Goal: Information Seeking & Learning: Learn about a topic

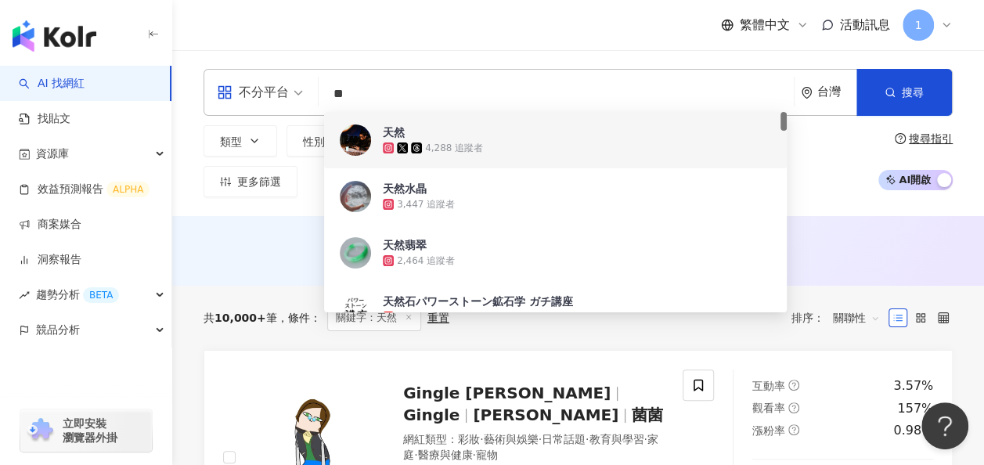
drag, startPoint x: 377, startPoint y: 97, endPoint x: 298, endPoint y: 96, distance: 79.9
click at [301, 96] on div "不分平台 ** 台灣 搜尋 861a5f87-1404-4200-a2d9-1b5314563ce0 9a2234d0-0d03-4042-878f-fae5…" at bounding box center [578, 92] width 749 height 47
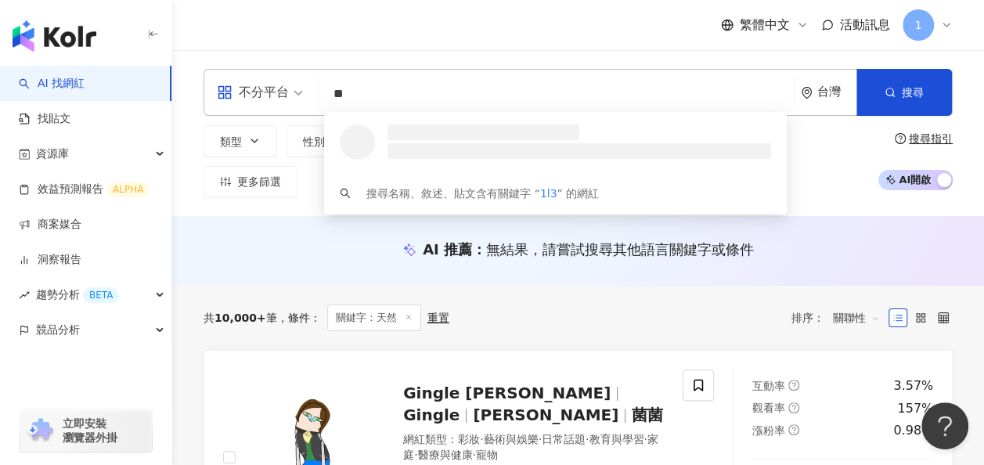
type input "*"
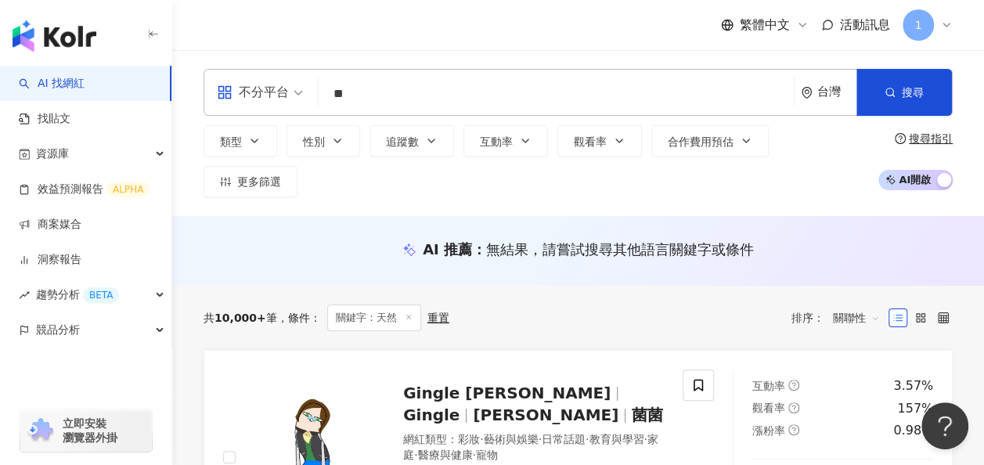
type input "*"
type input "**"
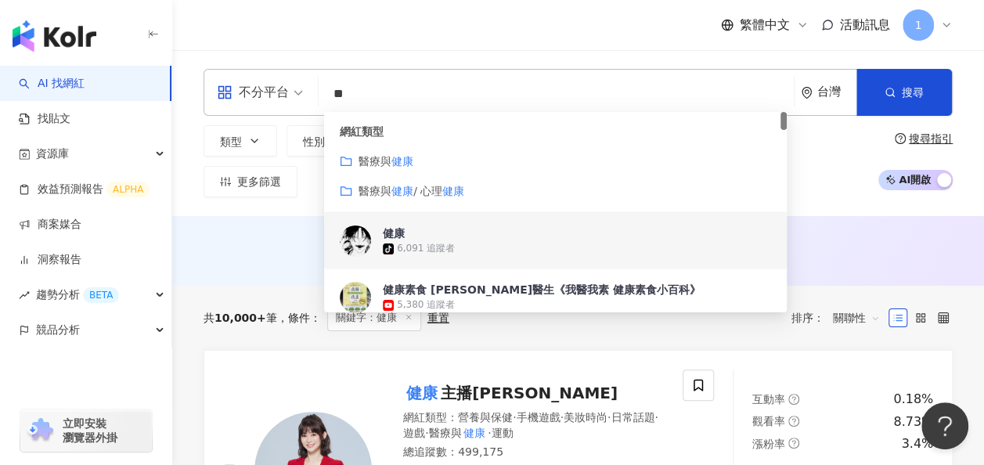
scroll to position [157, 0]
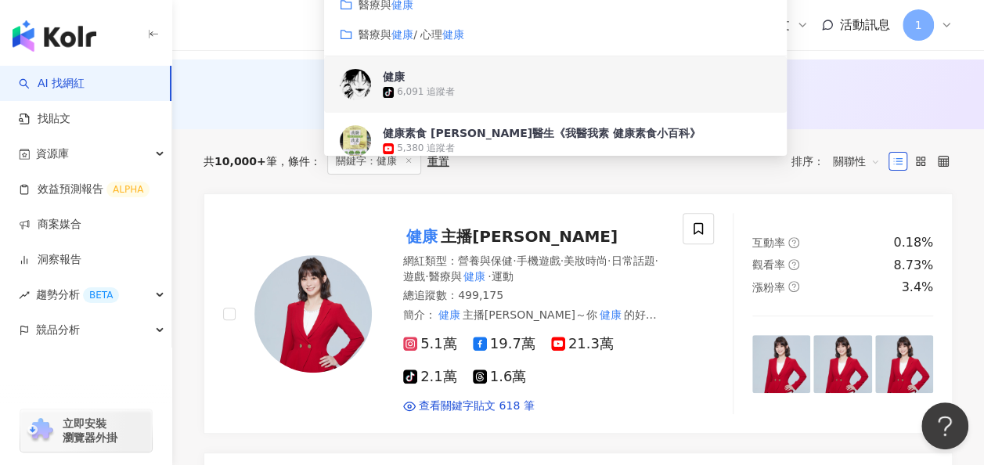
click at [244, 129] on div "共 10,000+ 筆 條件 ： 關鍵字：健康 重置 排序： 關聯性" at bounding box center [578, 161] width 749 height 64
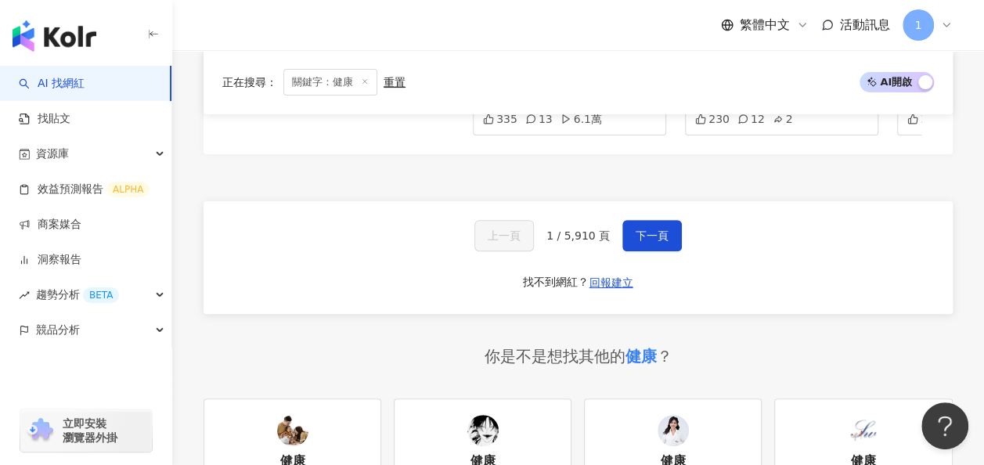
scroll to position [3040, 0]
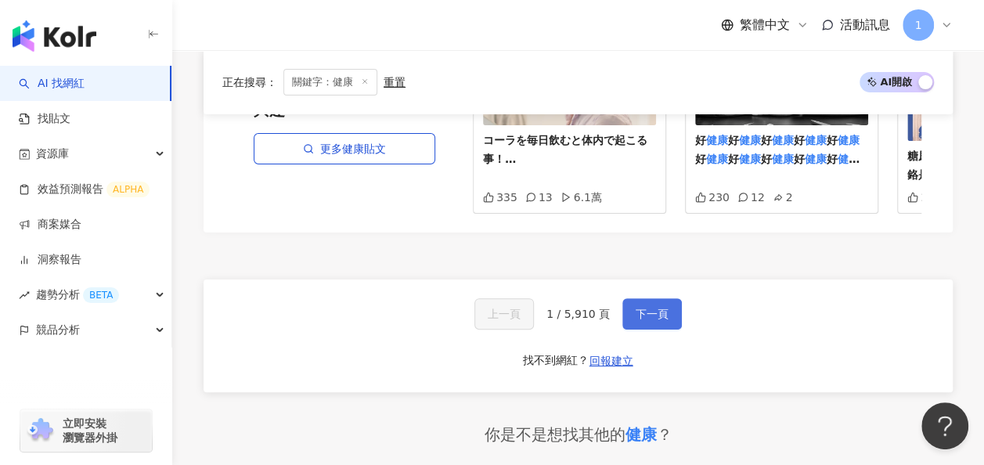
click at [648, 308] on span "下一頁" at bounding box center [652, 314] width 33 height 13
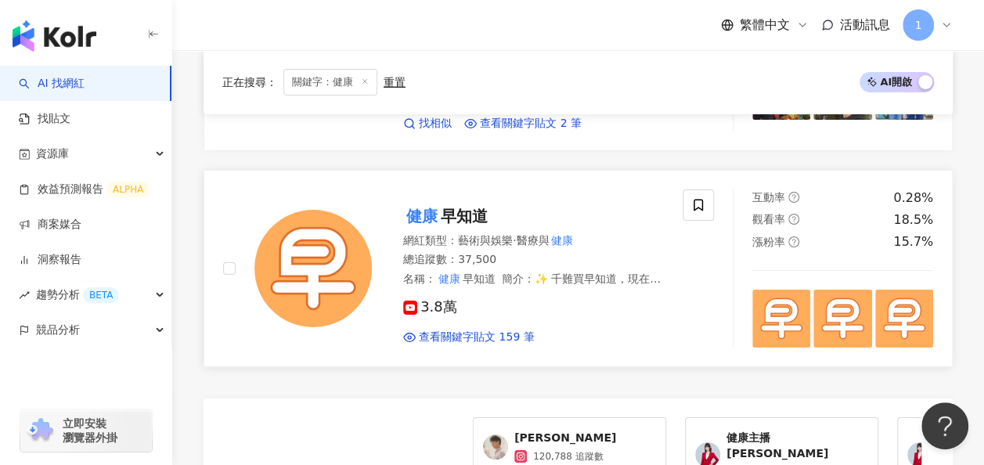
scroll to position [3062, 0]
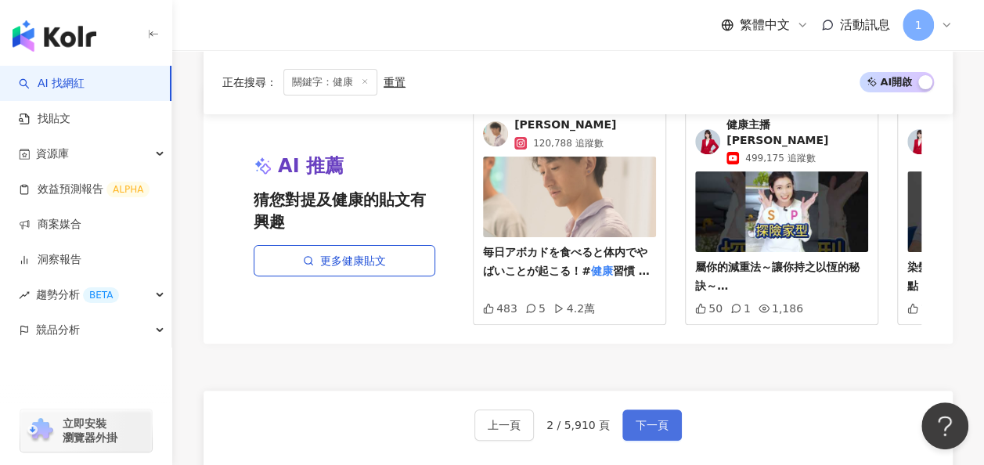
click at [650, 419] on span "下一頁" at bounding box center [652, 425] width 33 height 13
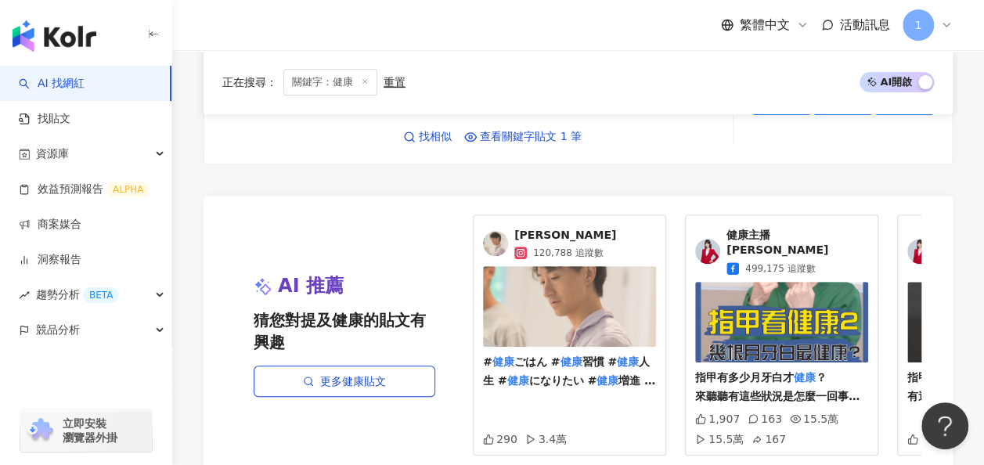
scroll to position [3357, 0]
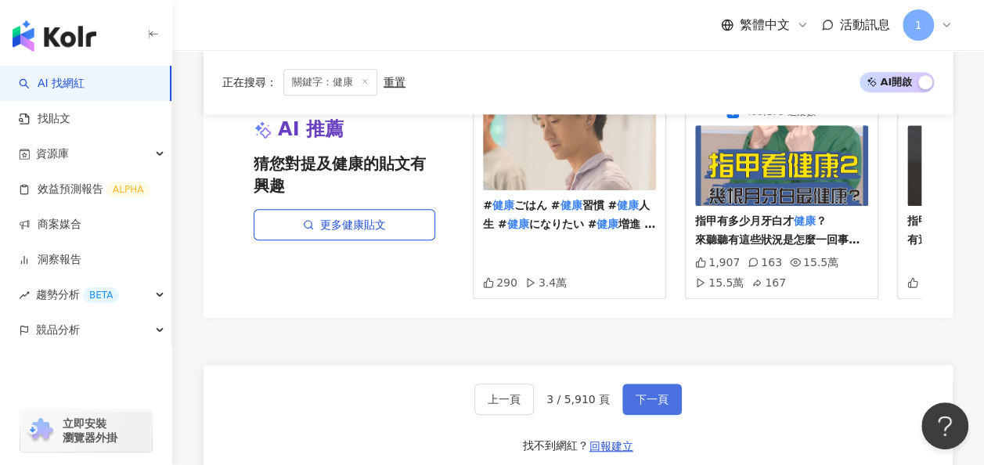
click at [642, 393] on span "下一頁" at bounding box center [652, 399] width 33 height 13
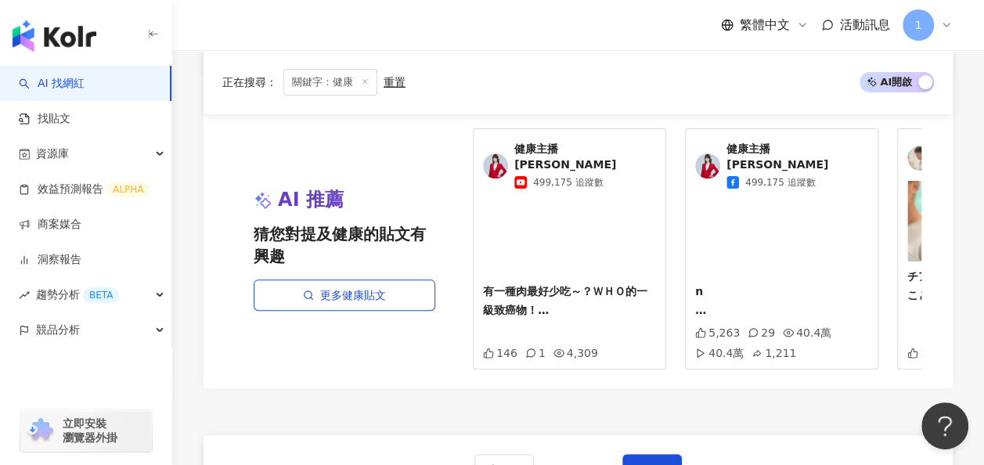
scroll to position [3140, 0]
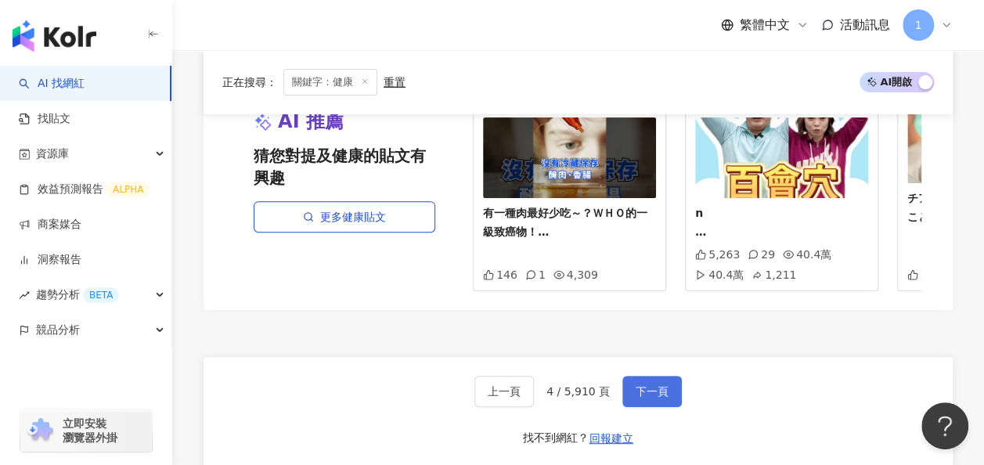
click at [640, 376] on button "下一頁" at bounding box center [652, 391] width 60 height 31
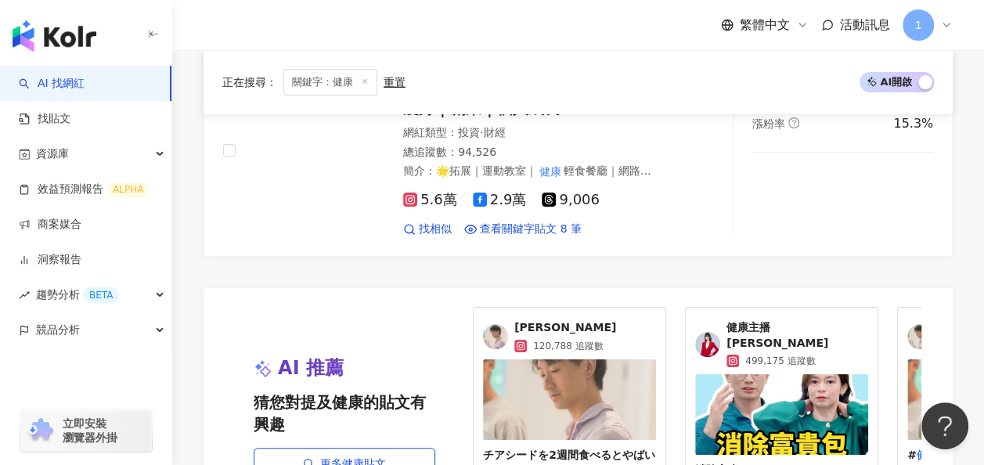
scroll to position [3219, 0]
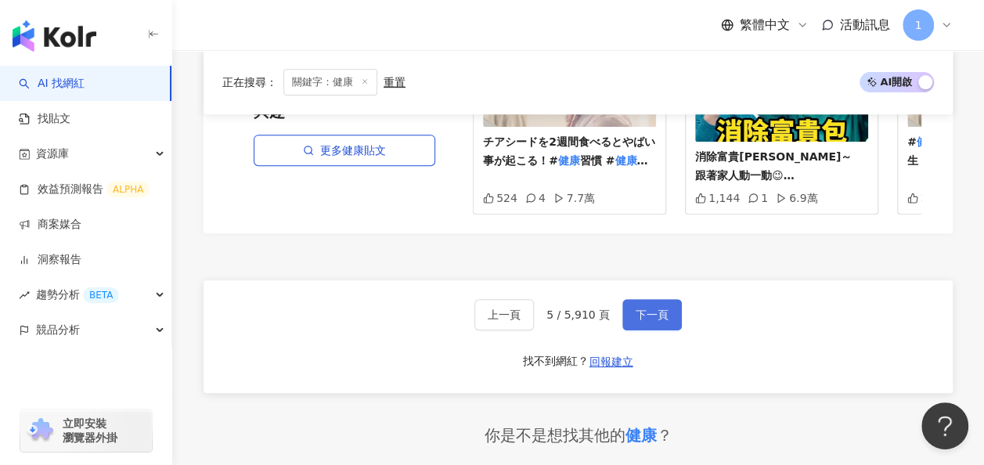
click at [644, 309] on span "下一頁" at bounding box center [652, 315] width 33 height 13
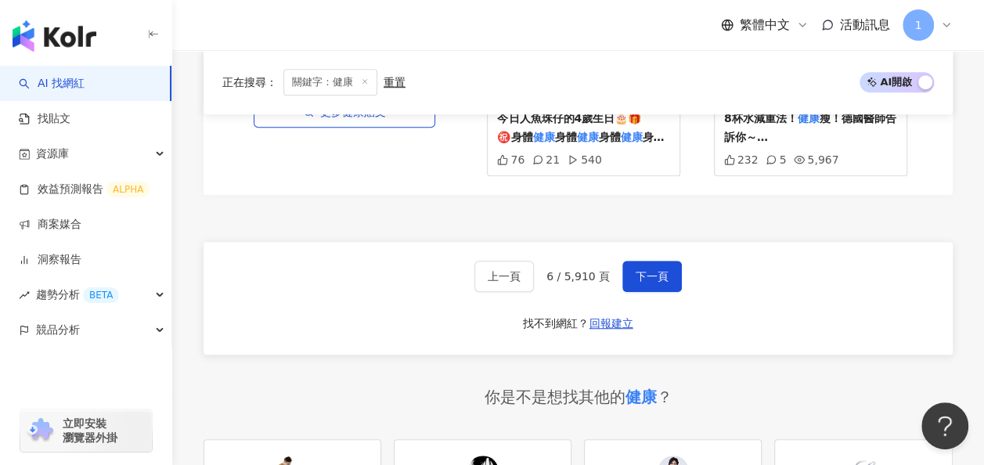
scroll to position [3269, 0]
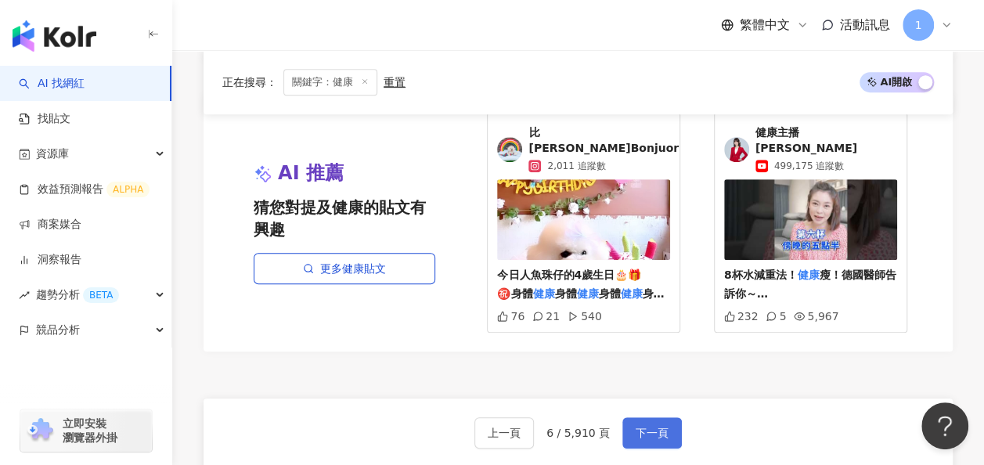
click at [664, 427] on span "下一頁" at bounding box center [652, 433] width 33 height 13
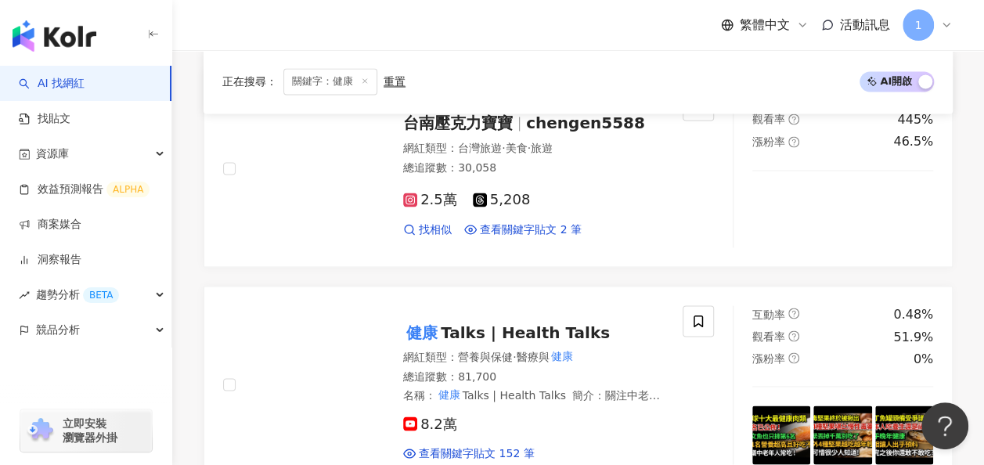
scroll to position [3167, 0]
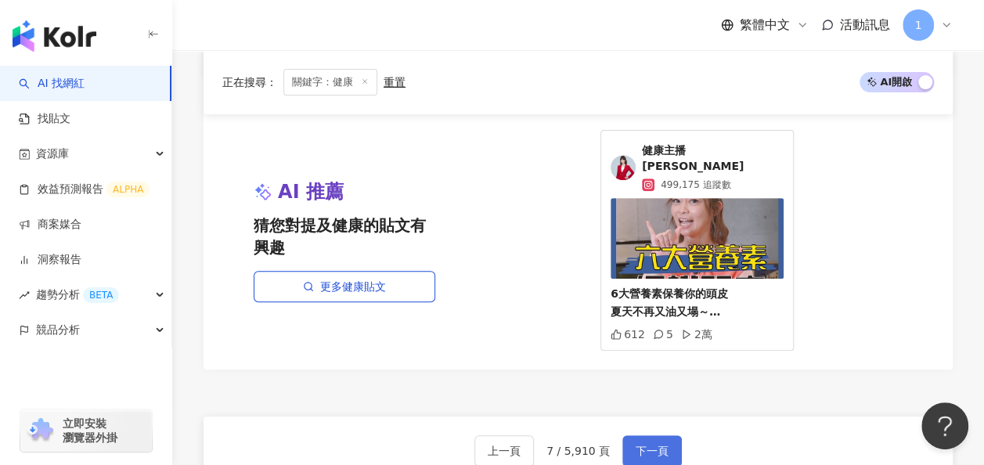
click at [650, 445] on span "下一頁" at bounding box center [652, 451] width 33 height 13
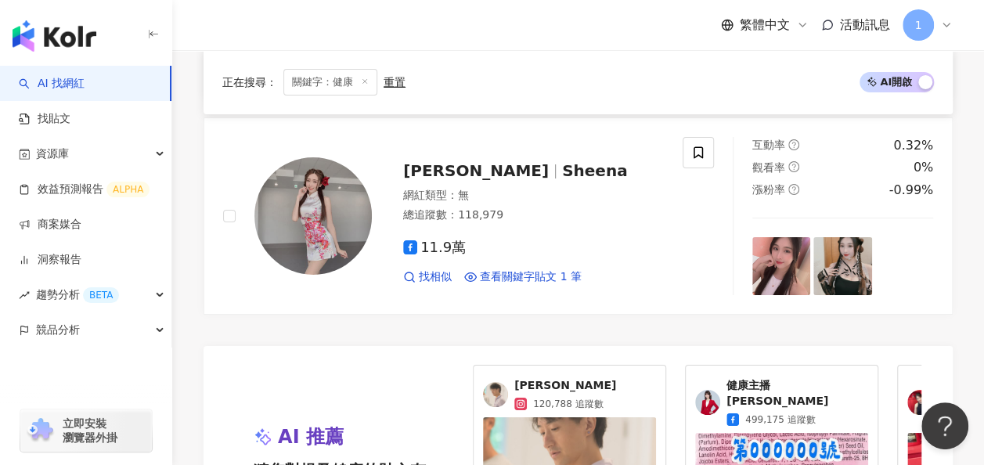
scroll to position [2975, 0]
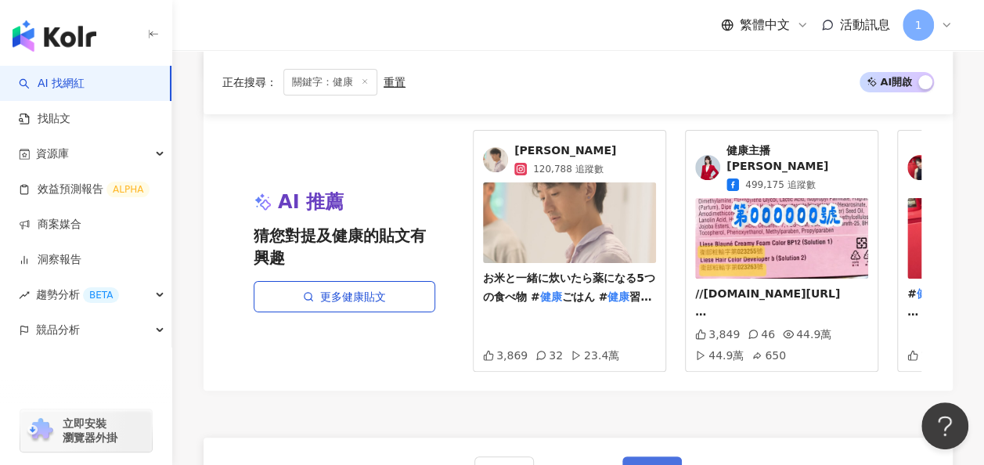
click at [640, 464] on span "下一頁" at bounding box center [652, 472] width 33 height 13
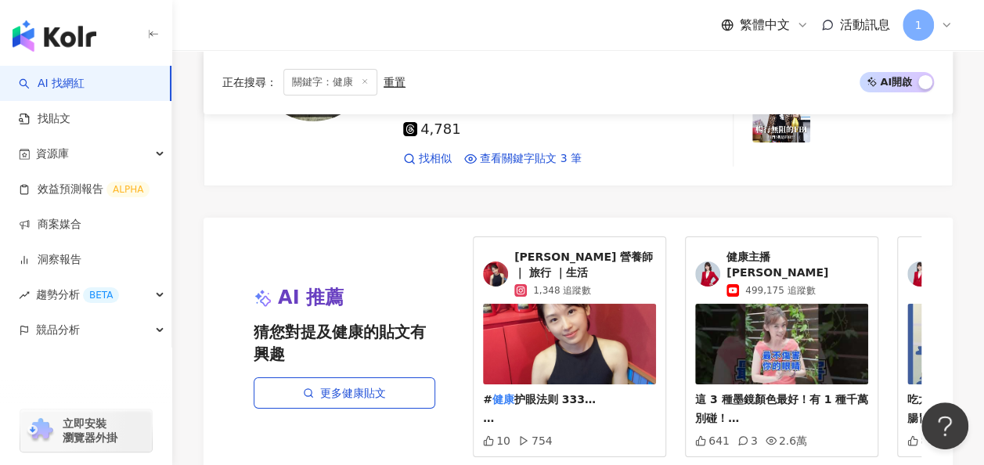
scroll to position [2917, 0]
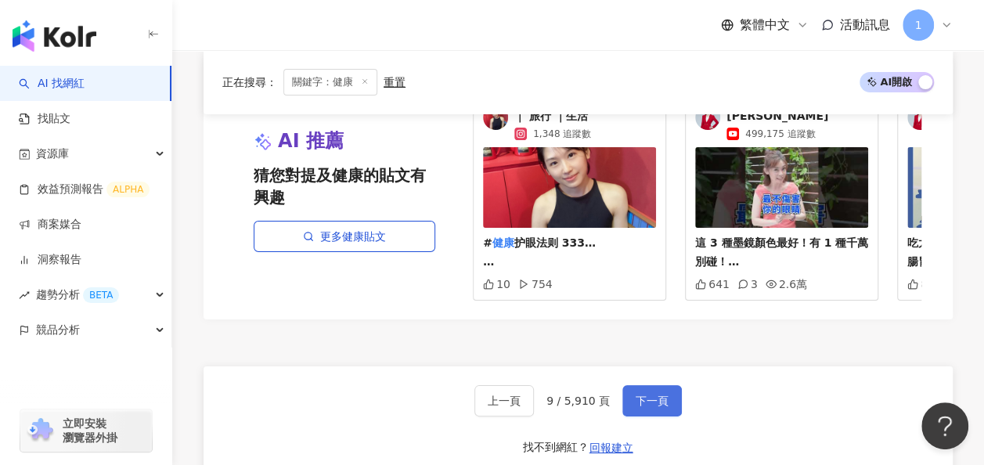
click at [637, 395] on span "下一頁" at bounding box center [652, 401] width 33 height 13
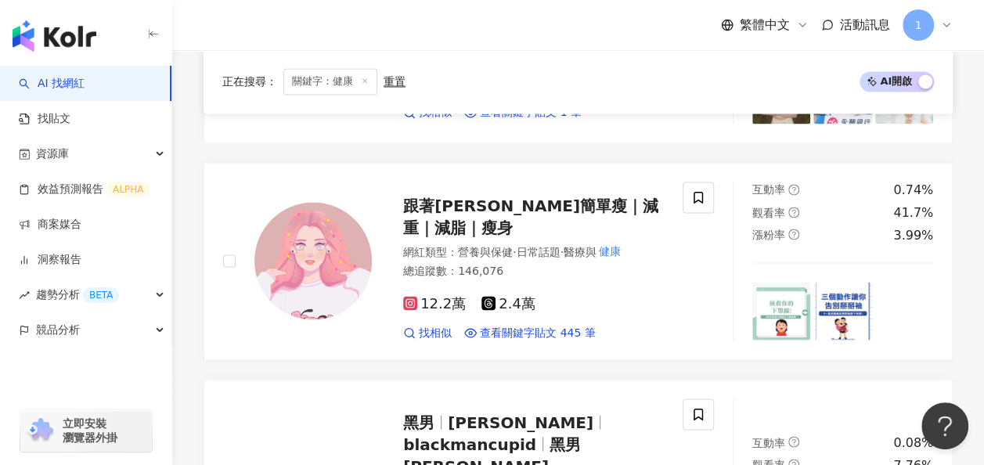
scroll to position [2975, 0]
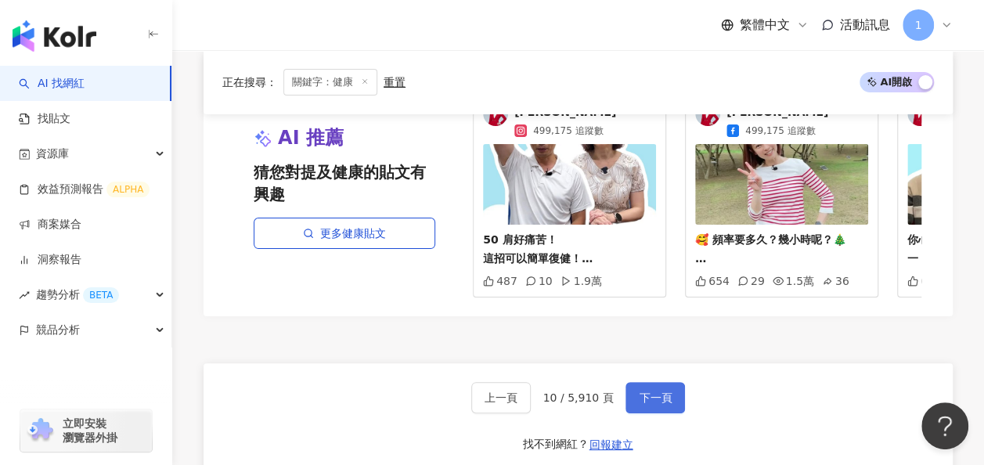
click at [644, 392] on span "下一頁" at bounding box center [655, 398] width 33 height 13
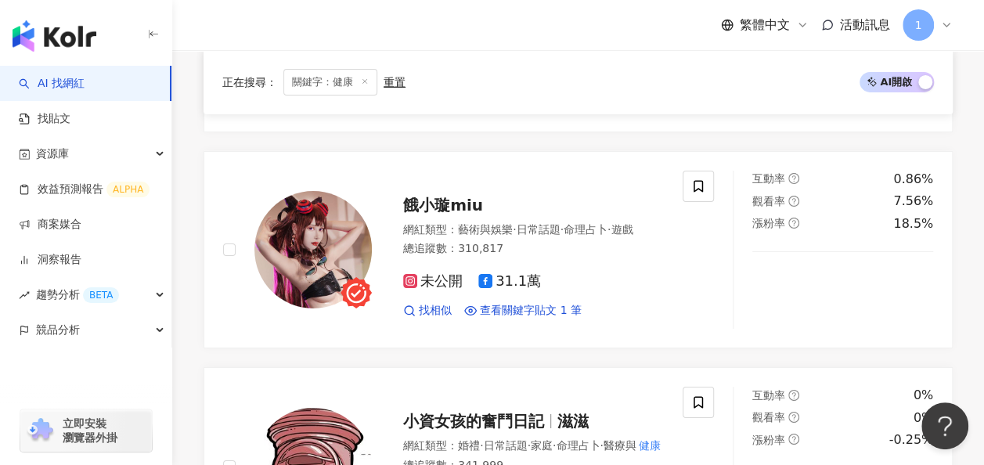
scroll to position [2943, 0]
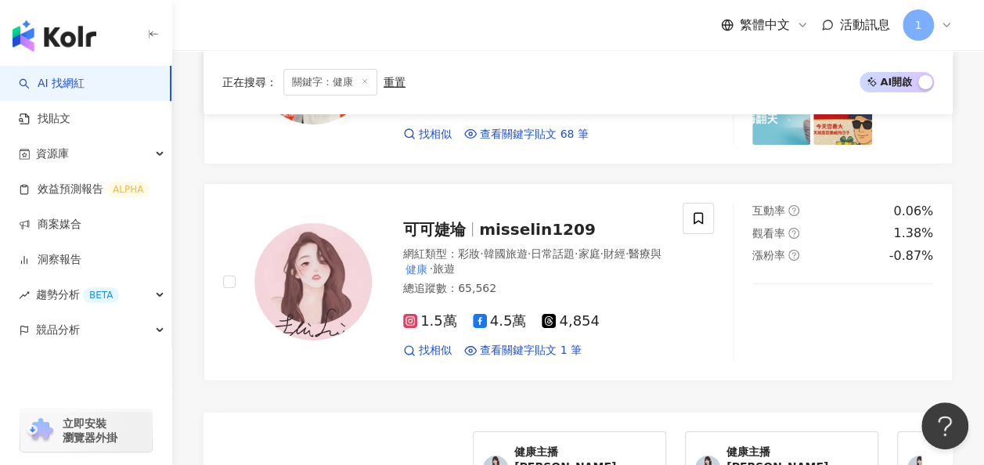
scroll to position [3000, 0]
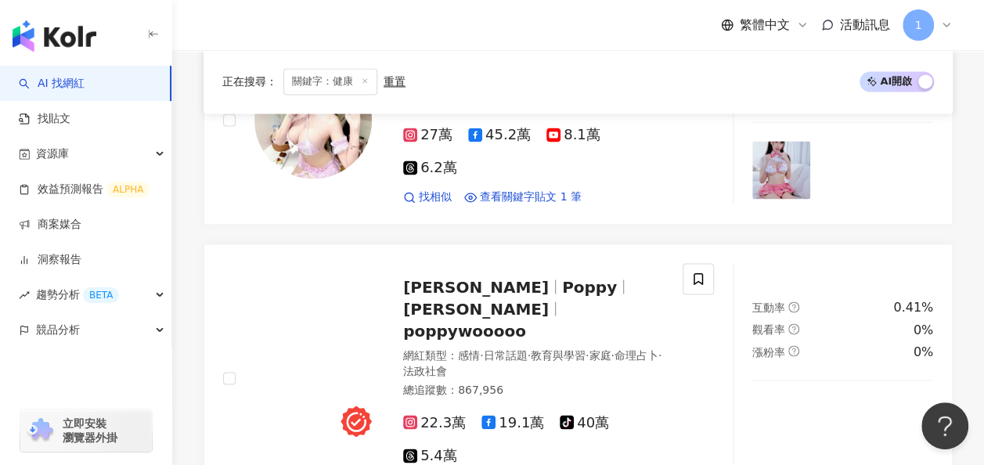
scroll to position [2994, 0]
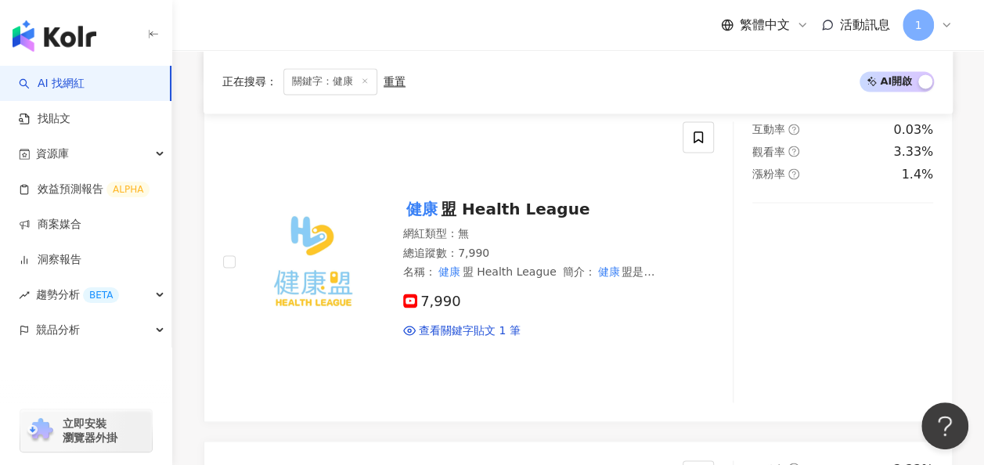
scroll to position [3035, 0]
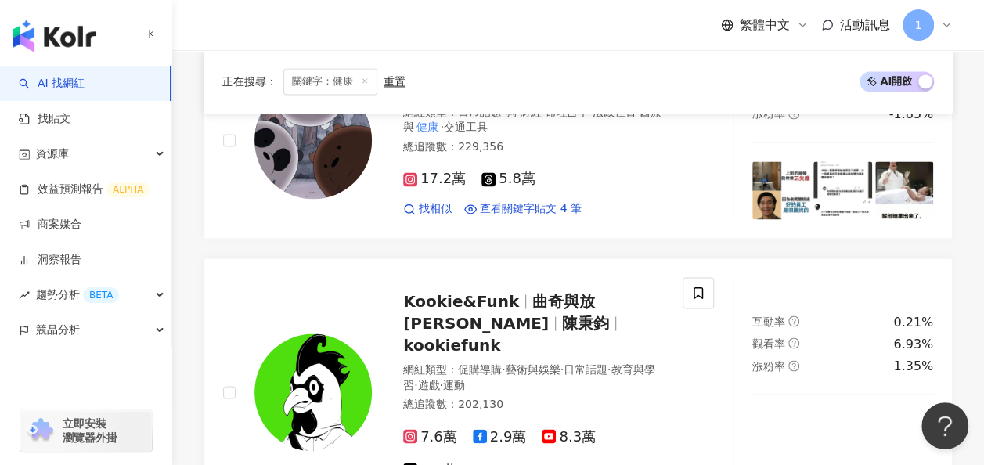
scroll to position [2902, 0]
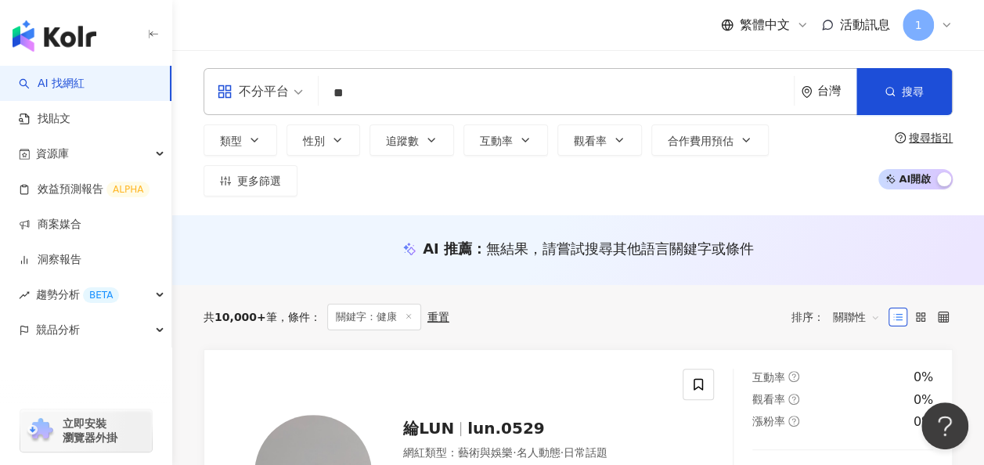
scroll to position [0, 0]
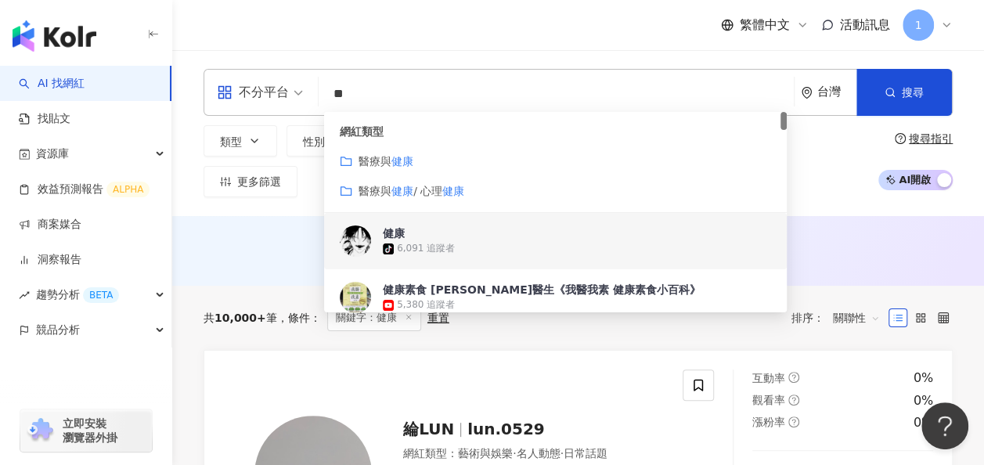
drag, startPoint x: 396, startPoint y: 96, endPoint x: 269, endPoint y: 110, distance: 127.6
click at [270, 109] on div "不分平台 ** 台灣 搜尋 customizedTag 0eade8cd-d6b2-4161-b0b4-79978ad1fd37 7c9c0742-091e-…" at bounding box center [578, 92] width 749 height 47
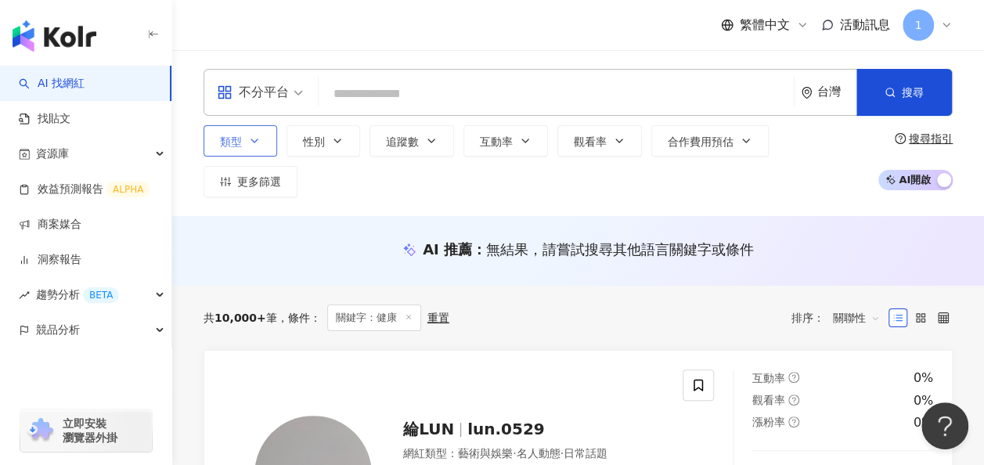
click at [246, 150] on button "類型" at bounding box center [241, 140] width 74 height 31
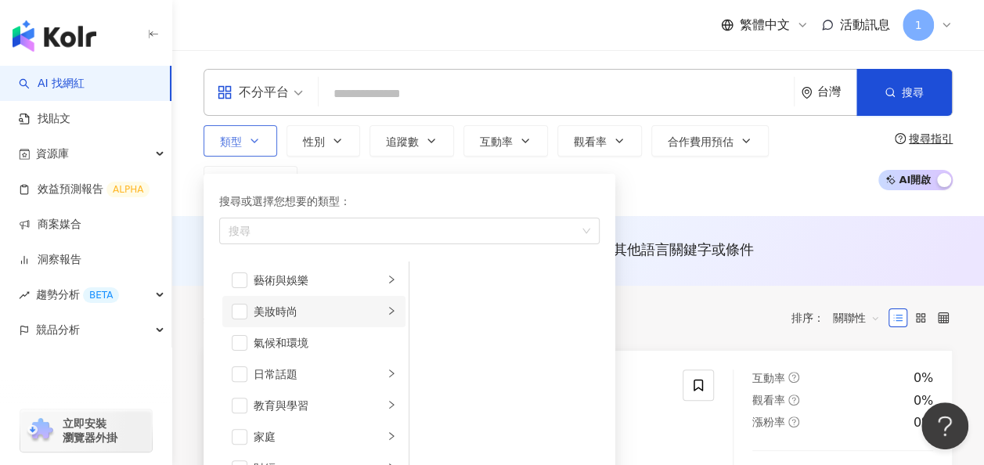
click at [358, 319] on div "美妝時尚" at bounding box center [319, 311] width 130 height 17
click at [473, 287] on li "保養" at bounding box center [505, 270] width 184 height 31
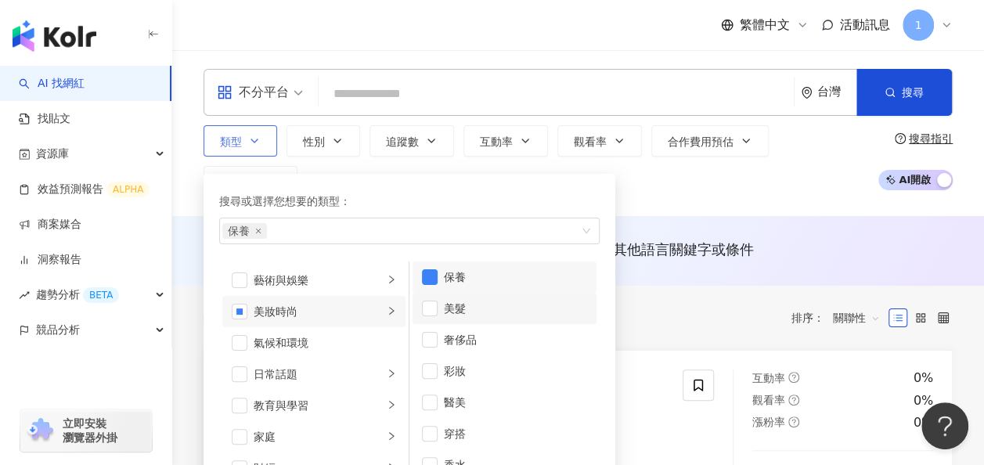
scroll to position [9, 0]
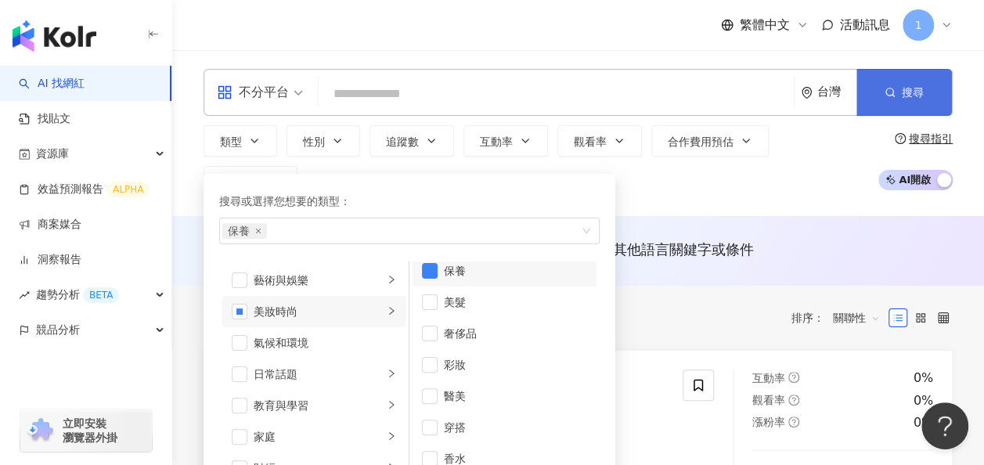
click at [911, 99] on span "搜尋" at bounding box center [913, 92] width 22 height 13
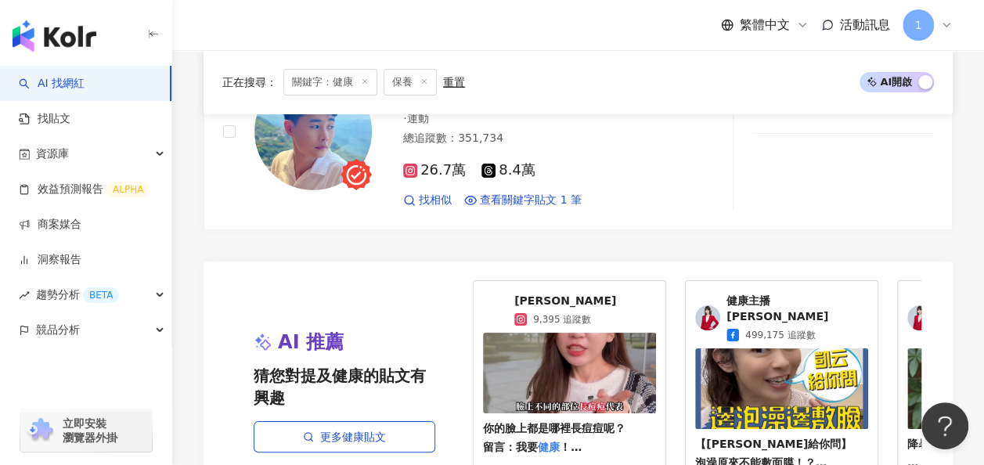
scroll to position [3132, 0]
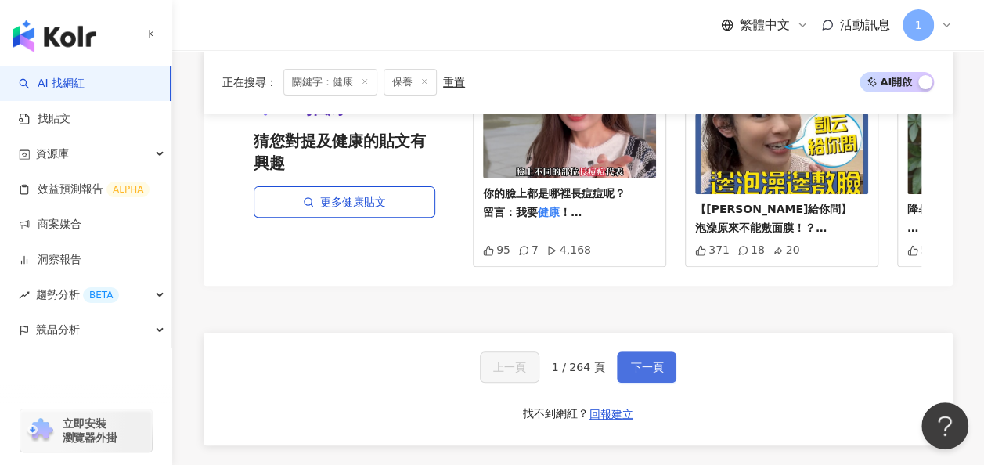
click at [622, 352] on button "下一頁" at bounding box center [647, 367] width 60 height 31
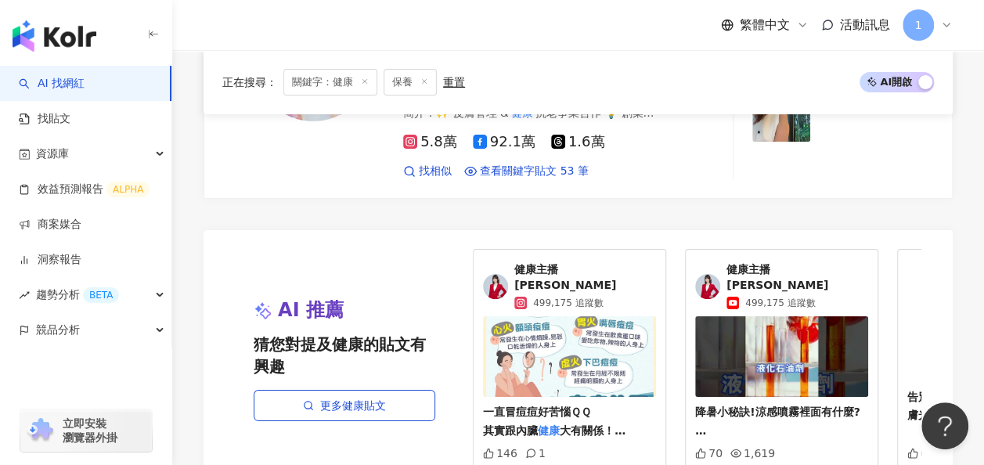
scroll to position [3109, 0]
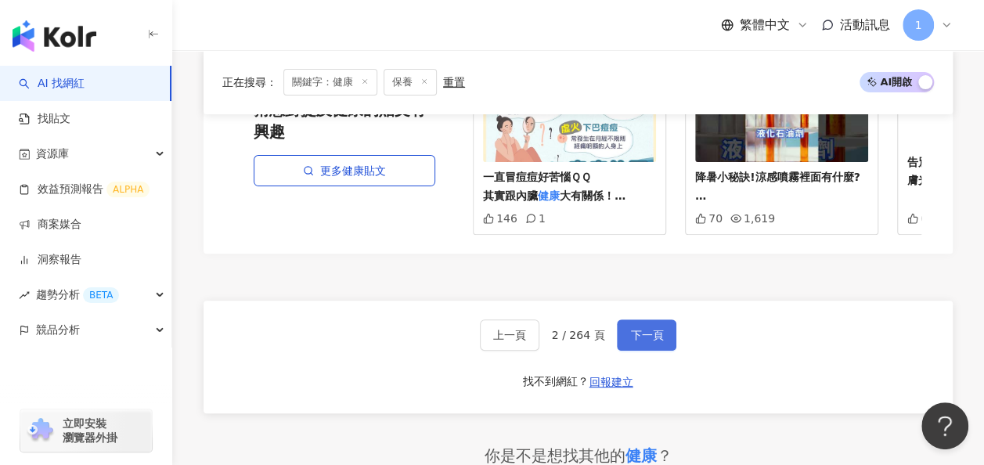
click at [644, 329] on span "下一頁" at bounding box center [646, 335] width 33 height 13
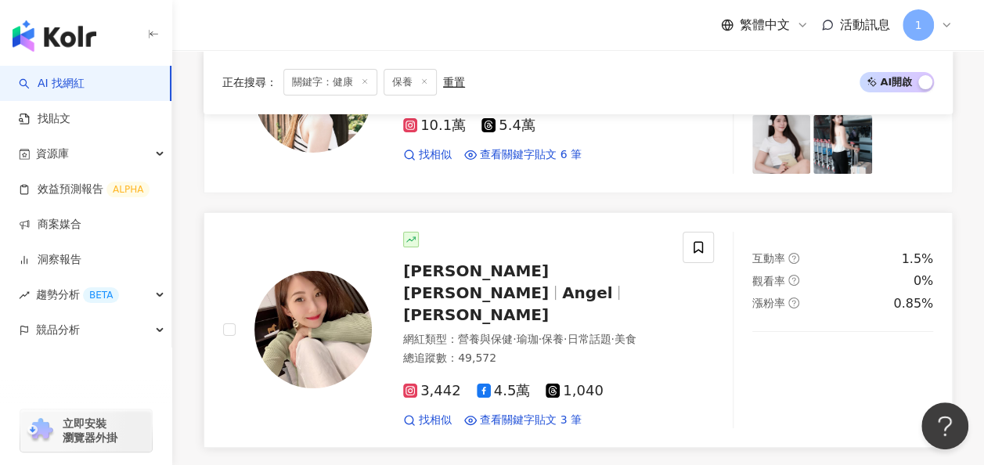
scroll to position [3230, 0]
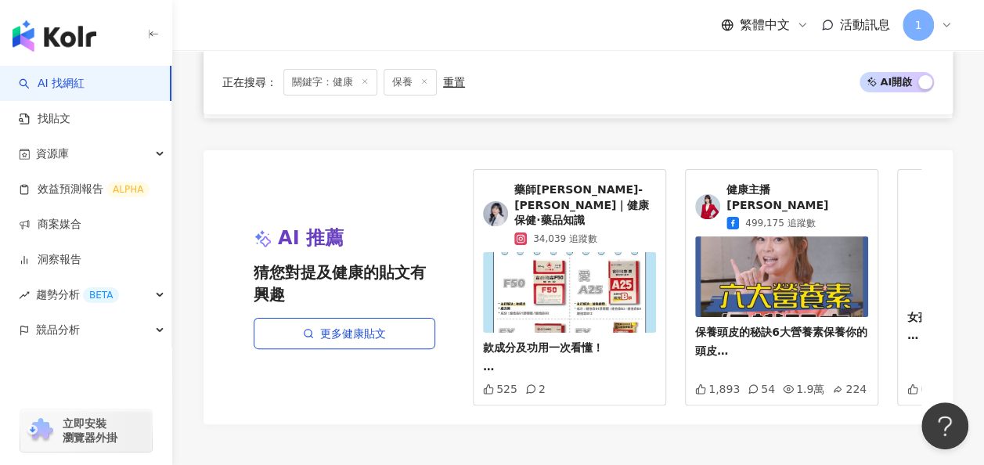
scroll to position [3052, 0]
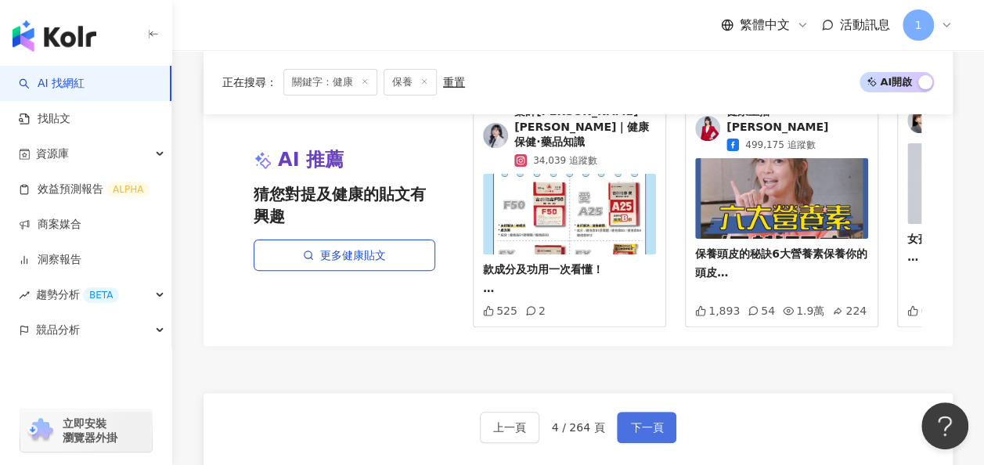
click at [621, 412] on button "下一頁" at bounding box center [647, 427] width 60 height 31
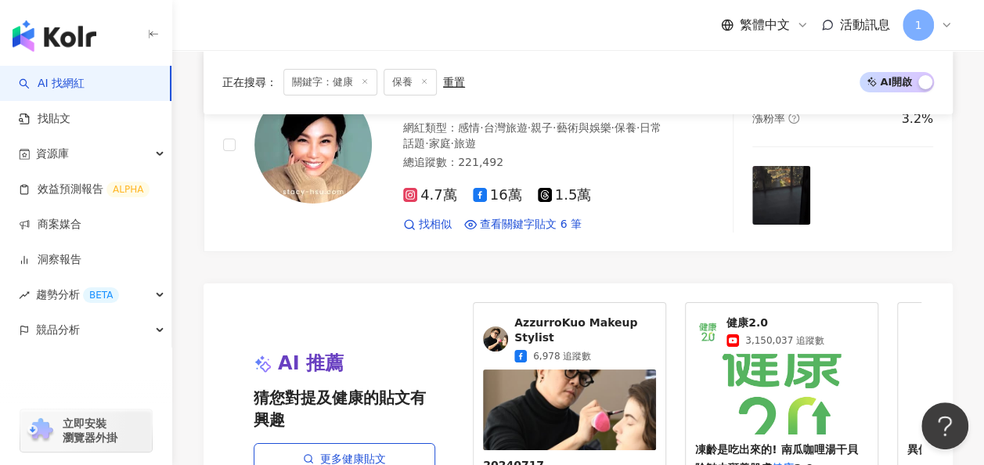
scroll to position [2953, 0]
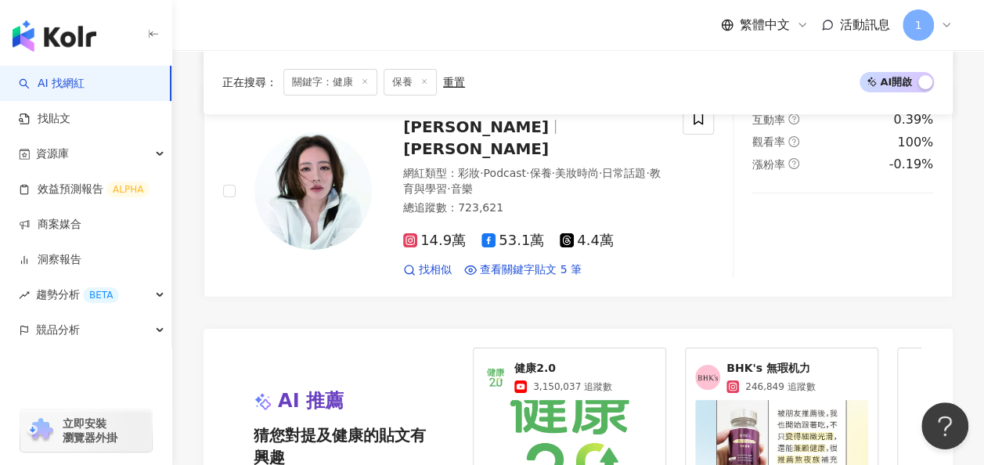
scroll to position [3105, 0]
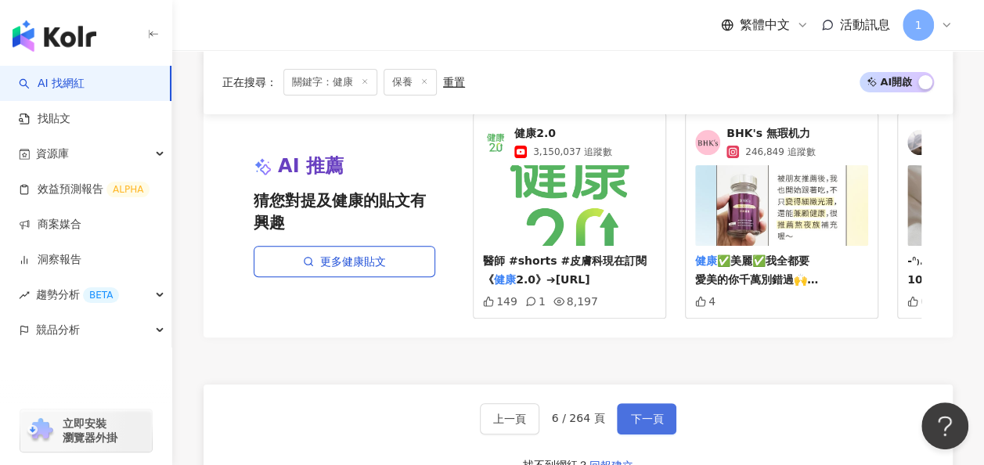
click at [630, 403] on button "下一頁" at bounding box center [647, 418] width 60 height 31
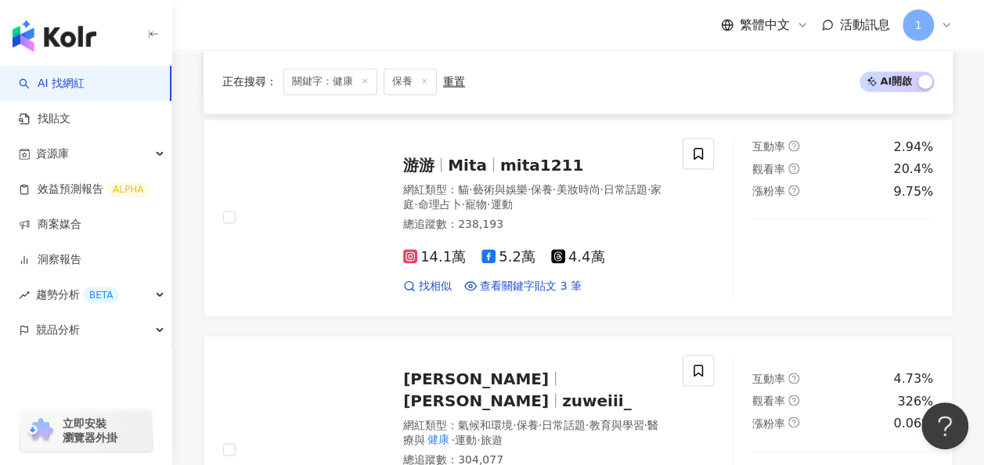
scroll to position [3109, 0]
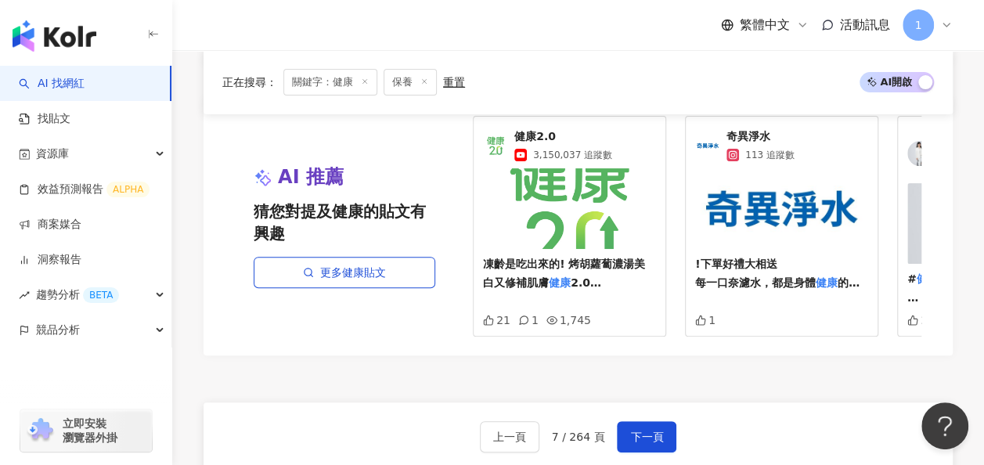
click at [653, 431] on span "下一頁" at bounding box center [646, 437] width 33 height 13
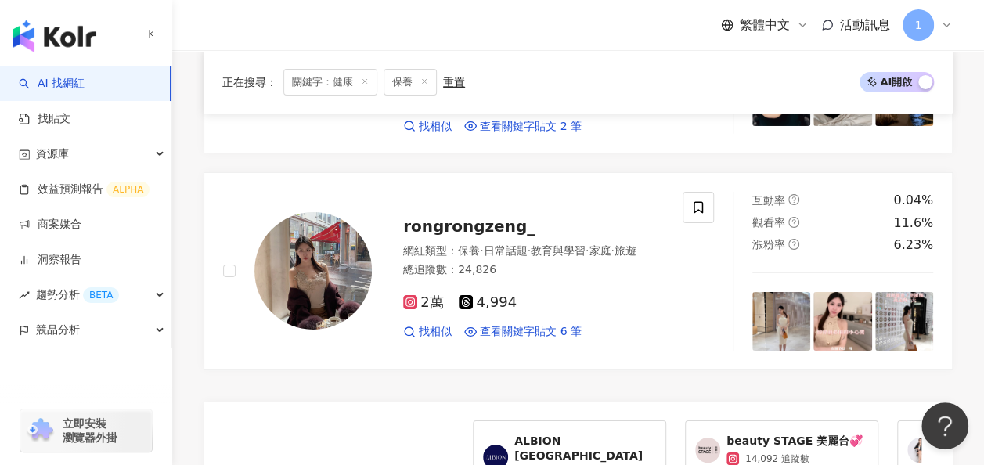
scroll to position [3025, 0]
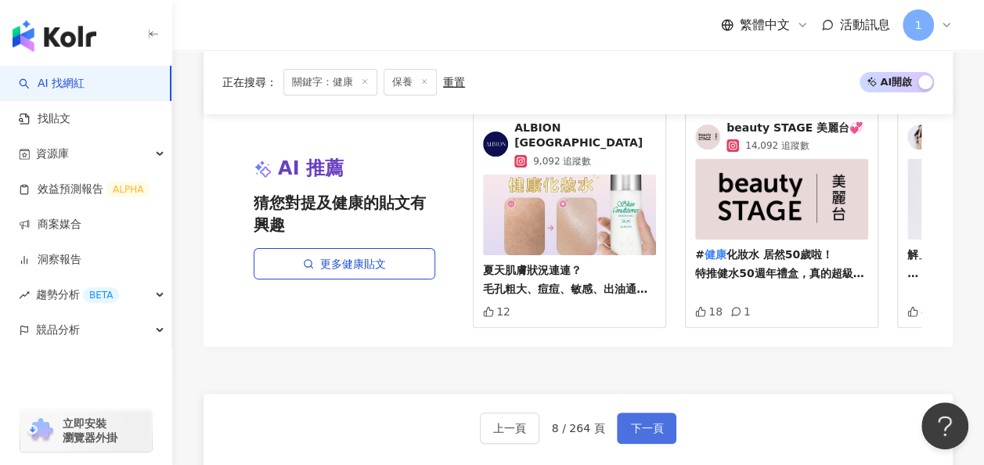
click at [640, 422] on span "下一頁" at bounding box center [646, 428] width 33 height 13
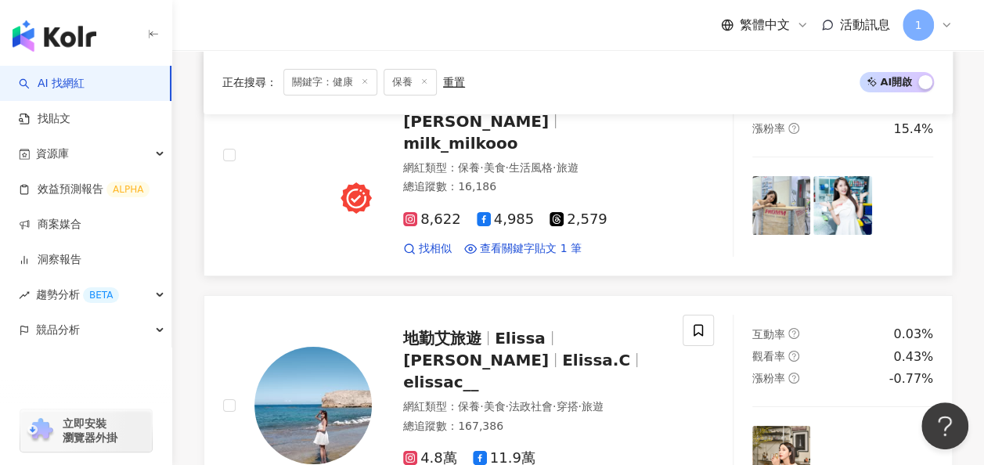
scroll to position [3019, 0]
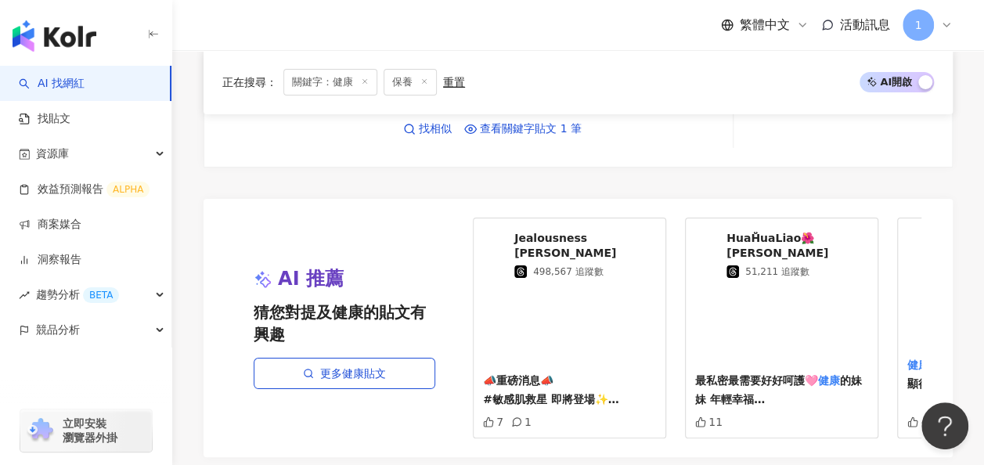
scroll to position [3132, 0]
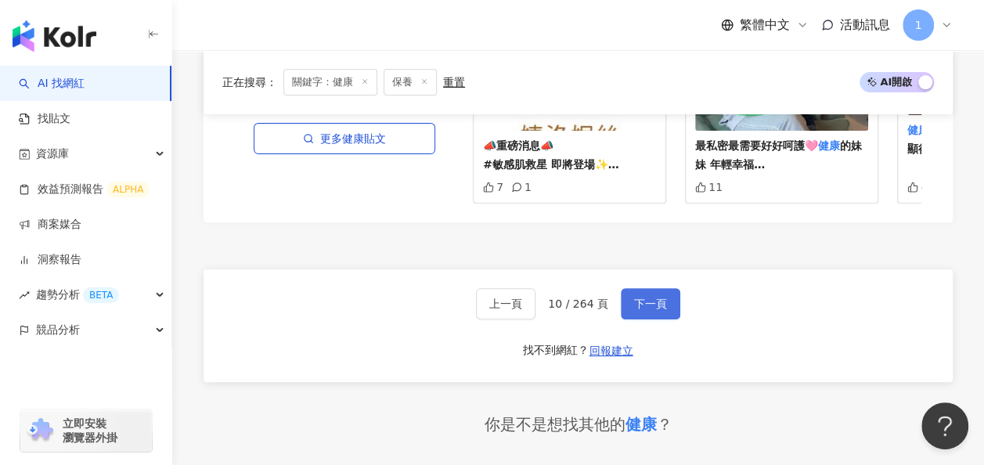
click at [658, 298] on span "下一頁" at bounding box center [650, 304] width 33 height 13
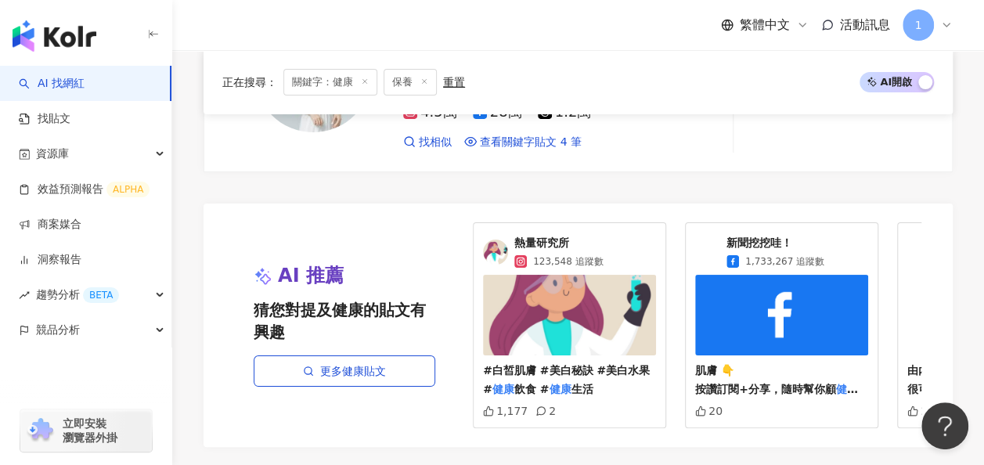
scroll to position [2982, 0]
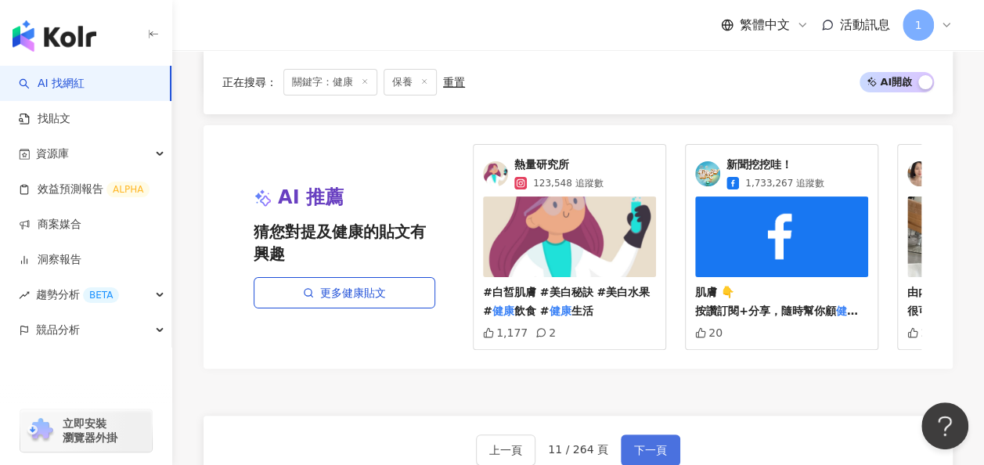
click at [649, 435] on button "下一頁" at bounding box center [651, 450] width 60 height 31
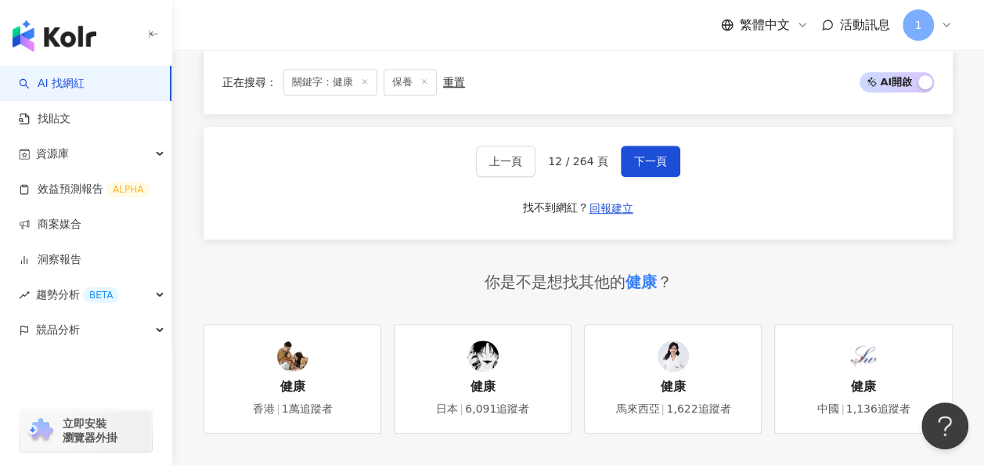
scroll to position [3357, 0]
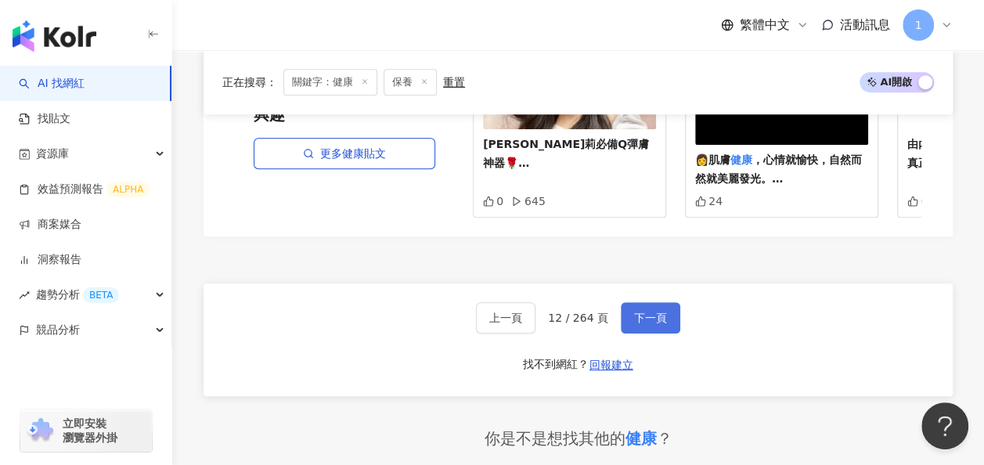
click at [647, 312] on span "下一頁" at bounding box center [650, 318] width 33 height 13
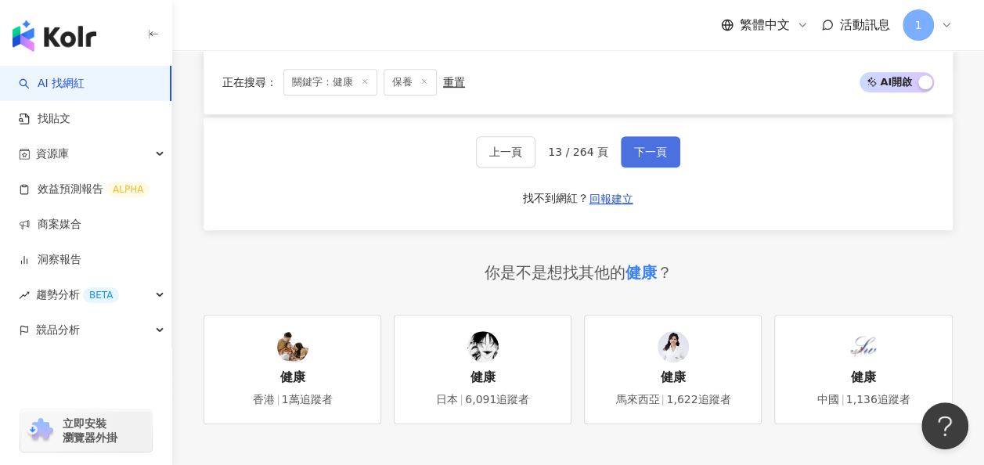
scroll to position [3152, 0]
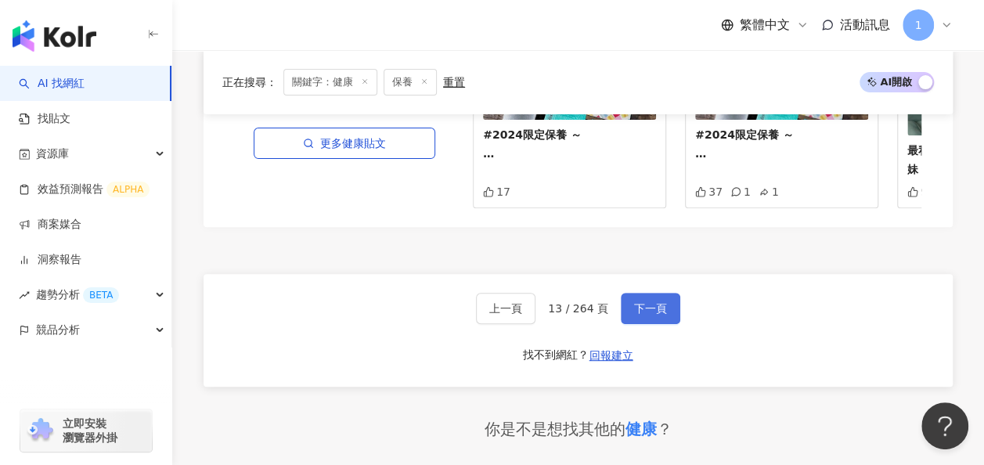
click at [637, 293] on button "下一頁" at bounding box center [651, 308] width 60 height 31
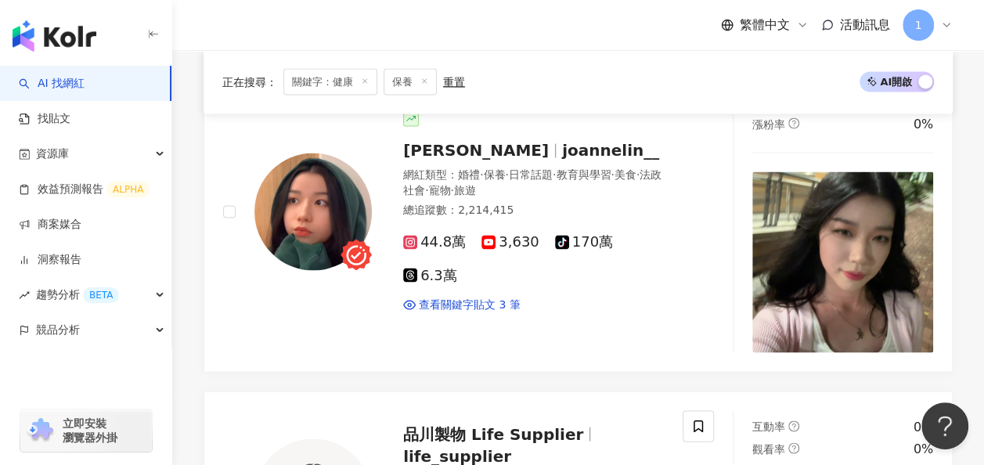
scroll to position [3249, 0]
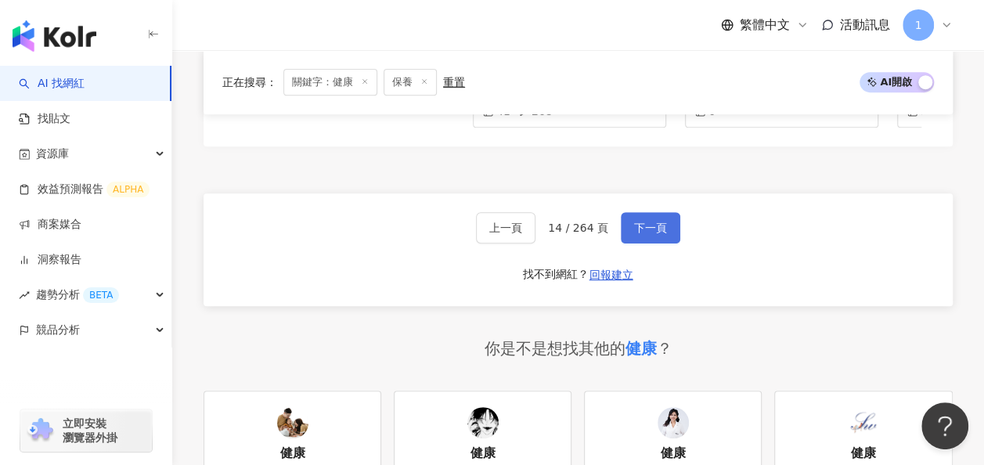
click at [662, 222] on button "下一頁" at bounding box center [651, 227] width 60 height 31
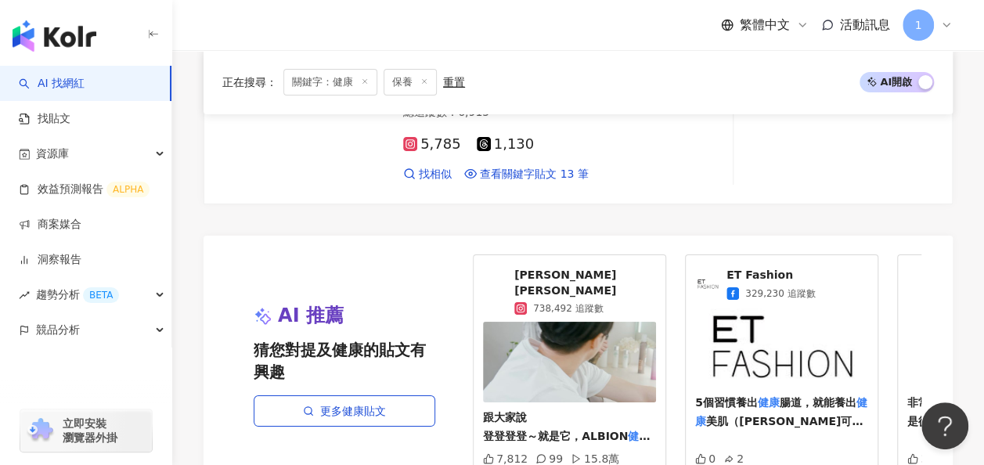
scroll to position [3007, 0]
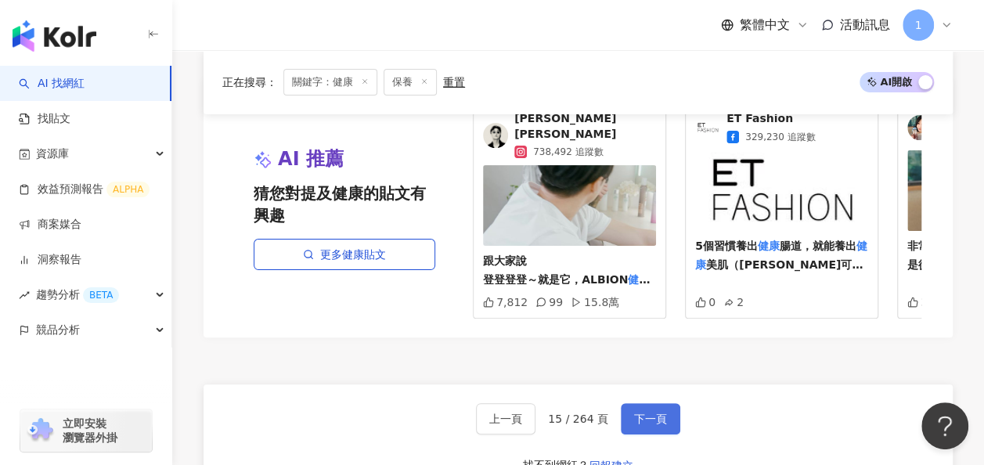
click at [644, 413] on span "下一頁" at bounding box center [650, 419] width 33 height 13
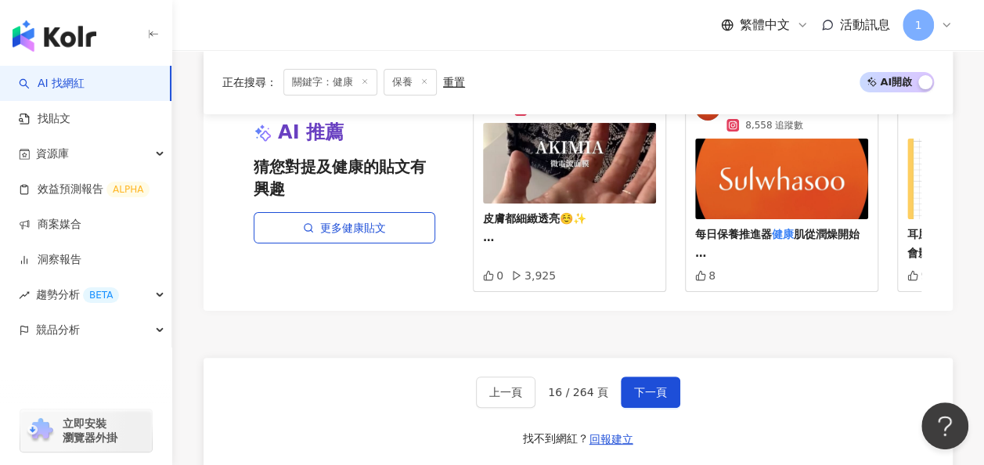
scroll to position [3087, 0]
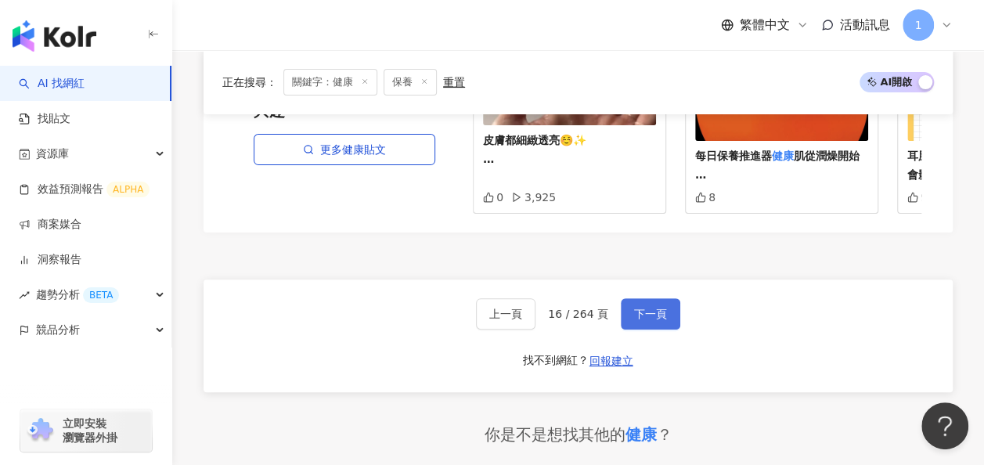
click at [670, 298] on button "下一頁" at bounding box center [651, 313] width 60 height 31
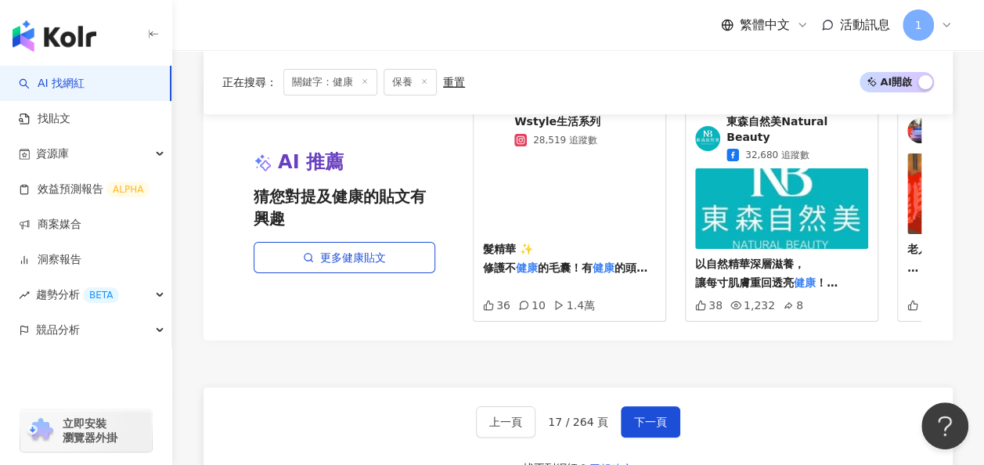
scroll to position [3068, 0]
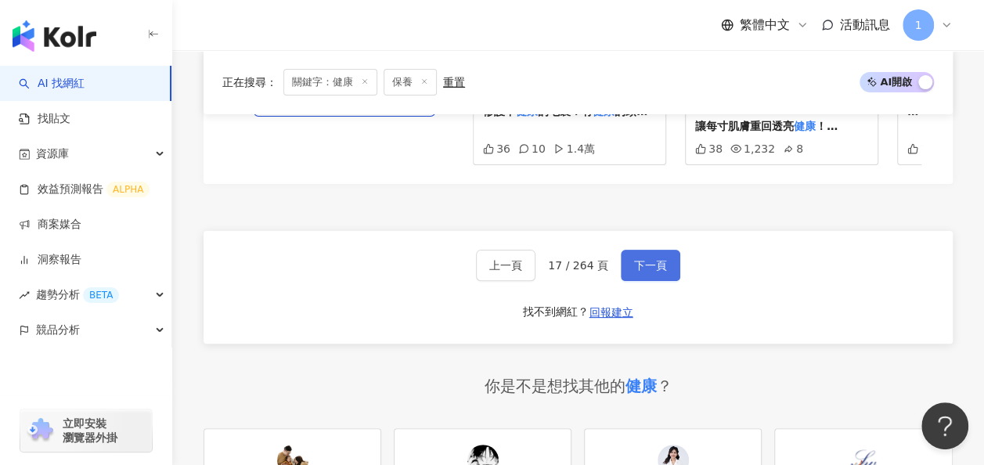
click at [637, 250] on button "下一頁" at bounding box center [651, 265] width 60 height 31
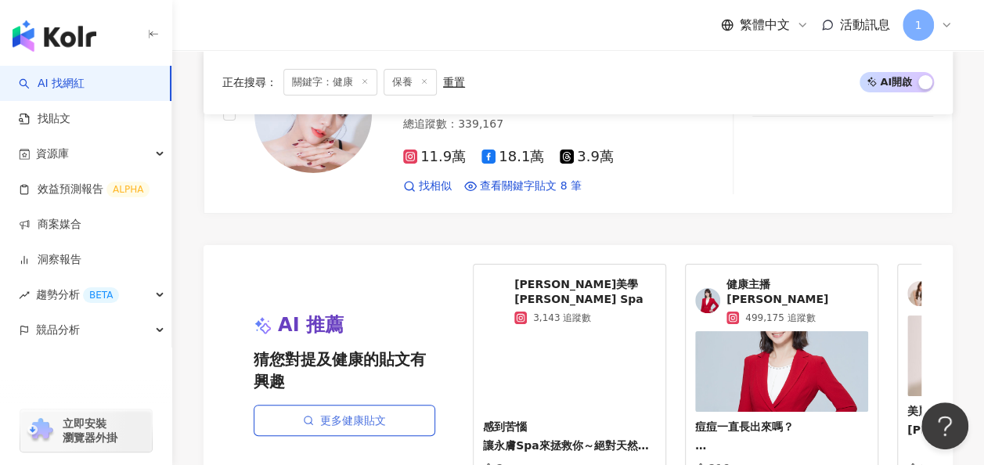
scroll to position [3088, 0]
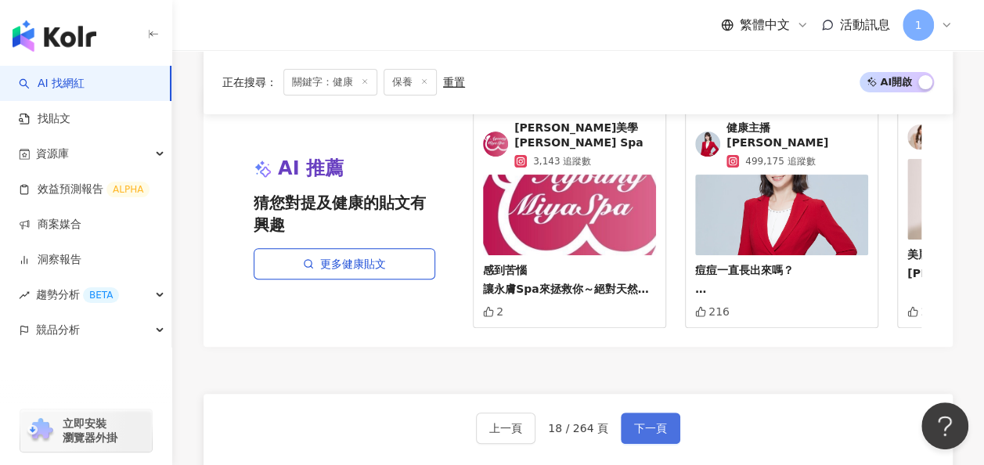
click at [634, 422] on span "下一頁" at bounding box center [650, 428] width 33 height 13
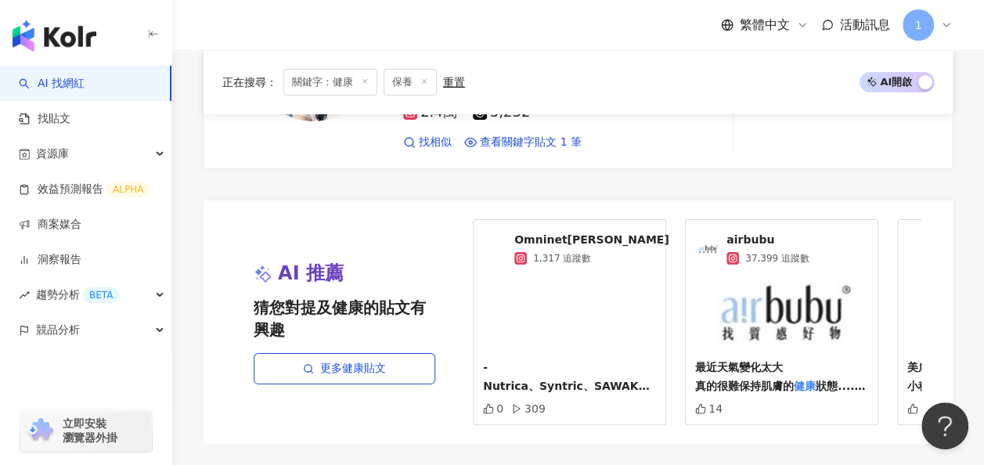
scroll to position [3090, 0]
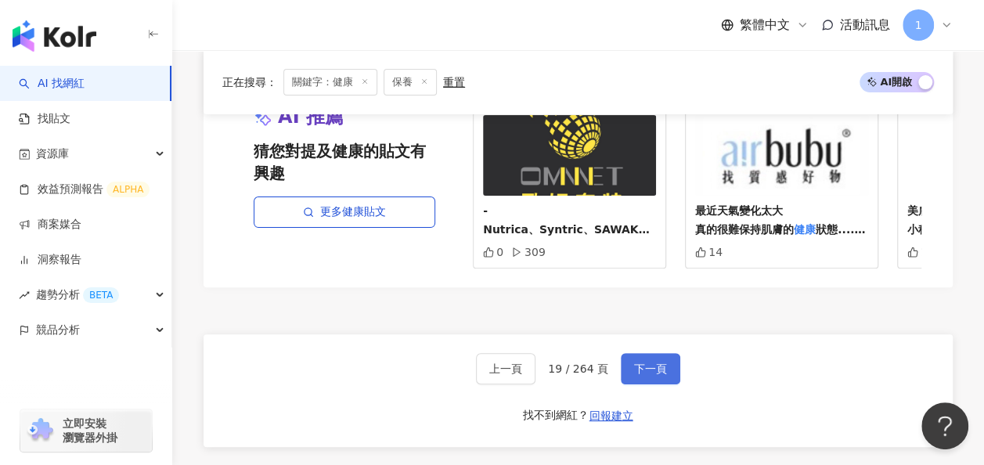
click at [658, 363] on span "下一頁" at bounding box center [650, 369] width 33 height 13
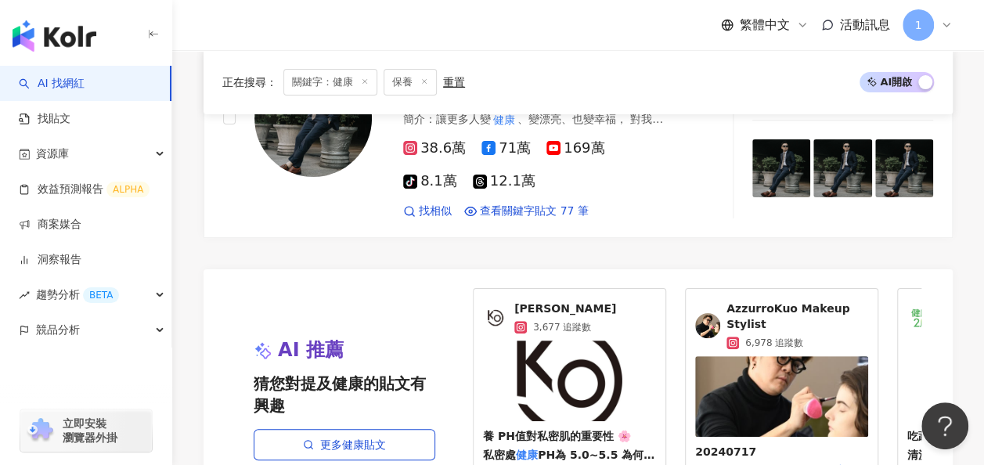
scroll to position [3085, 0]
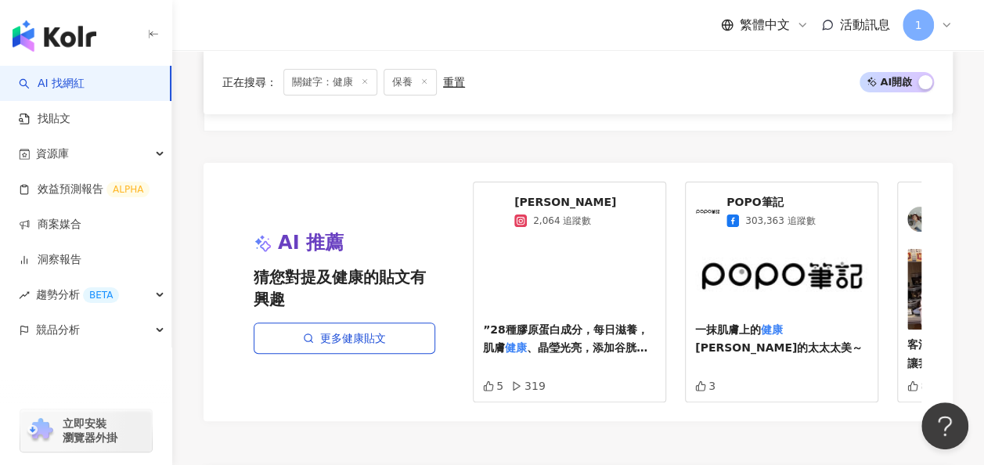
scroll to position [3141, 0]
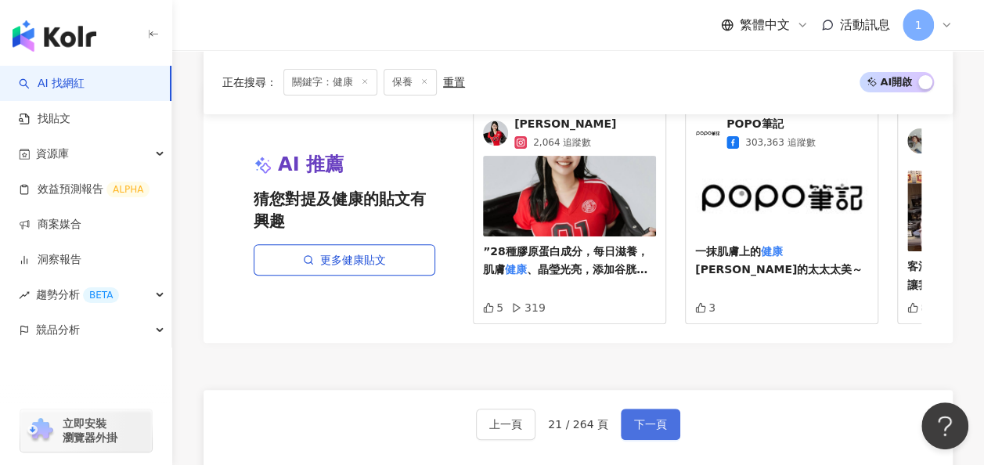
click at [637, 418] on span "下一頁" at bounding box center [650, 424] width 33 height 13
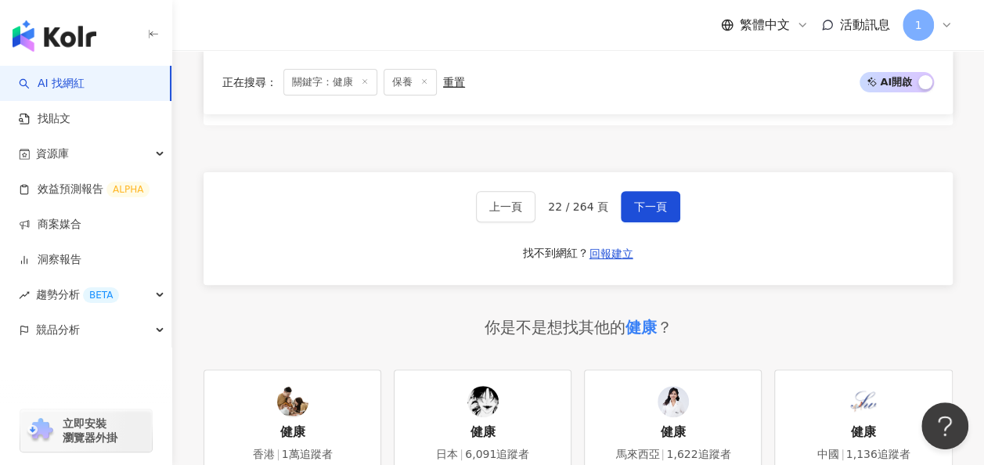
scroll to position [3065, 0]
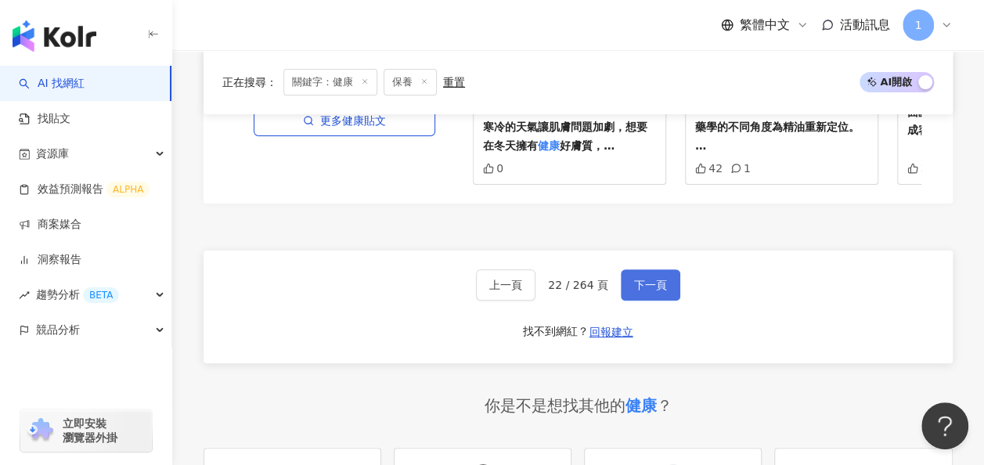
click at [659, 269] on button "下一頁" at bounding box center [651, 284] width 60 height 31
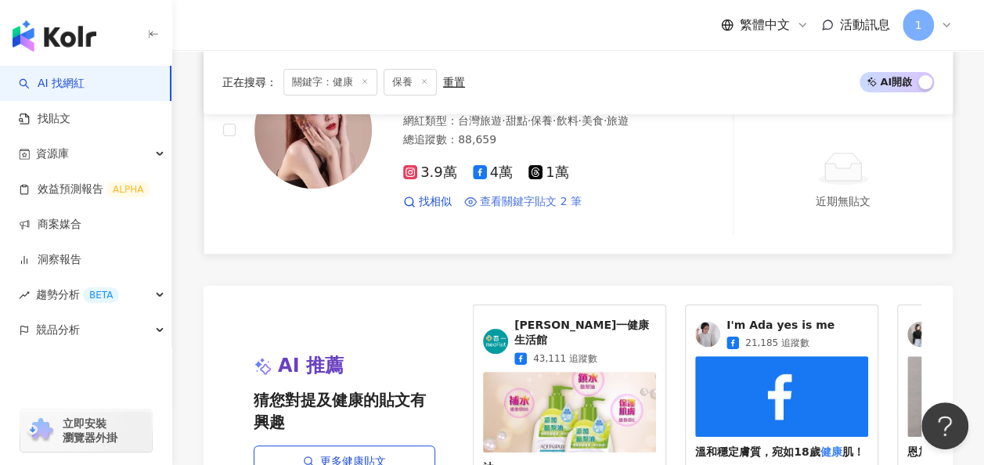
scroll to position [3052, 0]
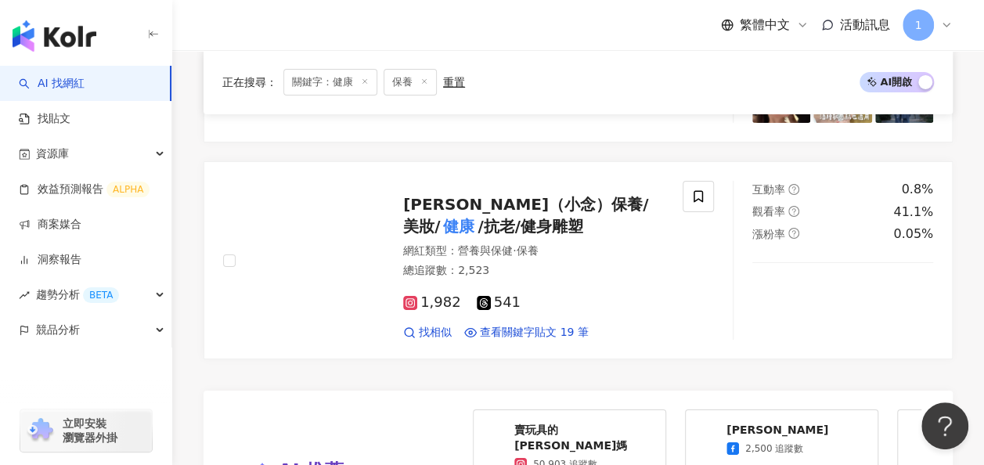
scroll to position [3105, 0]
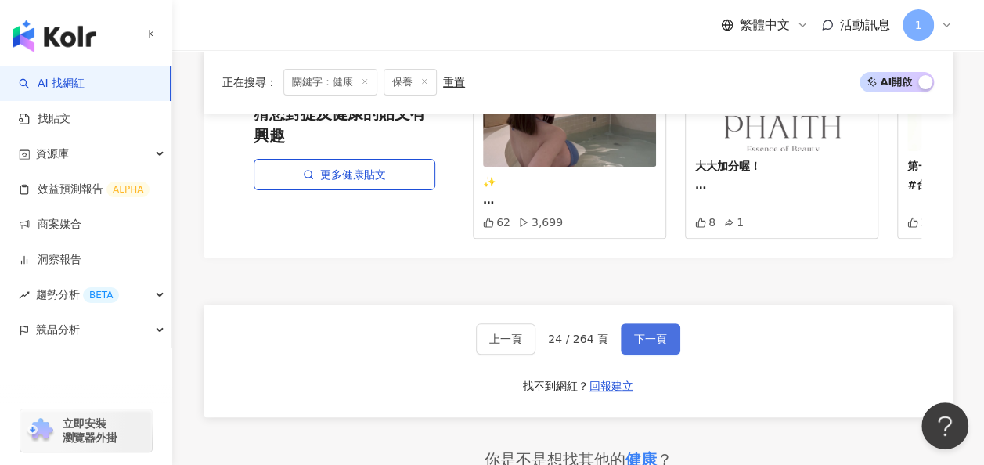
click at [675, 323] on button "下一頁" at bounding box center [651, 338] width 60 height 31
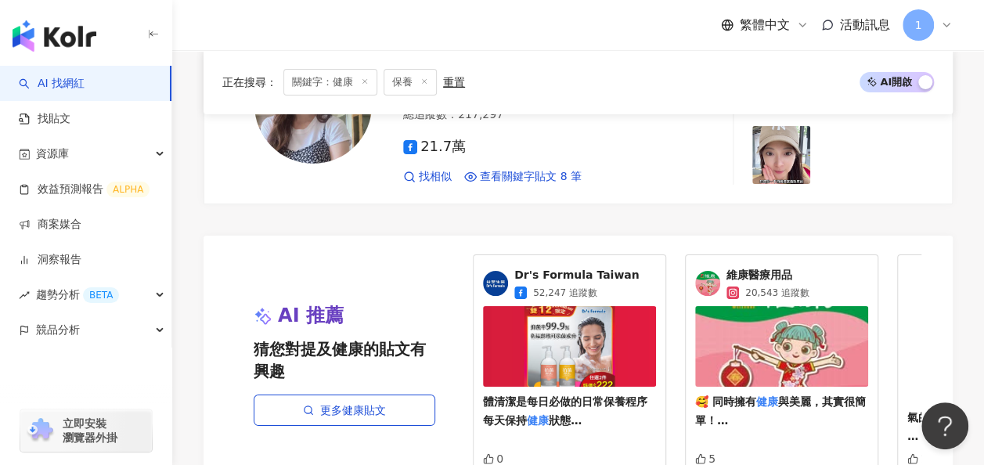
scroll to position [3026, 0]
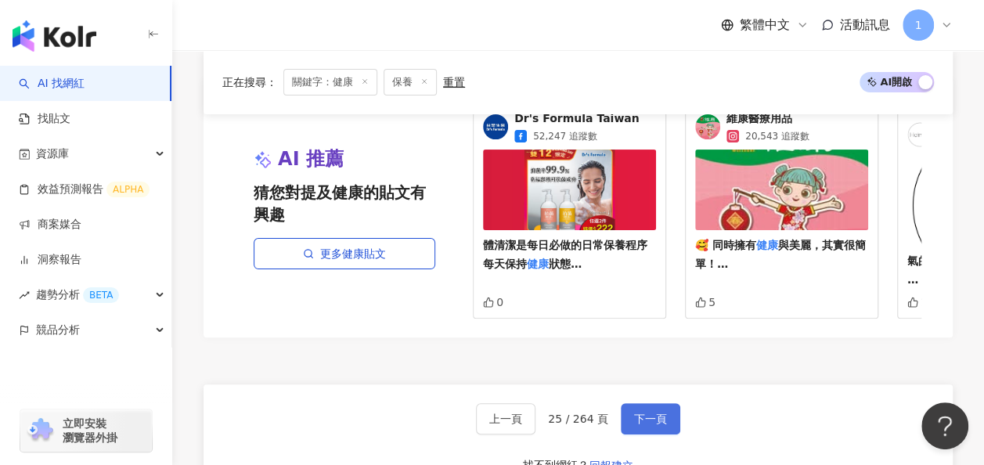
click at [646, 413] on span "下一頁" at bounding box center [650, 419] width 33 height 13
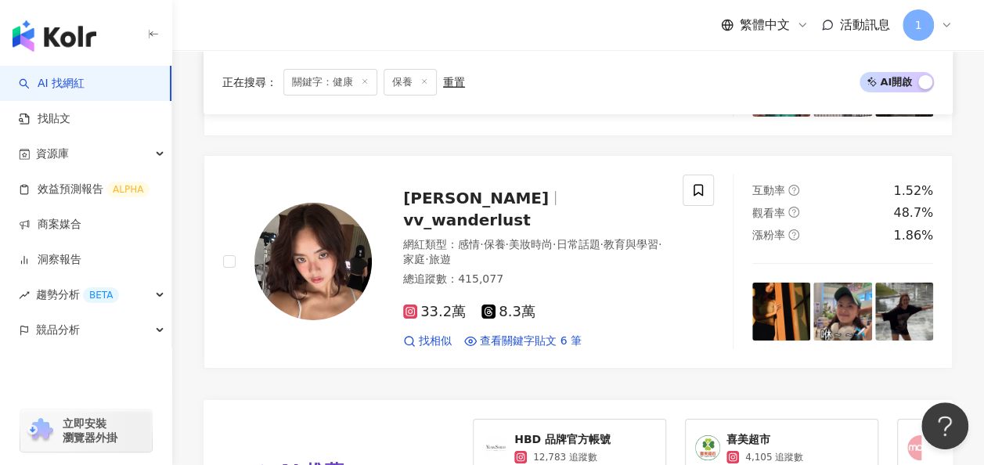
scroll to position [3071, 0]
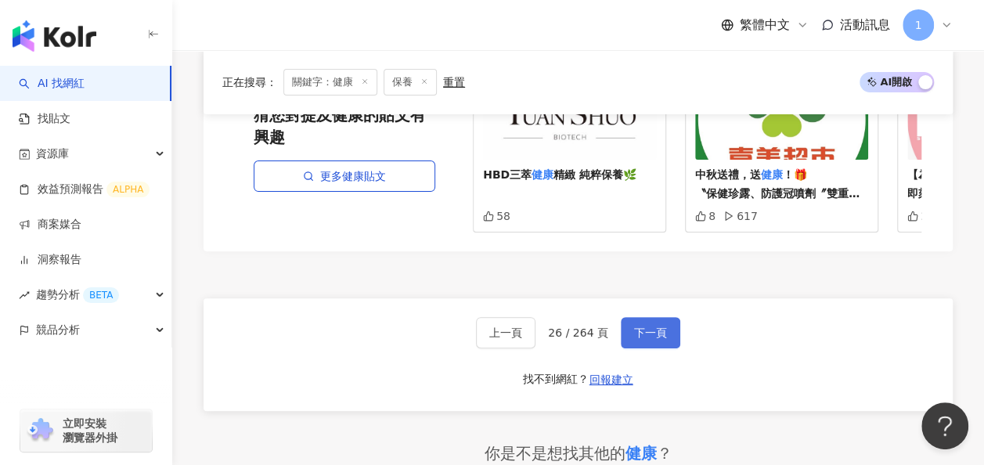
click at [621, 317] on button "下一頁" at bounding box center [651, 332] width 60 height 31
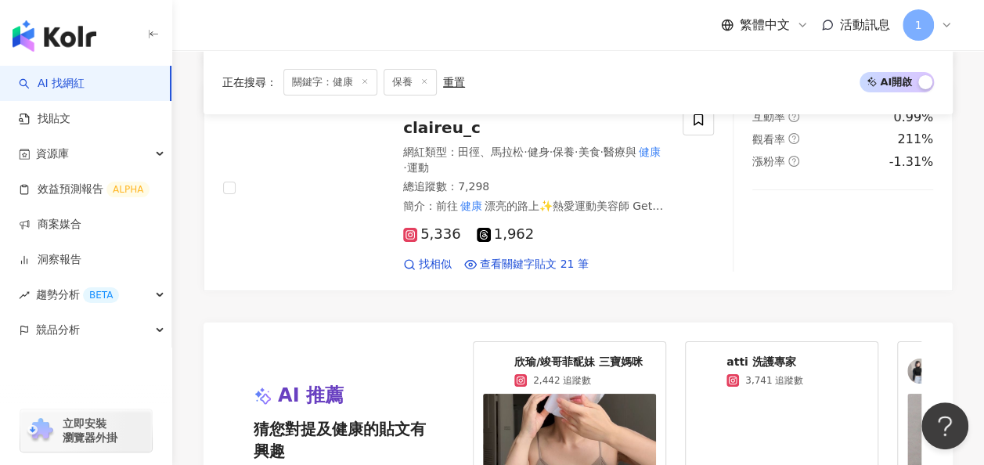
scroll to position [2914, 0]
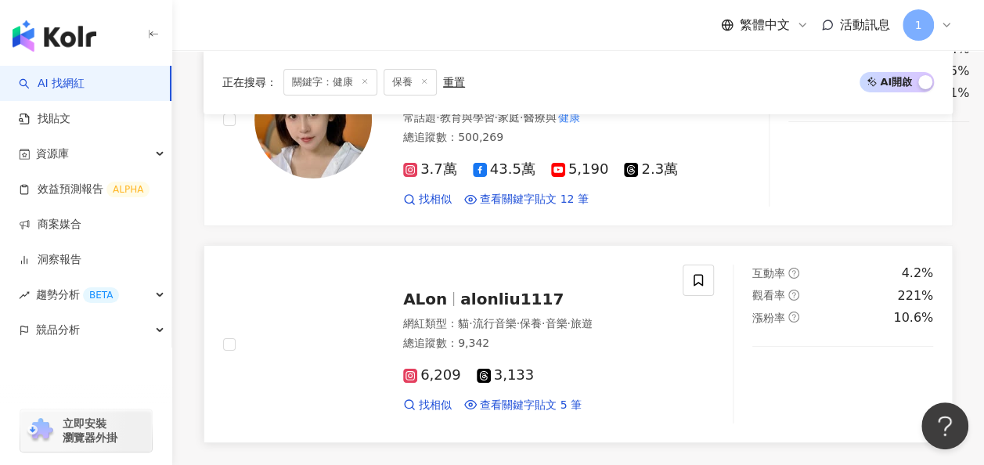
scroll to position [2971, 0]
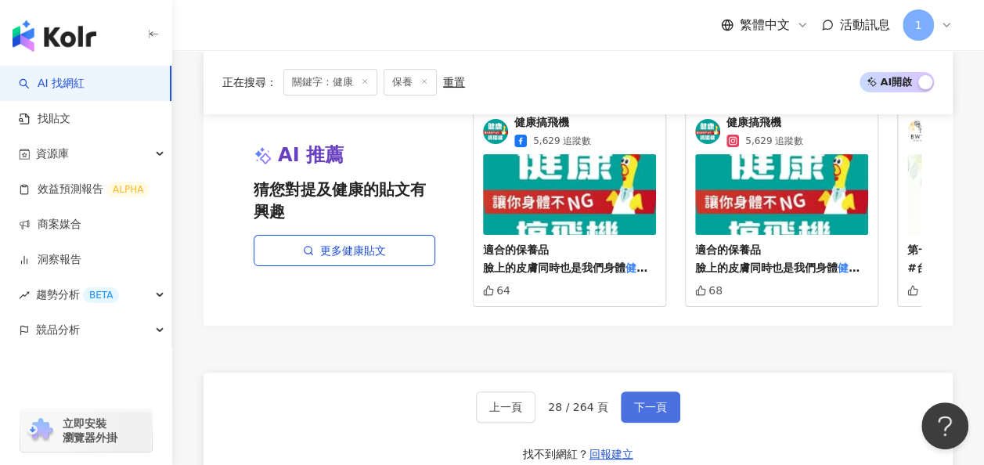
click at [633, 392] on button "下一頁" at bounding box center [651, 407] width 60 height 31
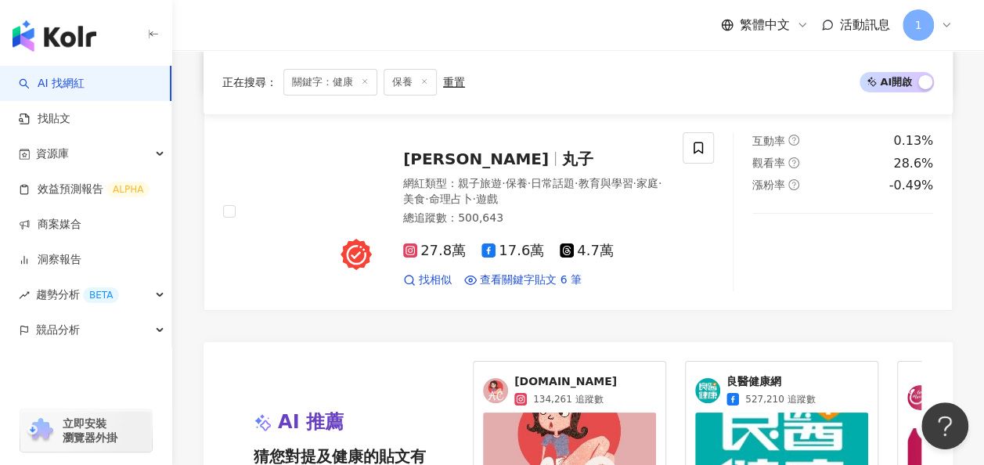
scroll to position [3008, 0]
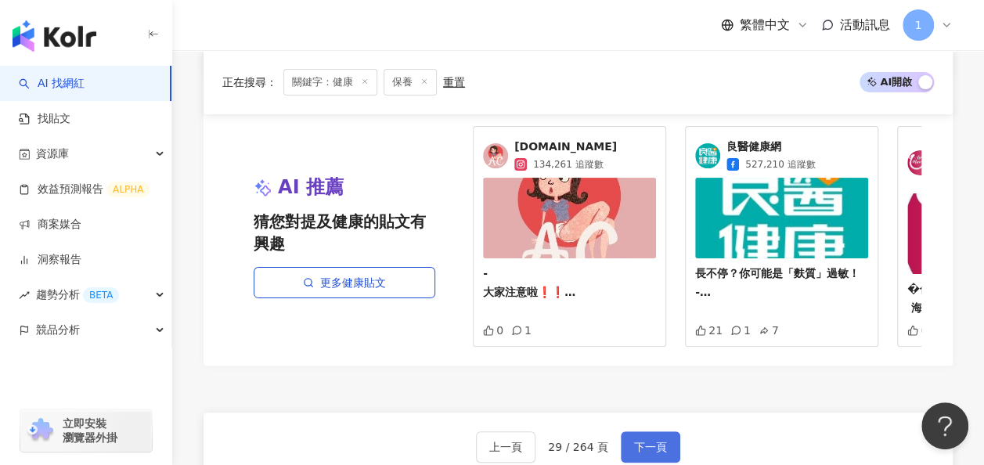
click at [647, 441] on span "下一頁" at bounding box center [650, 447] width 33 height 13
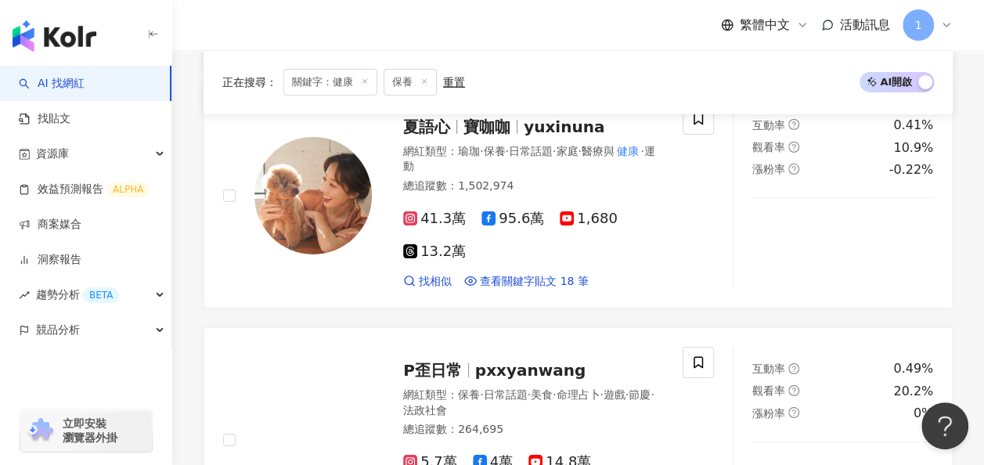
scroll to position [2921, 0]
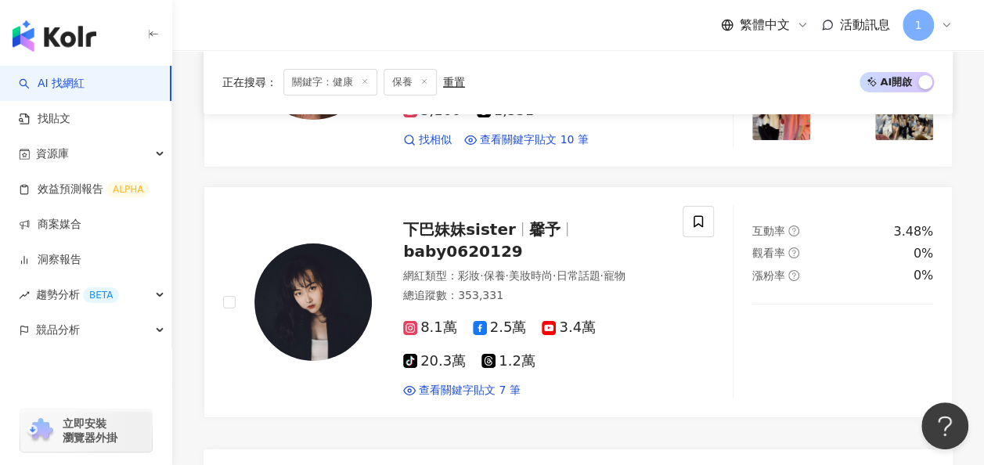
scroll to position [3074, 0]
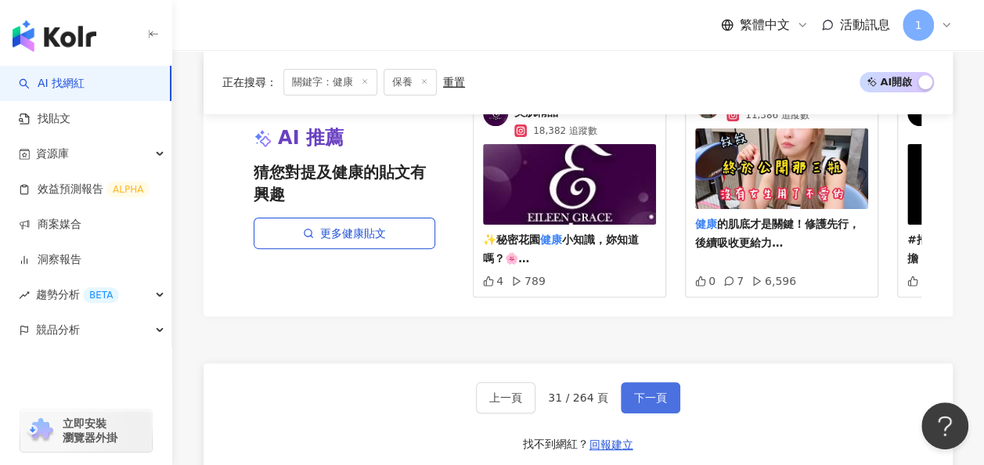
click at [647, 392] on span "下一頁" at bounding box center [650, 398] width 33 height 13
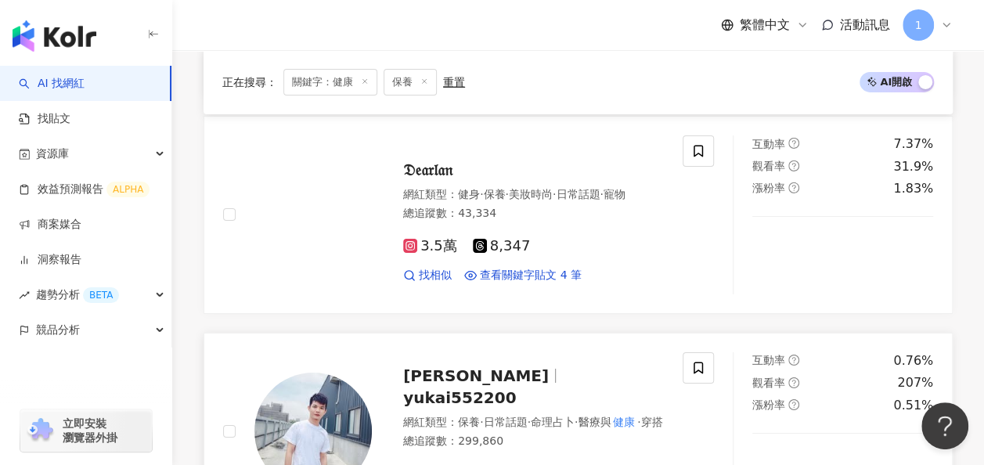
scroll to position [2910, 0]
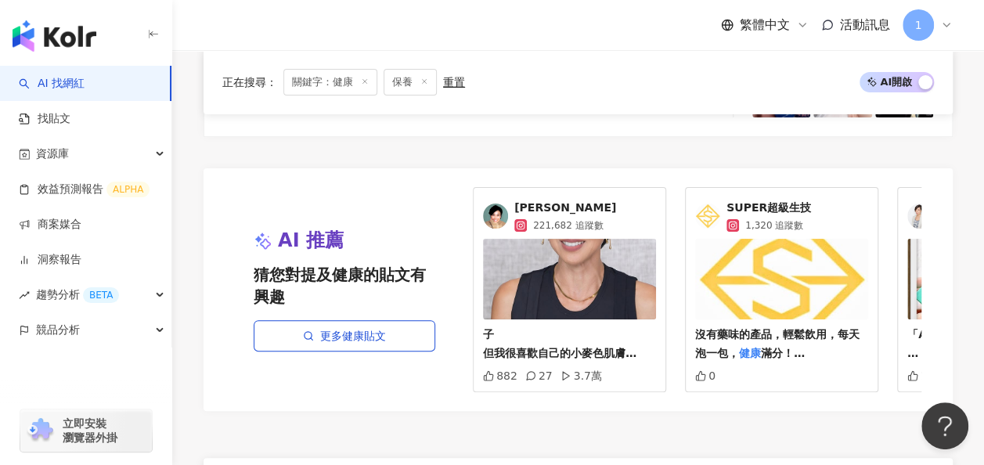
scroll to position [3159, 0]
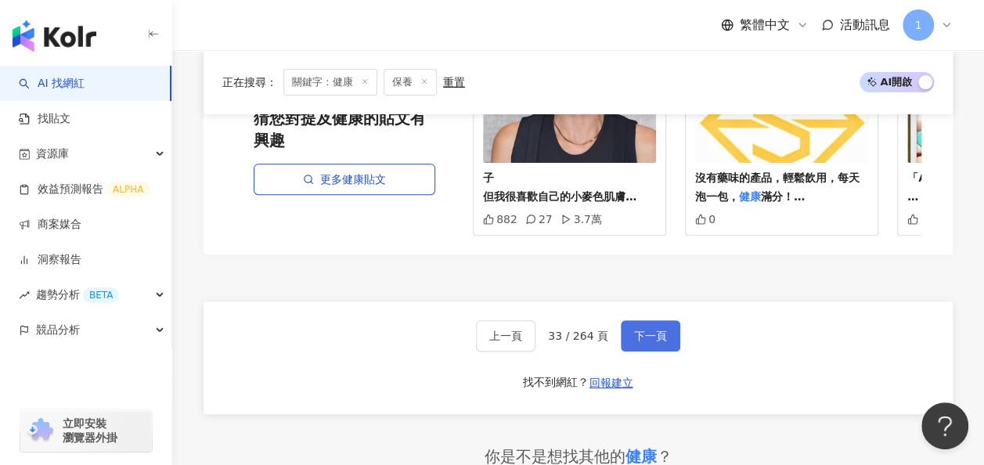
click at [645, 330] on span "下一頁" at bounding box center [650, 336] width 33 height 13
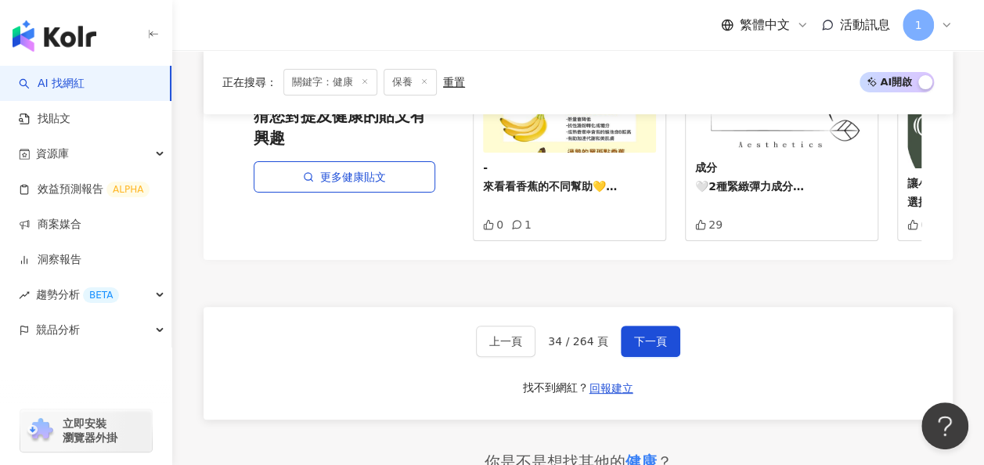
scroll to position [2963, 0]
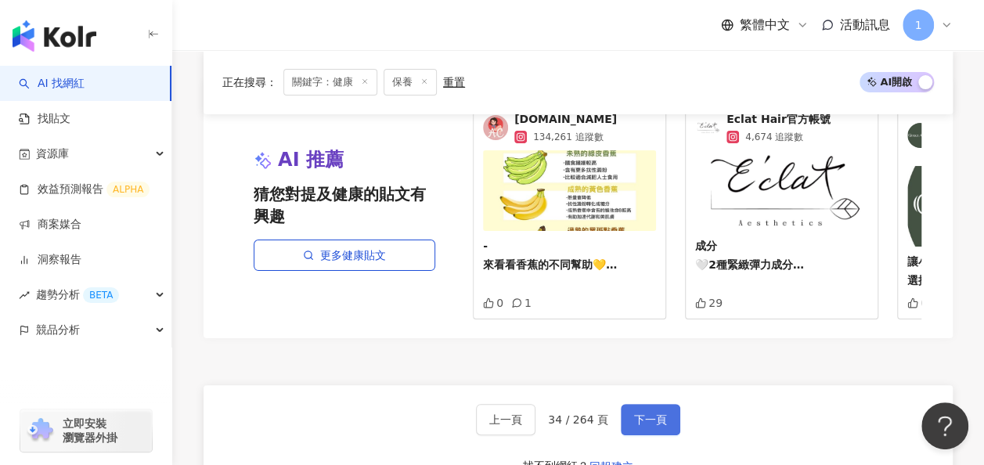
click at [660, 413] on span "下一頁" at bounding box center [650, 419] width 33 height 13
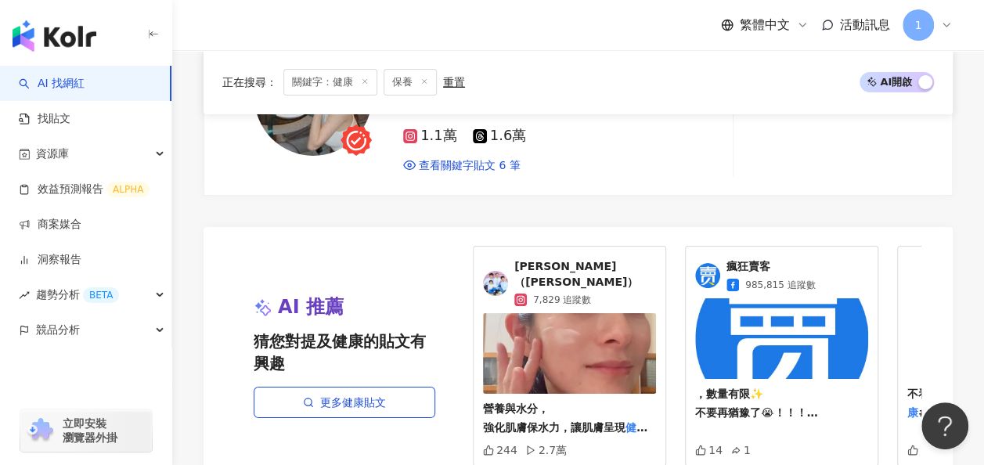
scroll to position [2927, 0]
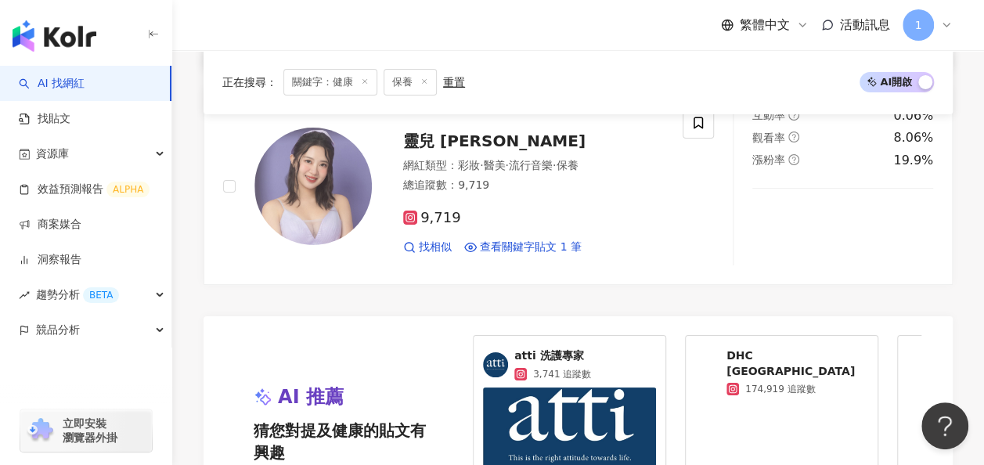
scroll to position [3113, 0]
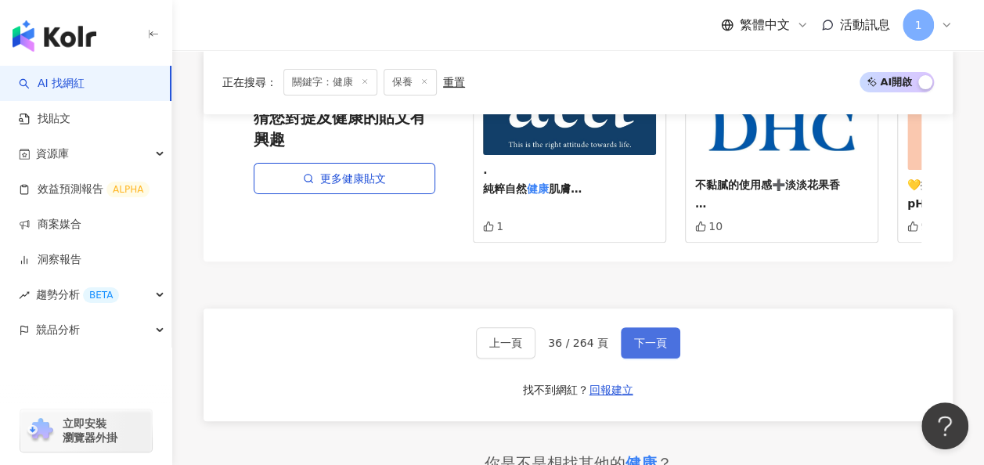
click at [634, 337] on span "下一頁" at bounding box center [650, 343] width 33 height 13
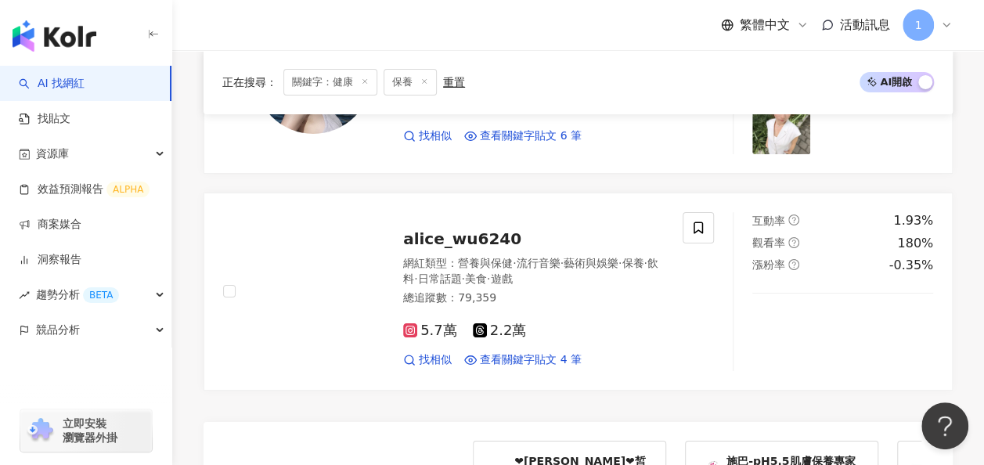
scroll to position [3114, 0]
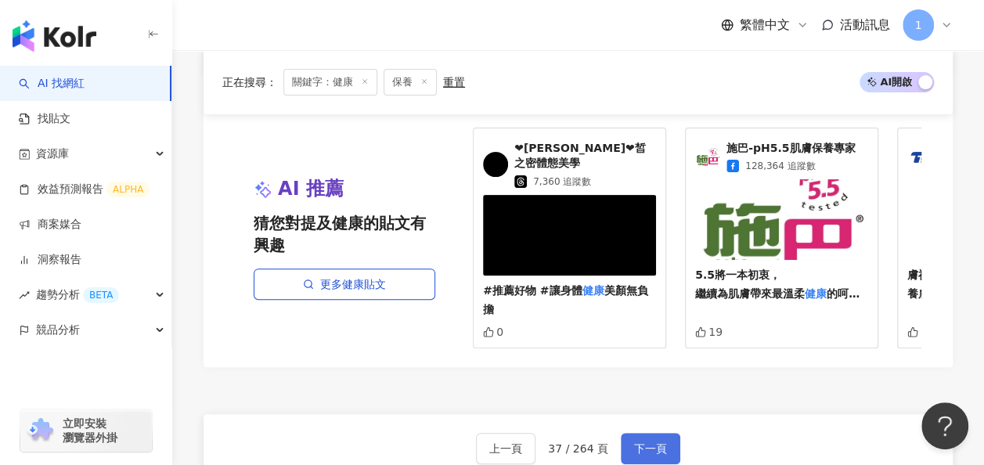
click at [634, 442] on span "下一頁" at bounding box center [650, 448] width 33 height 13
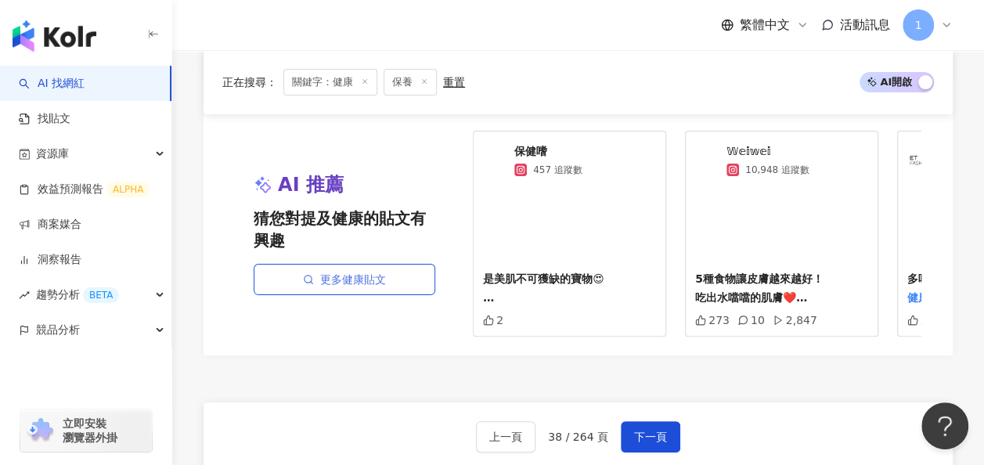
scroll to position [3152, 0]
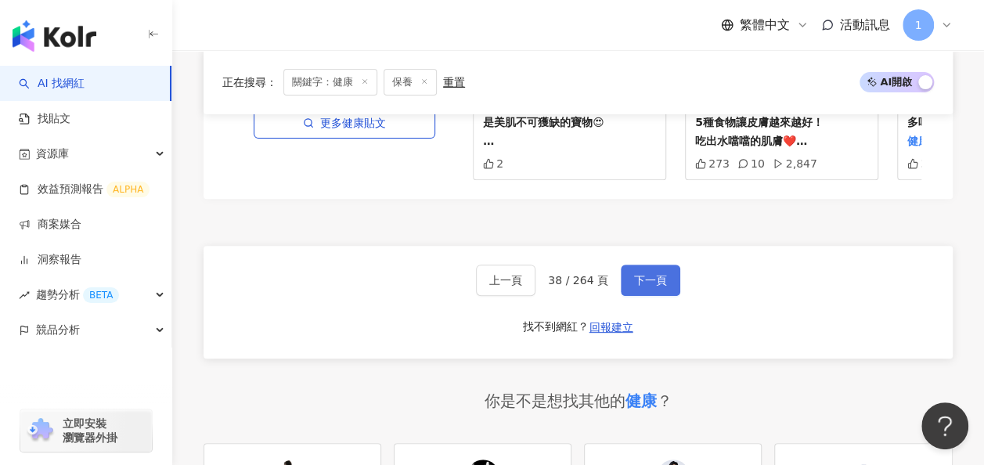
click at [630, 265] on button "下一頁" at bounding box center [651, 280] width 60 height 31
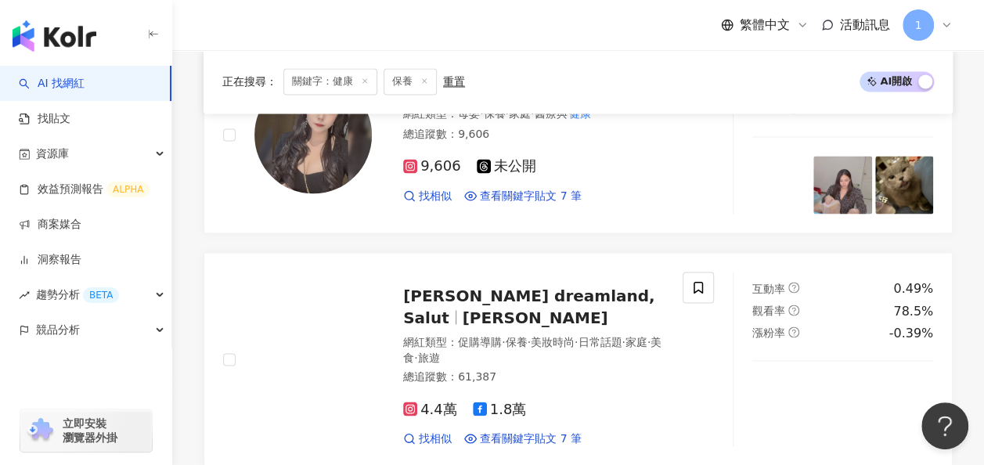
scroll to position [3143, 0]
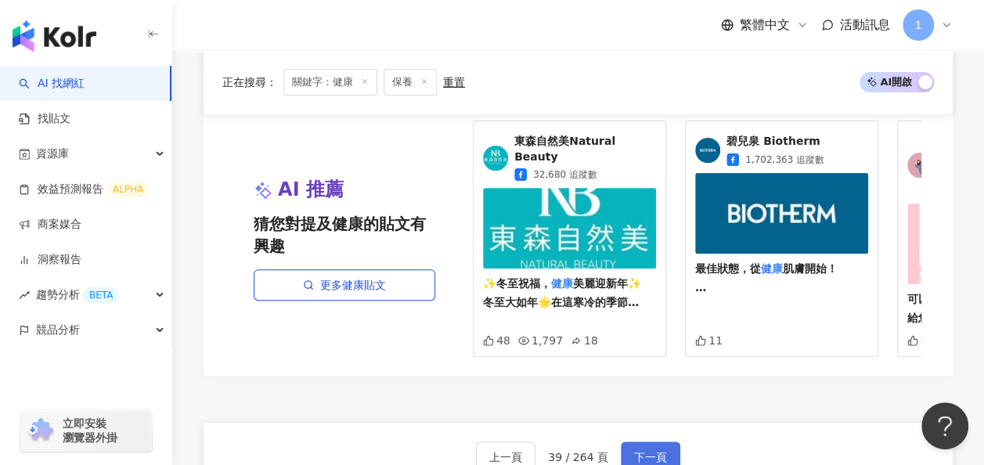
click at [640, 442] on button "下一頁" at bounding box center [651, 457] width 60 height 31
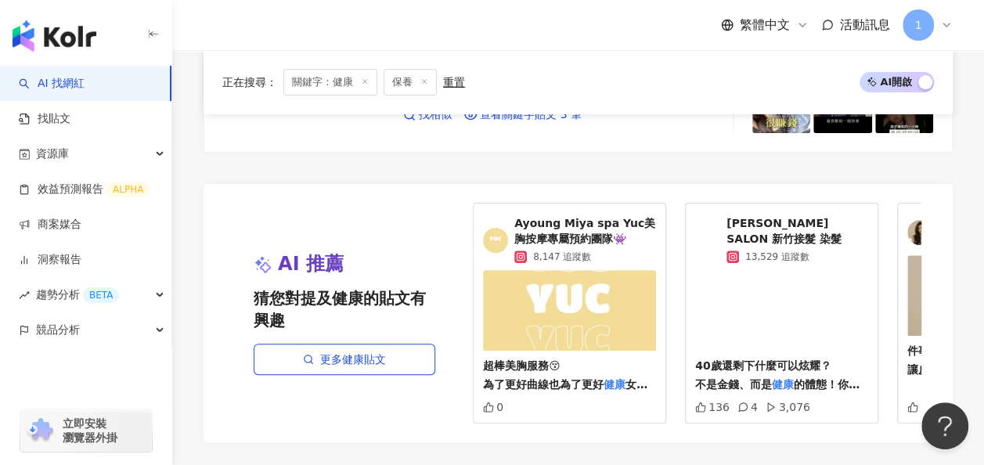
scroll to position [3163, 0]
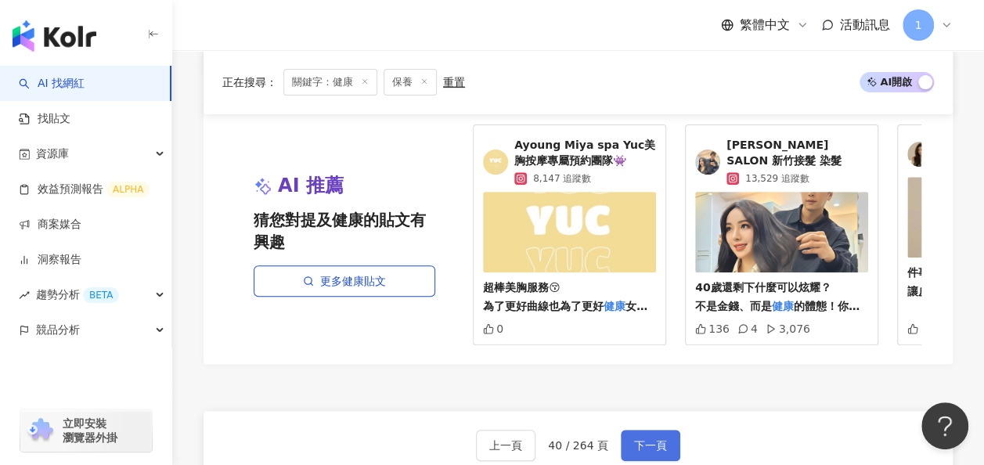
click at [648, 439] on span "下一頁" at bounding box center [650, 445] width 33 height 13
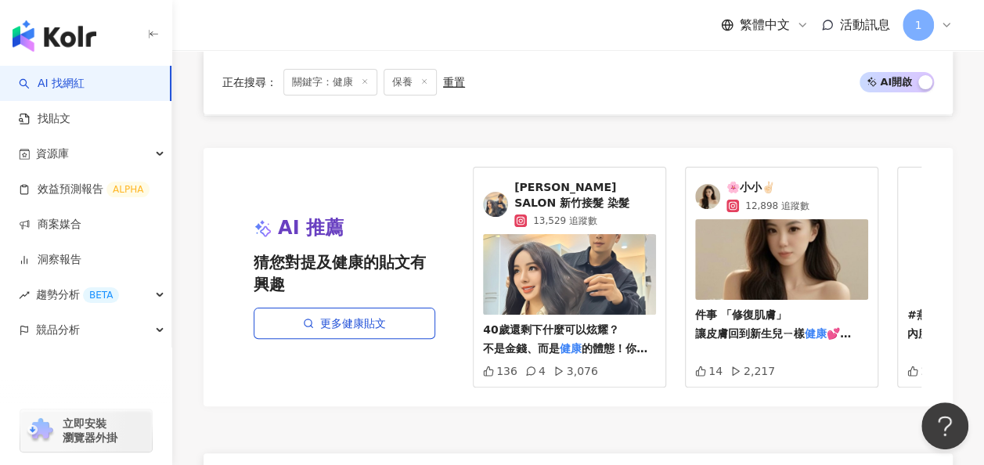
scroll to position [3166, 0]
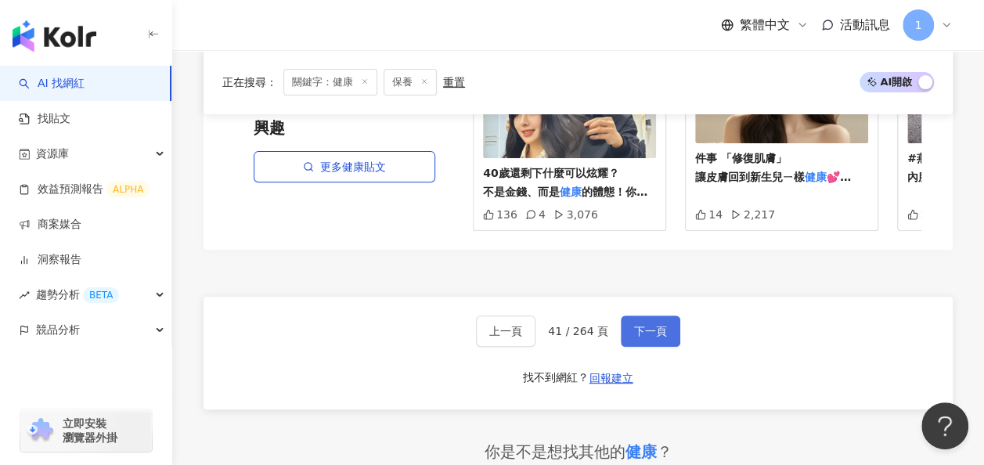
click at [639, 325] on span "下一頁" at bounding box center [650, 331] width 33 height 13
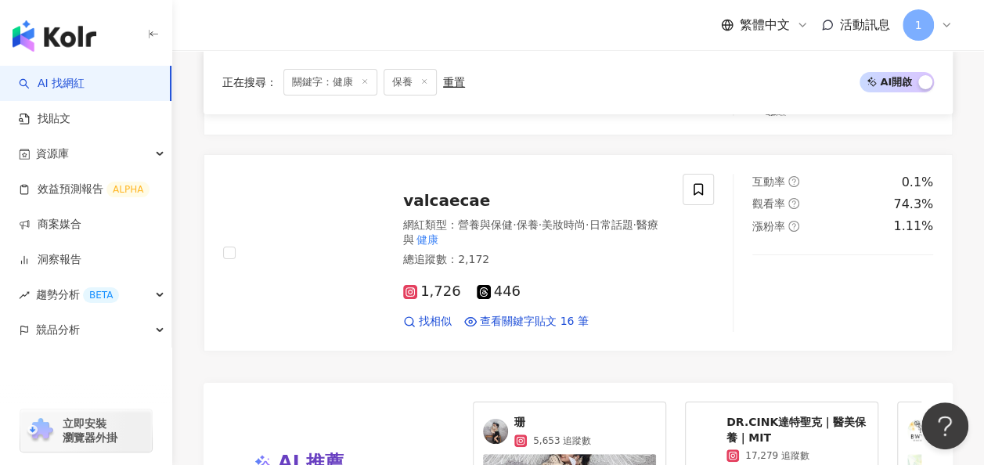
scroll to position [3132, 0]
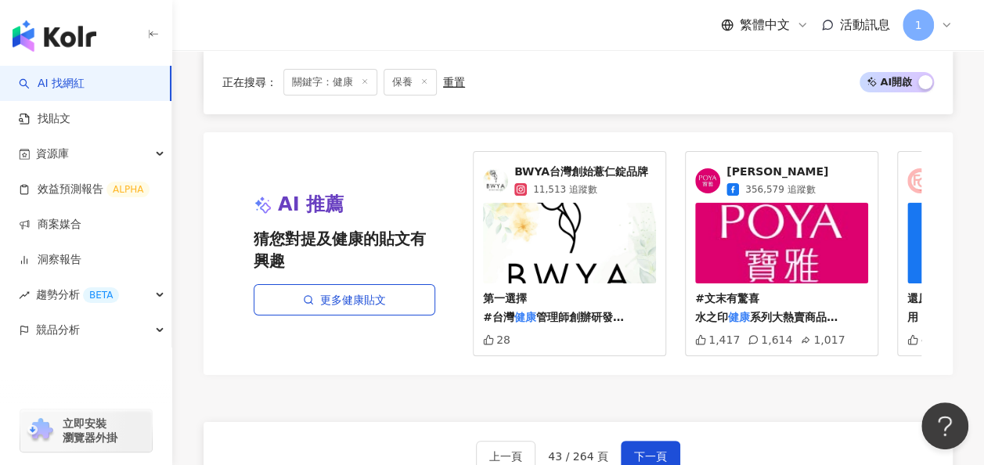
scroll to position [3054, 0]
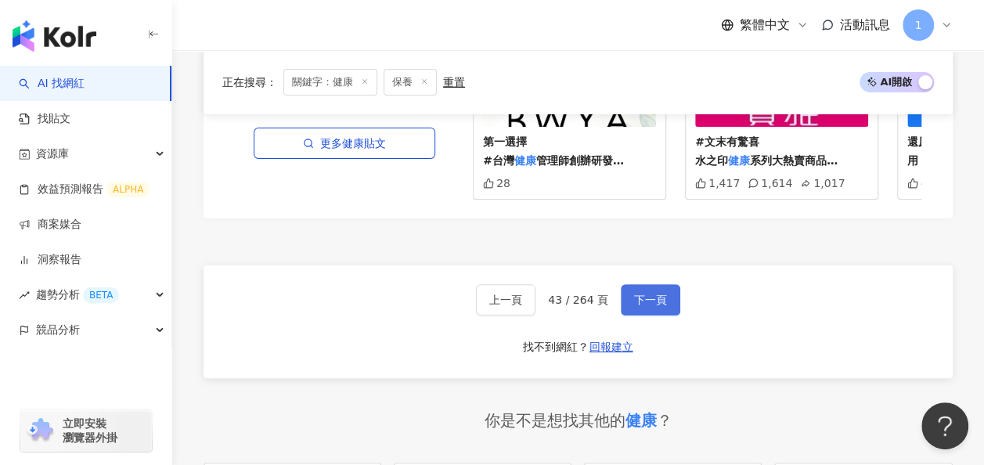
click at [644, 298] on span "下一頁" at bounding box center [650, 300] width 33 height 13
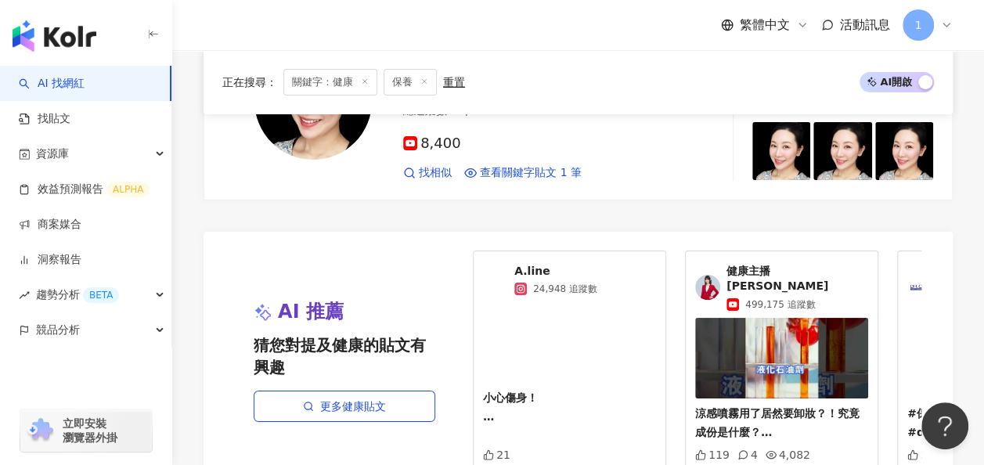
scroll to position [3132, 0]
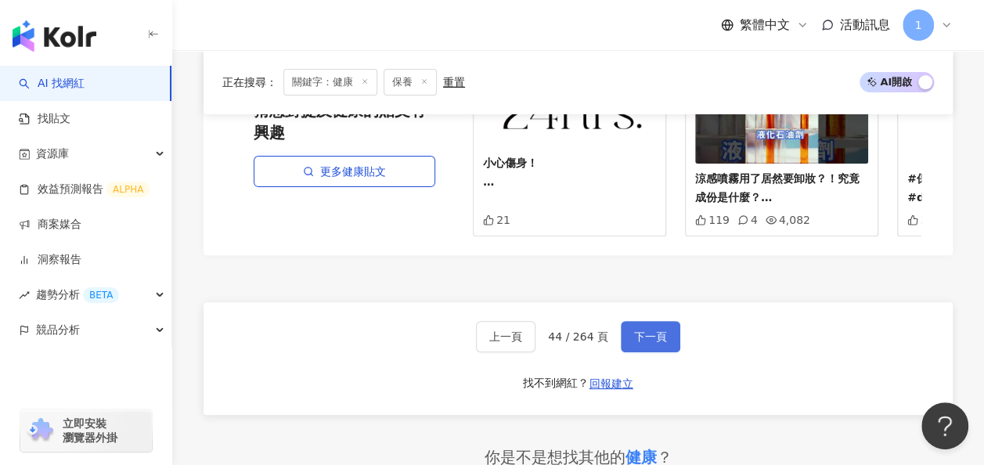
click at [652, 330] on span "下一頁" at bounding box center [650, 336] width 33 height 13
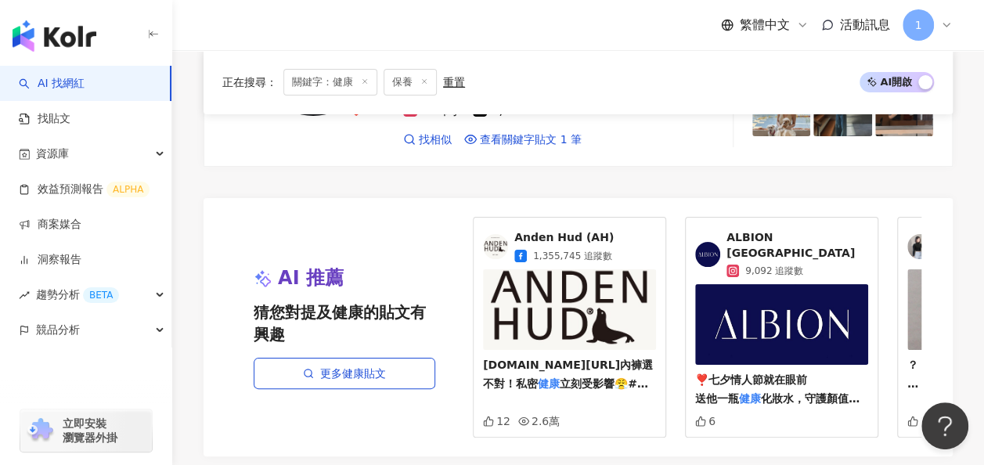
scroll to position [3032, 0]
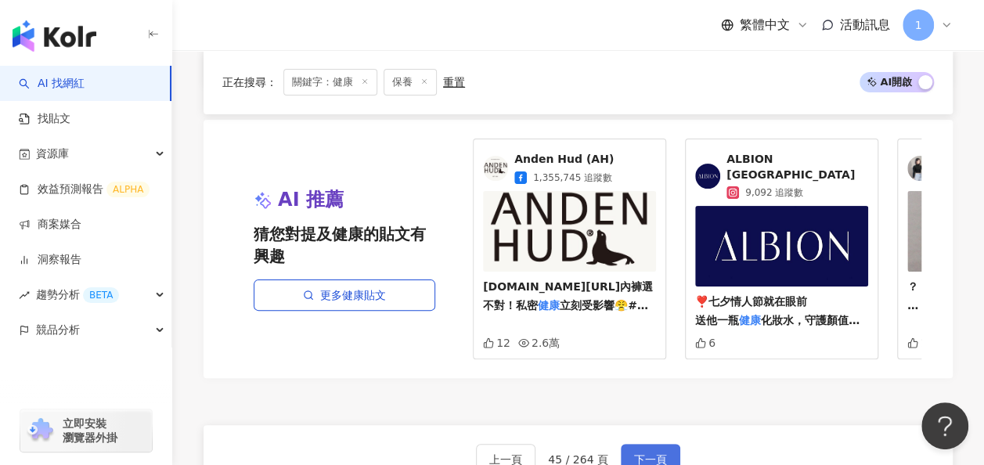
click at [651, 453] on span "下一頁" at bounding box center [650, 459] width 33 height 13
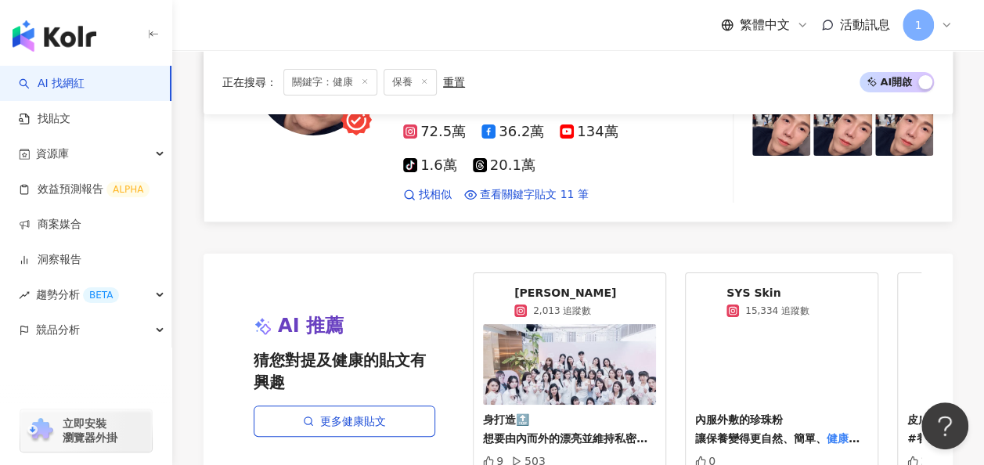
scroll to position [3088, 0]
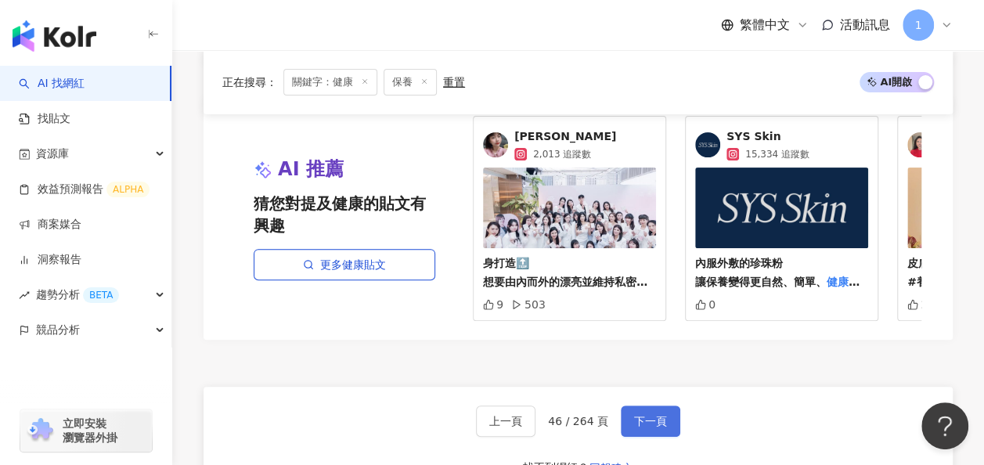
click at [645, 415] on span "下一頁" at bounding box center [650, 421] width 33 height 13
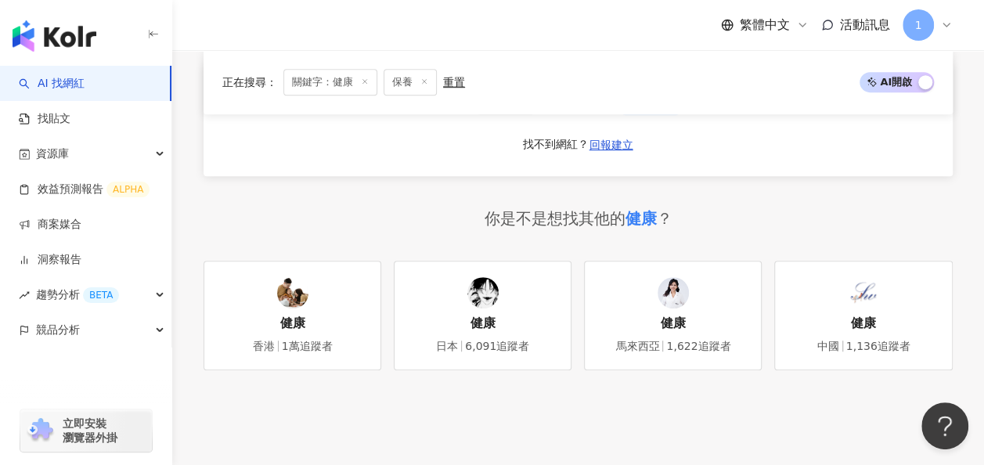
scroll to position [3214, 0]
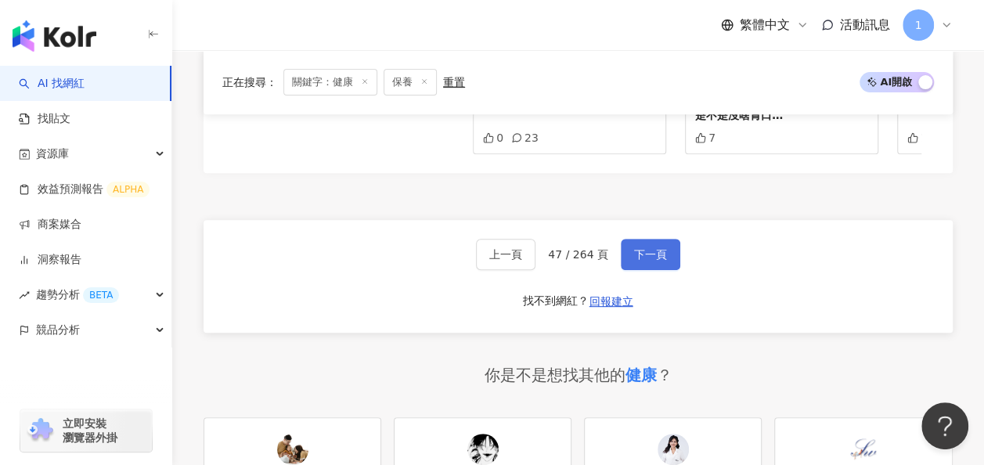
click at [666, 239] on button "下一頁" at bounding box center [651, 254] width 60 height 31
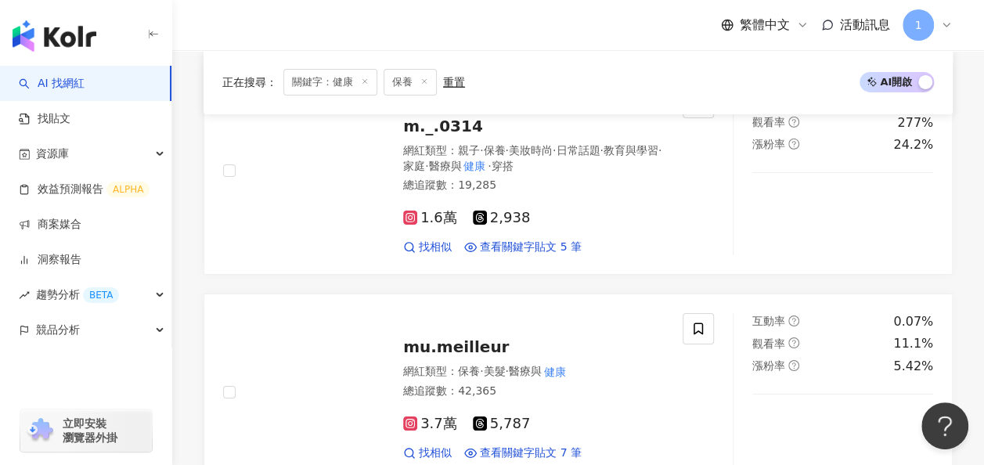
scroll to position [2950, 0]
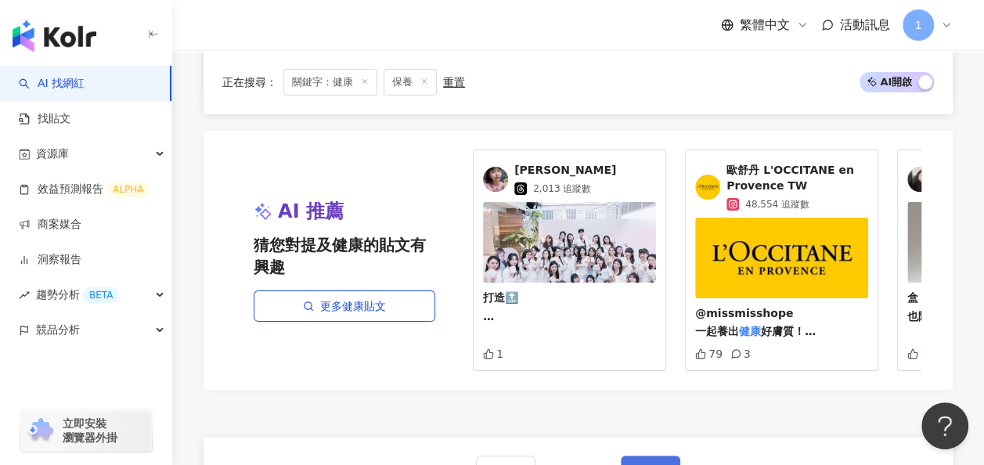
click at [669, 456] on button "下一頁" at bounding box center [651, 471] width 60 height 31
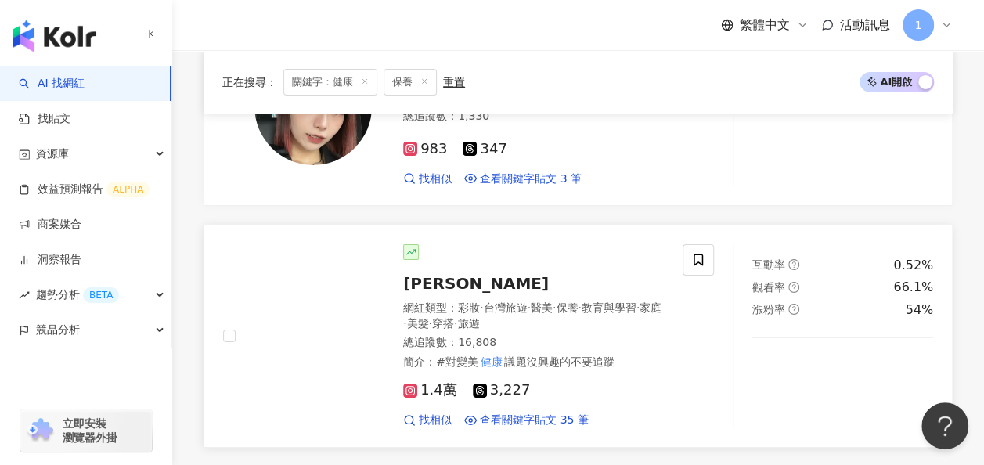
scroll to position [2945, 0]
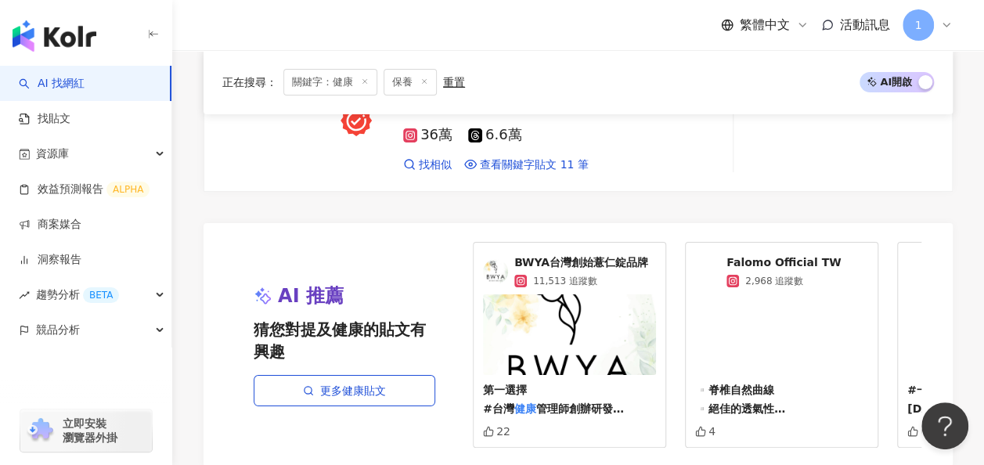
scroll to position [2961, 0]
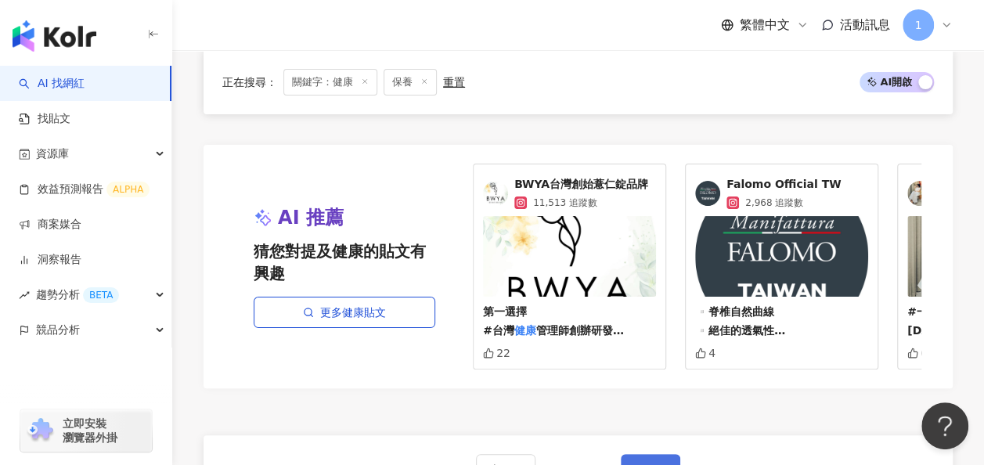
click at [638, 464] on span "下一頁" at bounding box center [650, 470] width 33 height 13
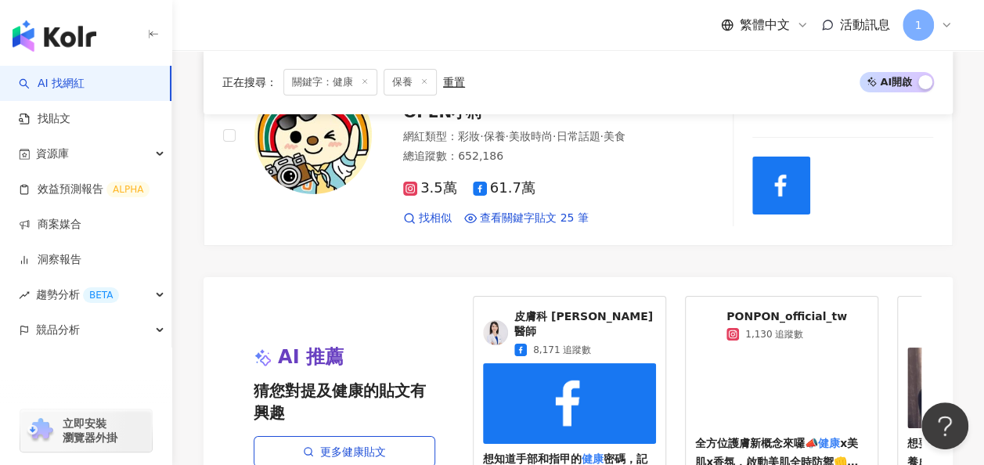
scroll to position [3127, 0]
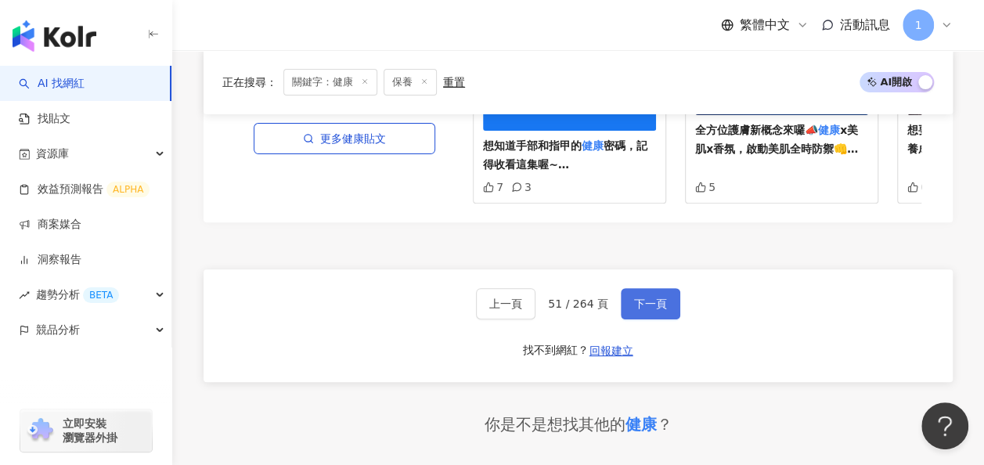
click at [636, 298] on span "下一頁" at bounding box center [650, 304] width 33 height 13
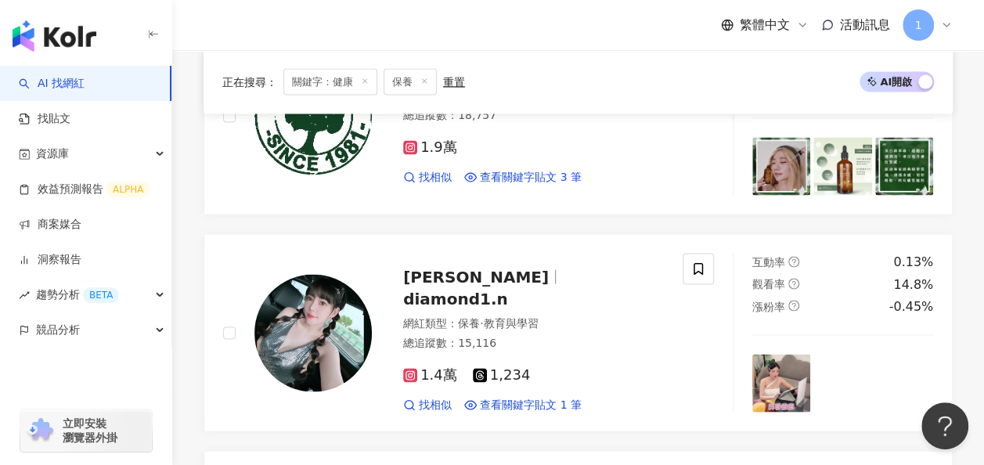
scroll to position [3088, 0]
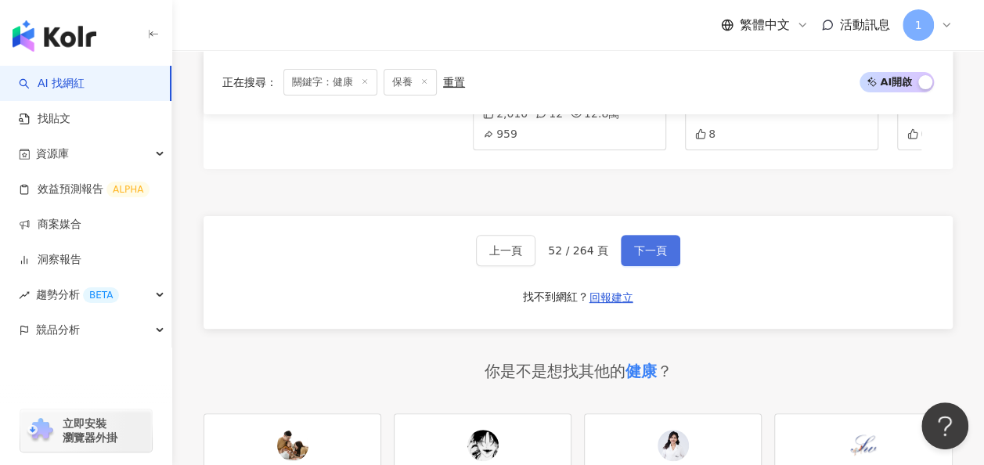
click at [637, 244] on span "下一頁" at bounding box center [650, 250] width 33 height 13
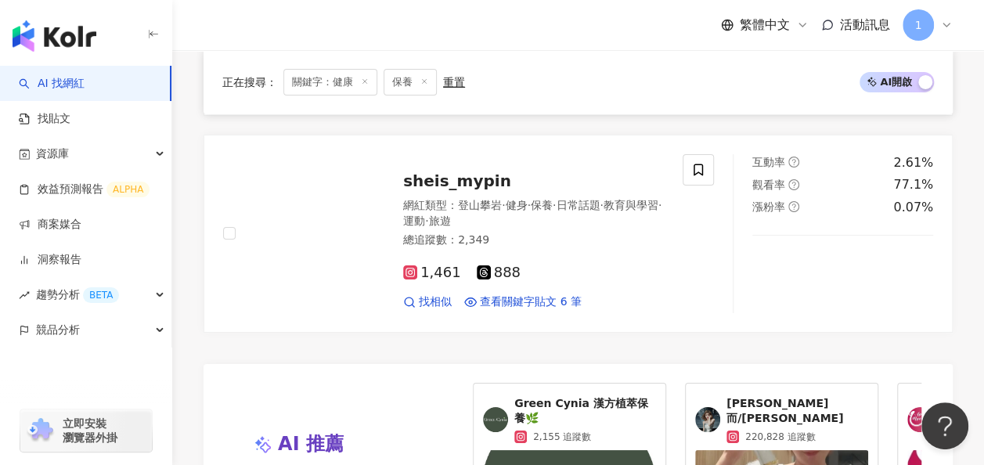
scroll to position [3102, 0]
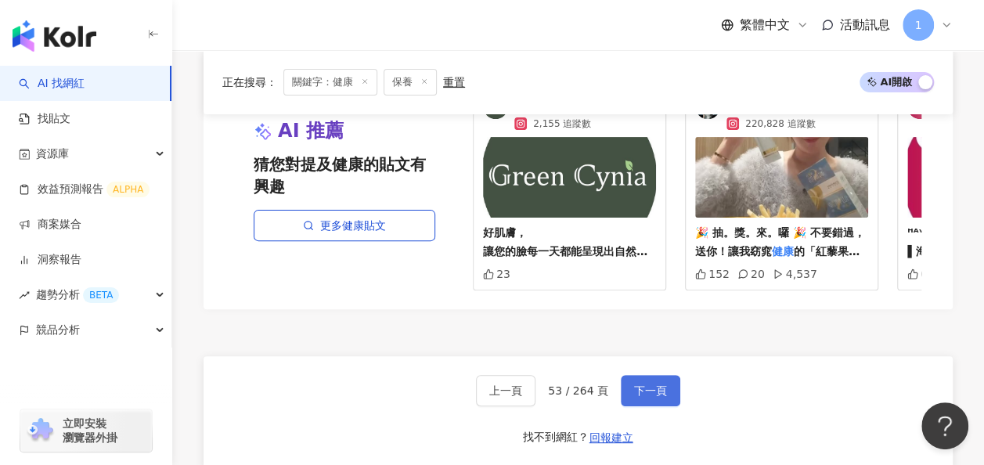
click at [640, 384] on span "下一頁" at bounding box center [650, 390] width 33 height 13
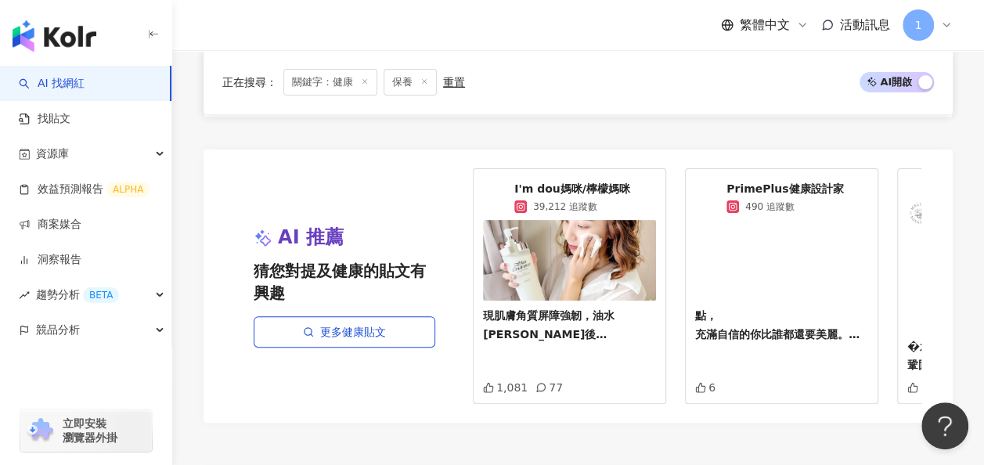
scroll to position [3222, 0]
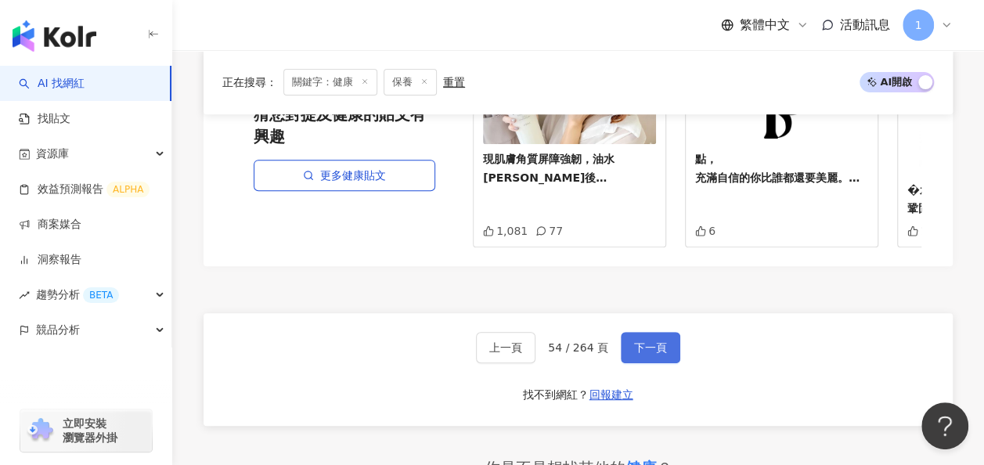
click at [656, 341] on span "下一頁" at bounding box center [650, 347] width 33 height 13
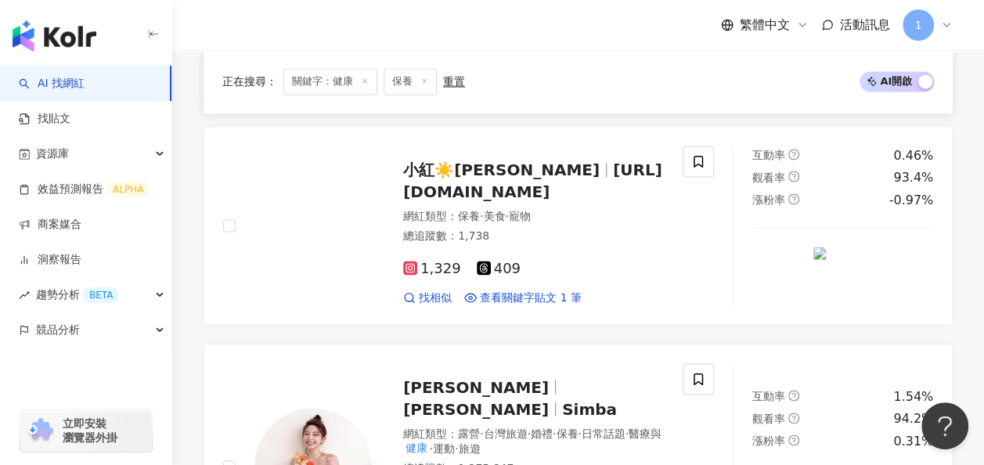
scroll to position [3038, 0]
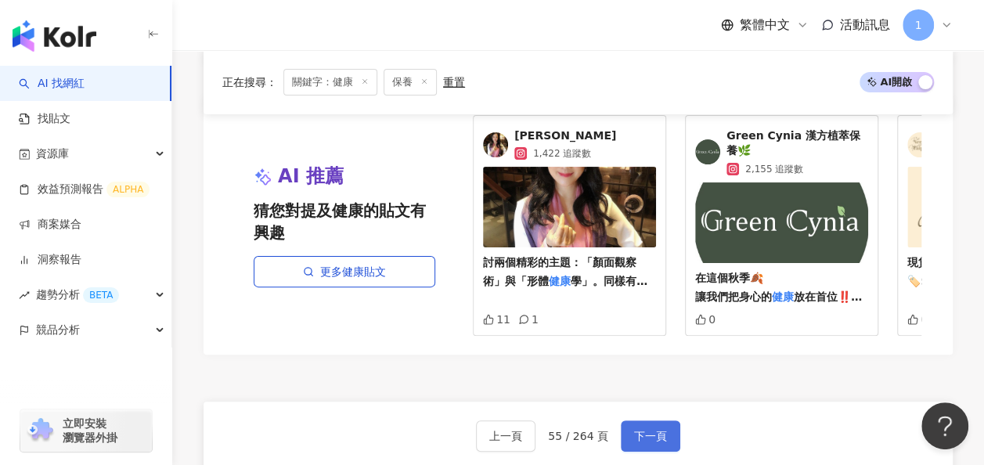
click at [654, 430] on span "下一頁" at bounding box center [650, 436] width 33 height 13
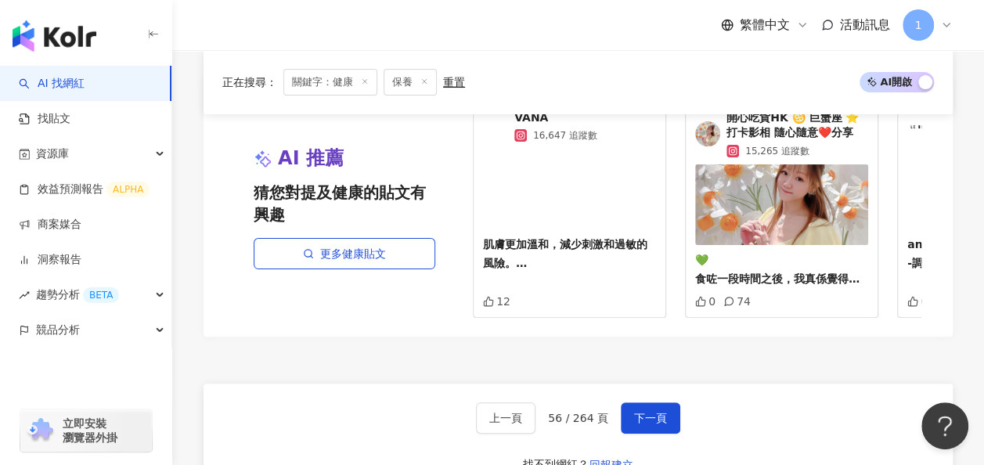
scroll to position [3083, 0]
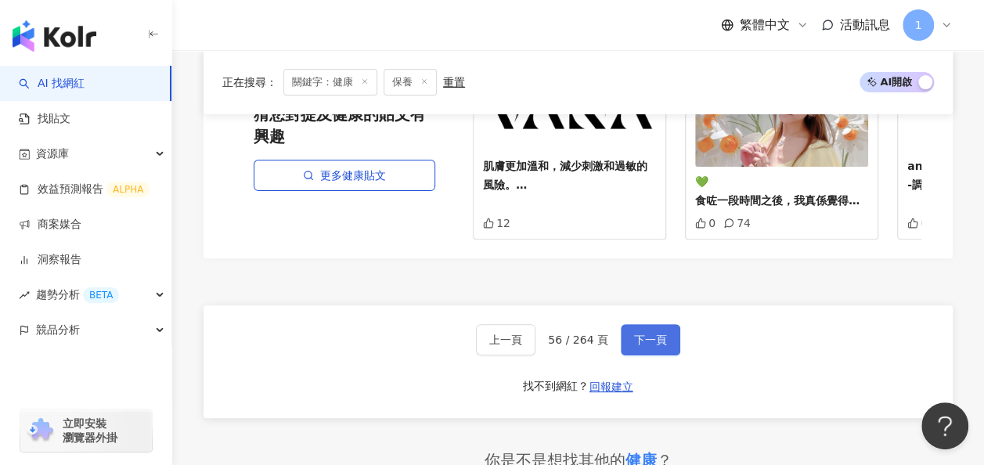
click at [640, 334] on span "下一頁" at bounding box center [650, 340] width 33 height 13
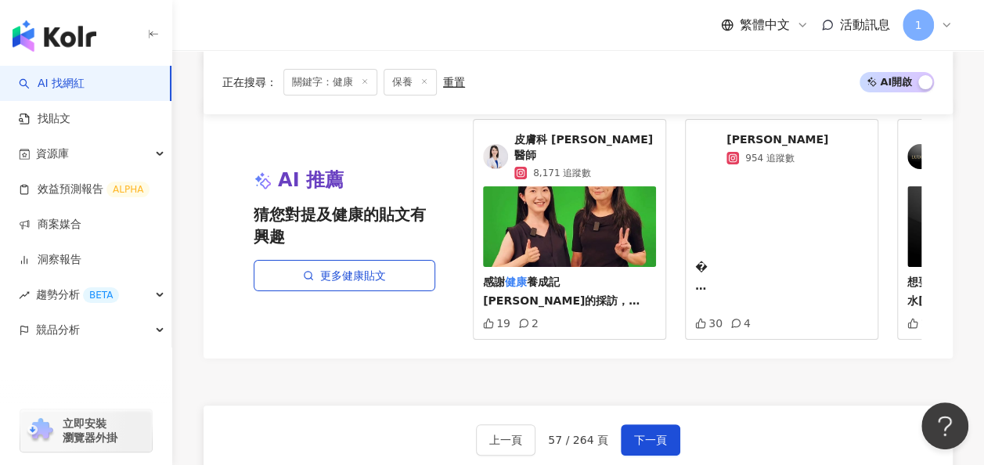
scroll to position [3029, 0]
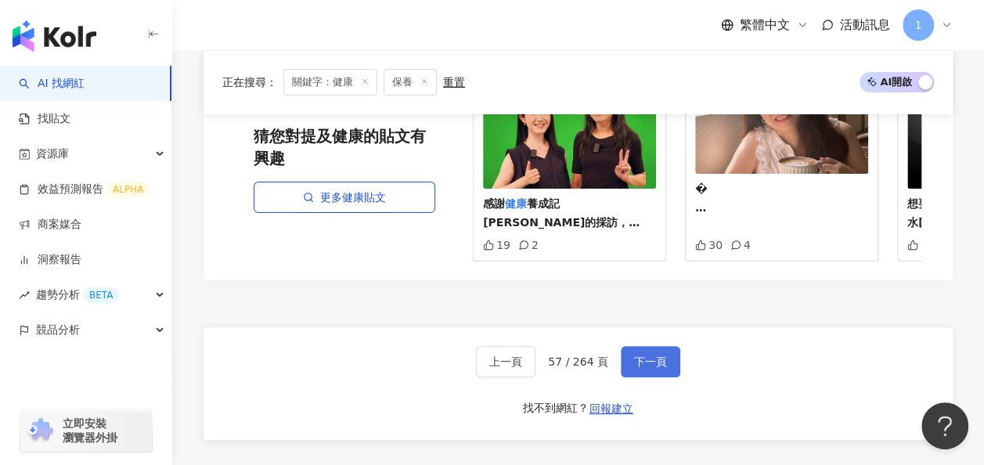
click at [656, 368] on span "下一頁" at bounding box center [650, 361] width 33 height 13
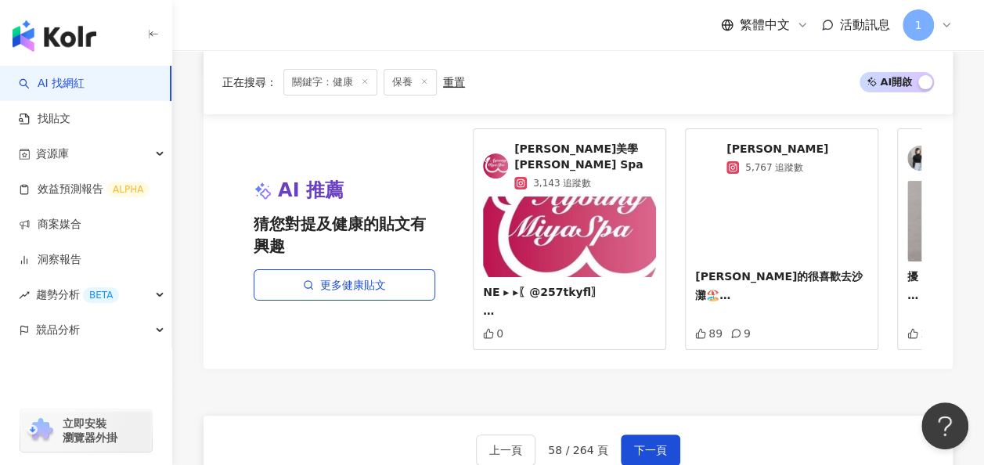
scroll to position [3054, 0]
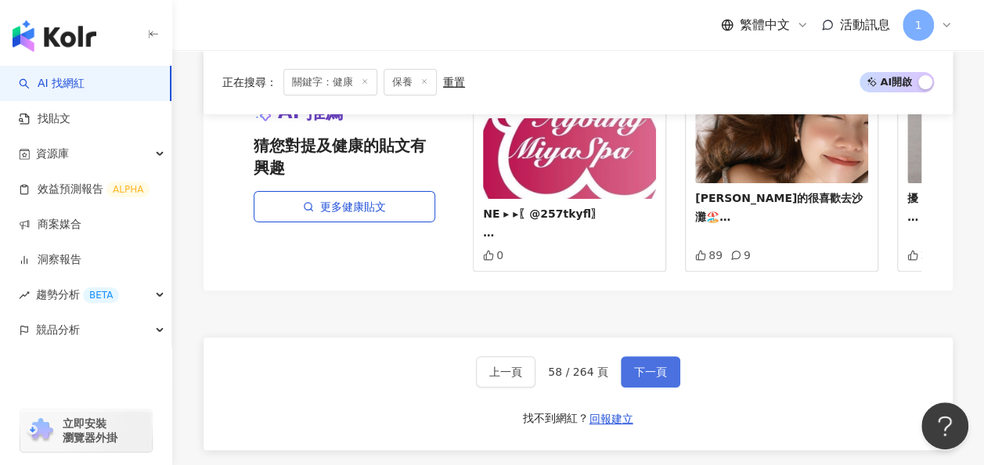
click at [642, 378] on span "下一頁" at bounding box center [650, 372] width 33 height 13
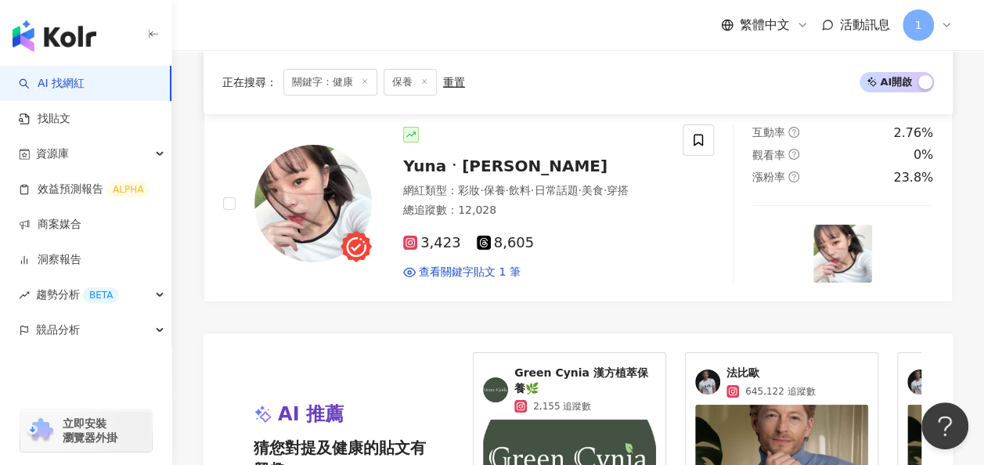
scroll to position [3059, 0]
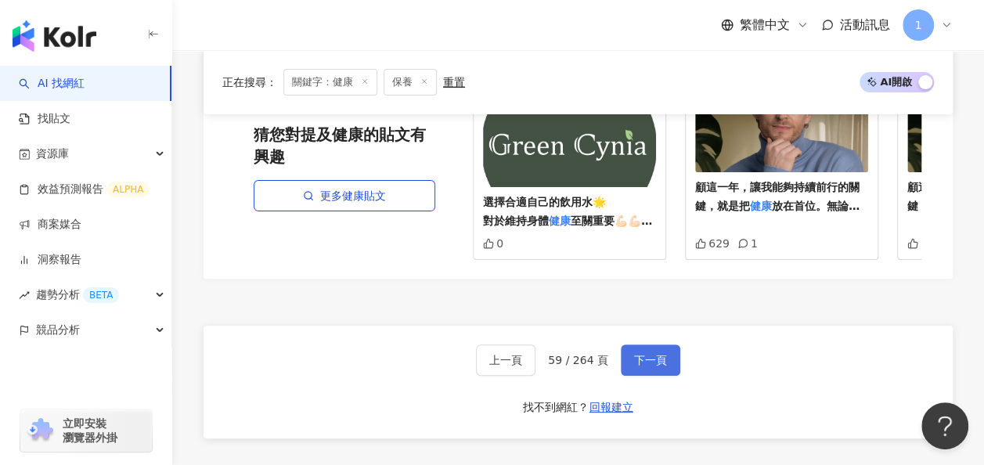
click at [640, 354] on span "下一頁" at bounding box center [650, 360] width 33 height 13
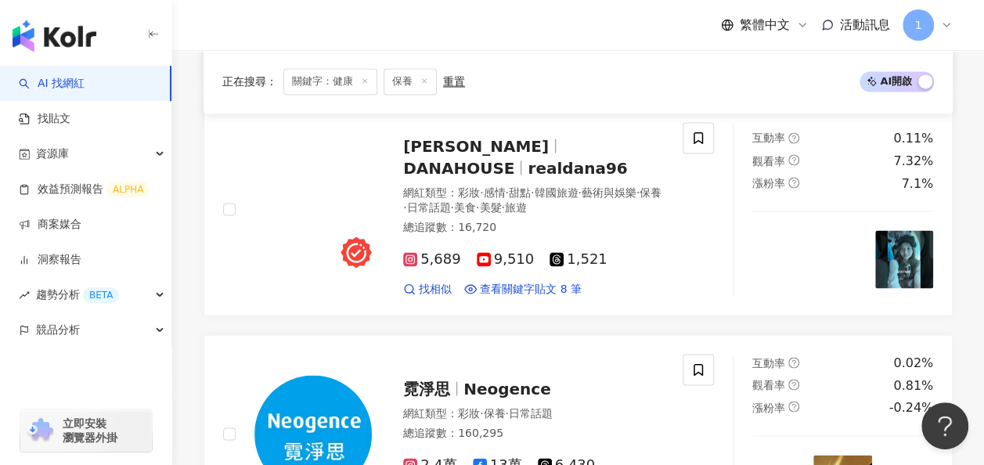
scroll to position [2971, 0]
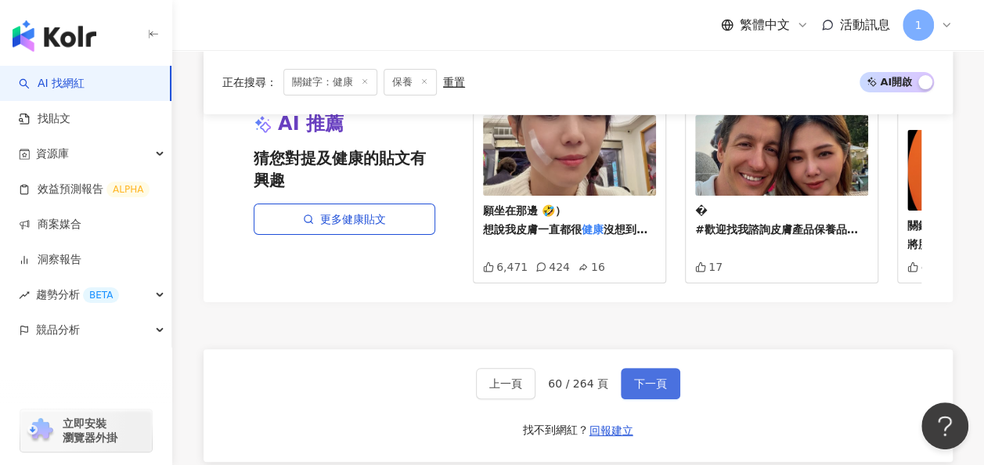
click at [640, 377] on span "下一頁" at bounding box center [650, 383] width 33 height 13
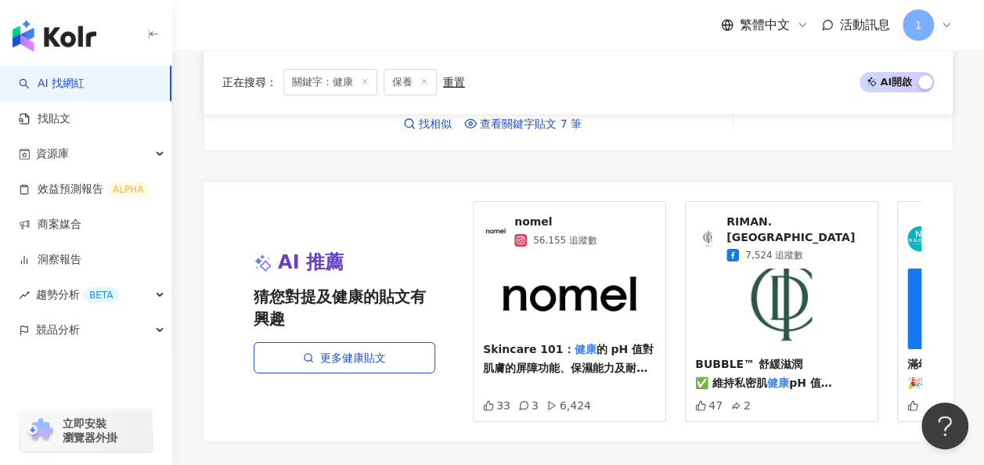
scroll to position [3007, 0]
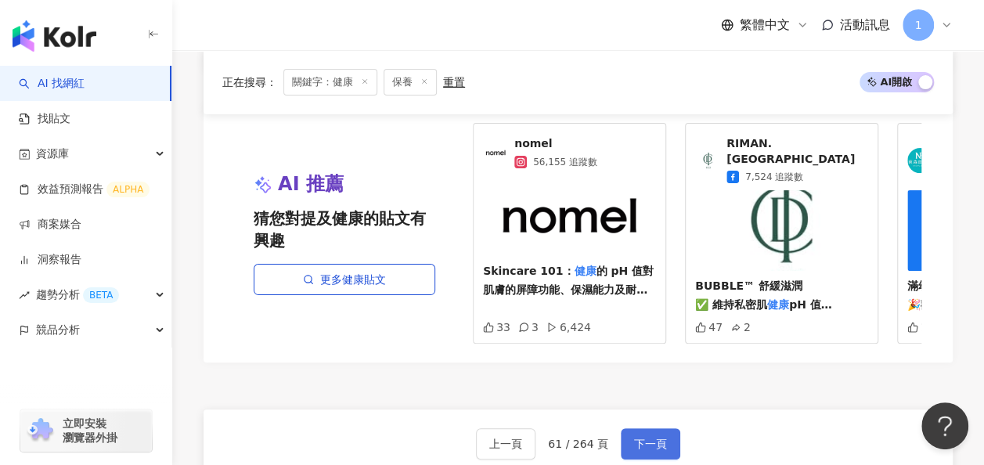
click at [634, 438] on span "下一頁" at bounding box center [650, 444] width 33 height 13
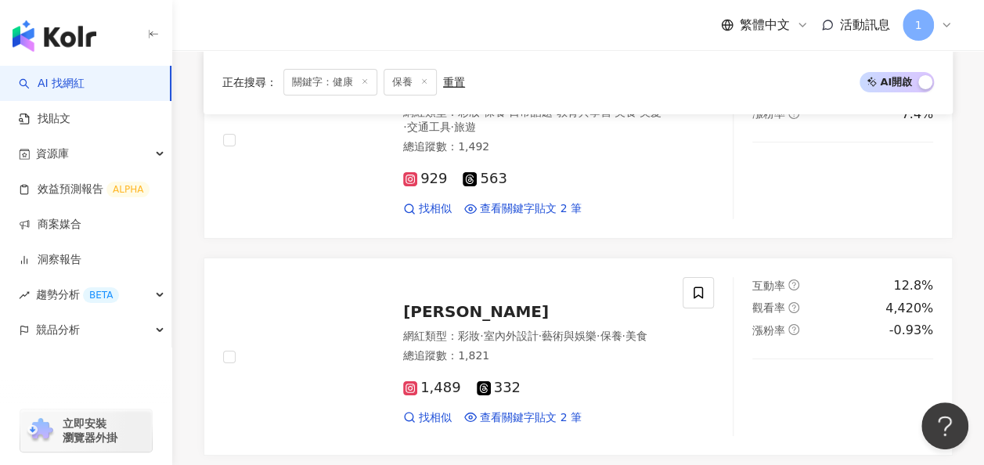
scroll to position [3154, 0]
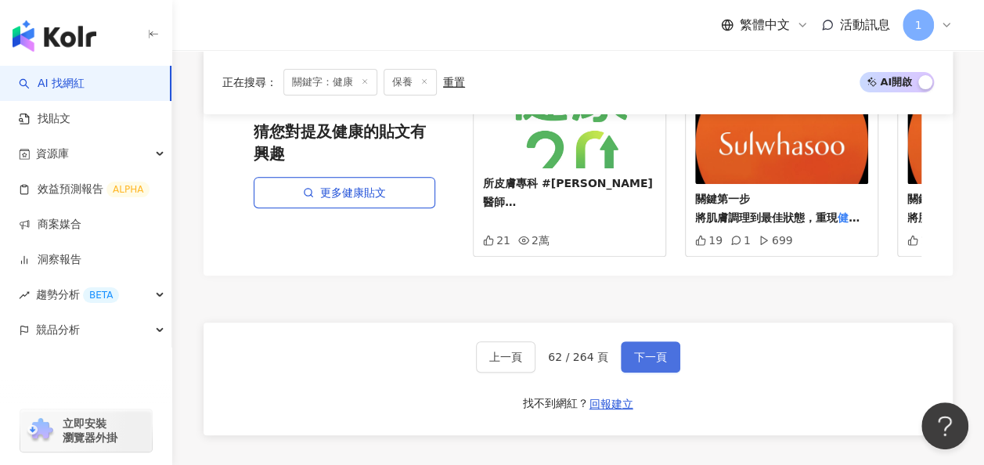
click at [649, 351] on span "下一頁" at bounding box center [650, 357] width 33 height 13
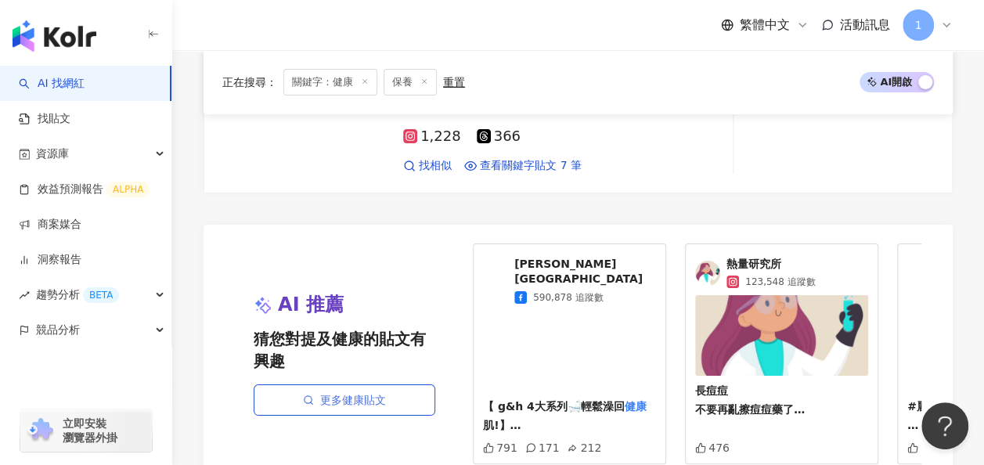
scroll to position [3045, 0]
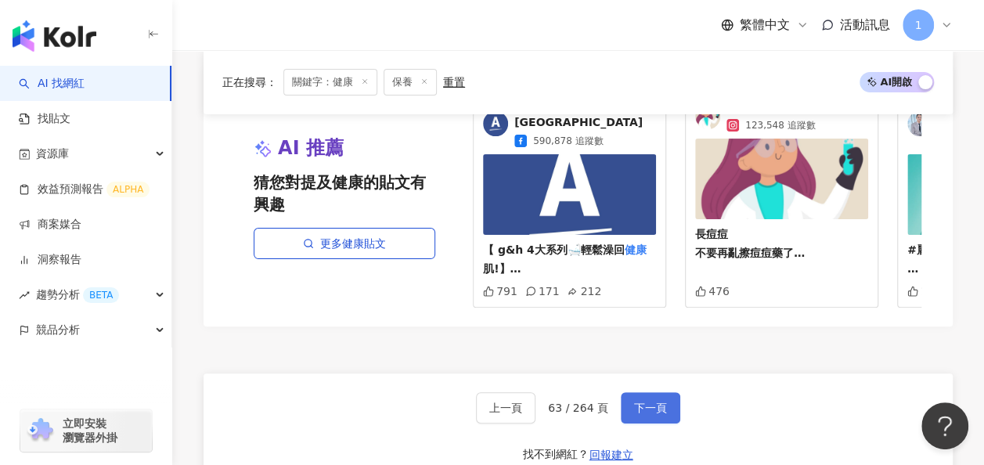
click at [651, 402] on span "下一頁" at bounding box center [650, 408] width 33 height 13
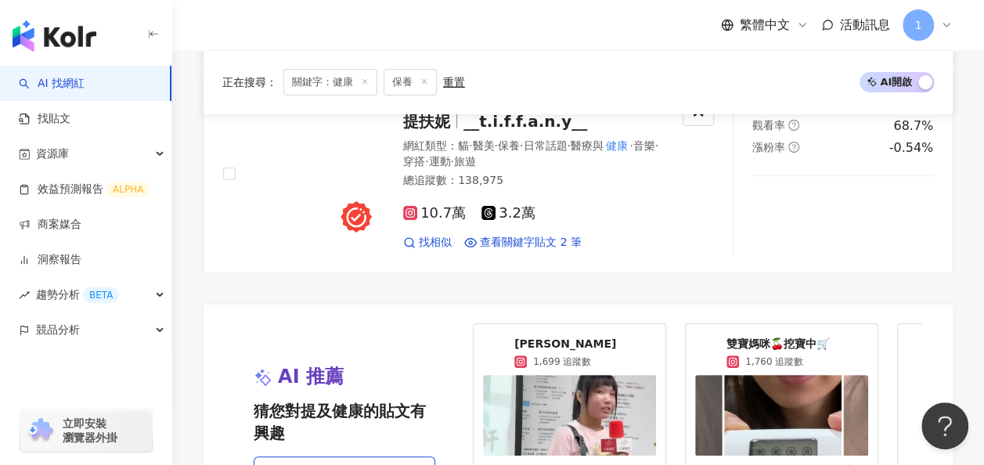
scroll to position [3061, 0]
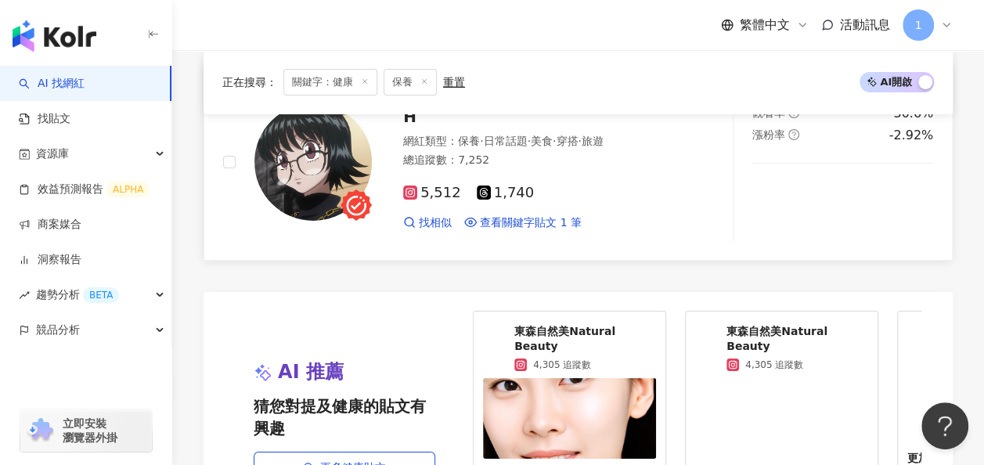
scroll to position [2985, 0]
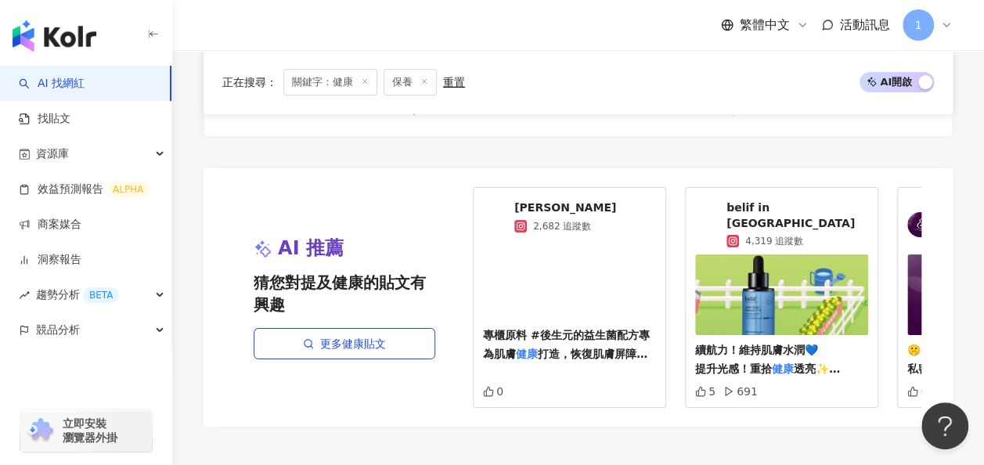
scroll to position [2947, 0]
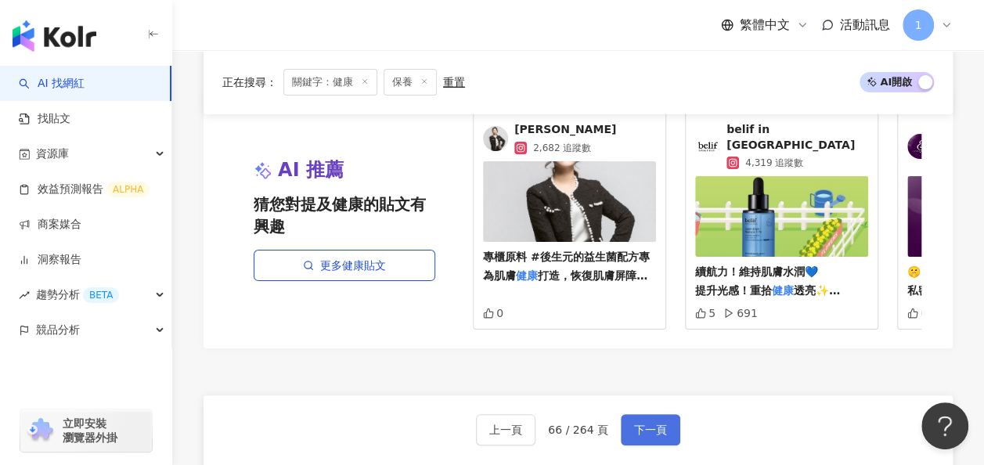
click at [636, 424] on span "下一頁" at bounding box center [650, 430] width 33 height 13
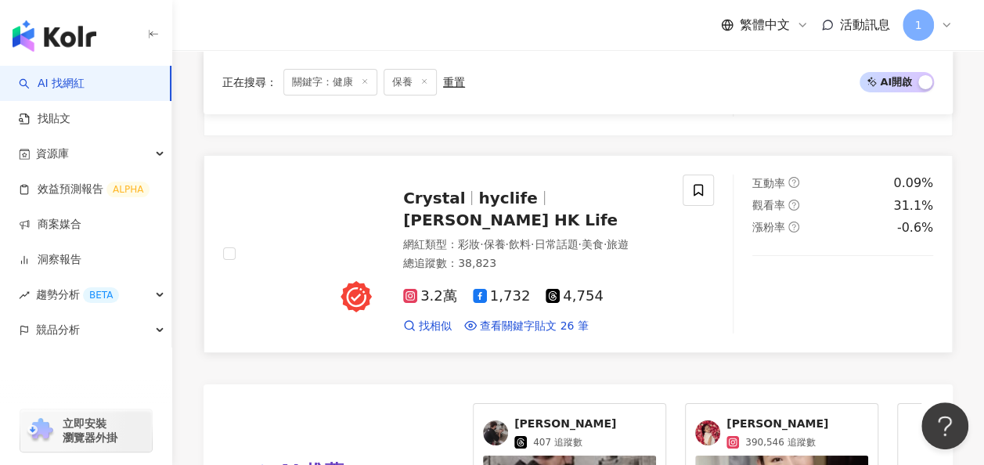
scroll to position [3119, 0]
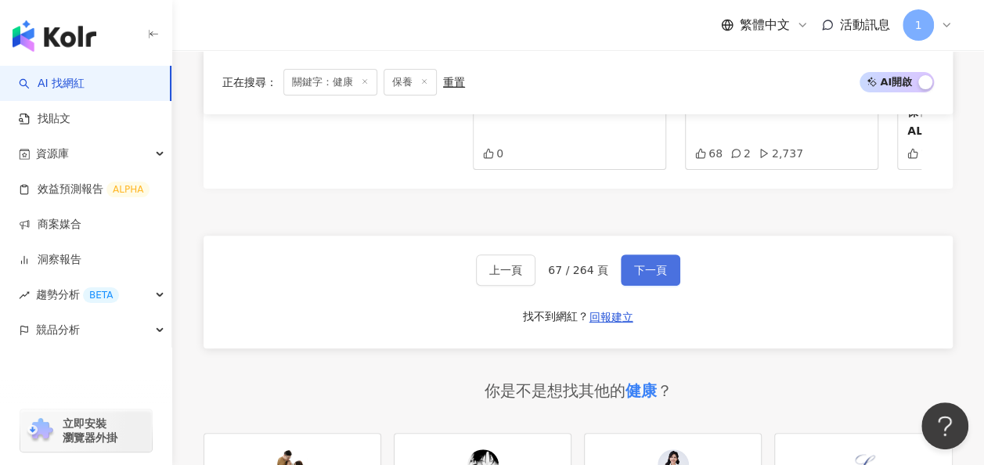
click at [664, 254] on button "下一頁" at bounding box center [651, 269] width 60 height 31
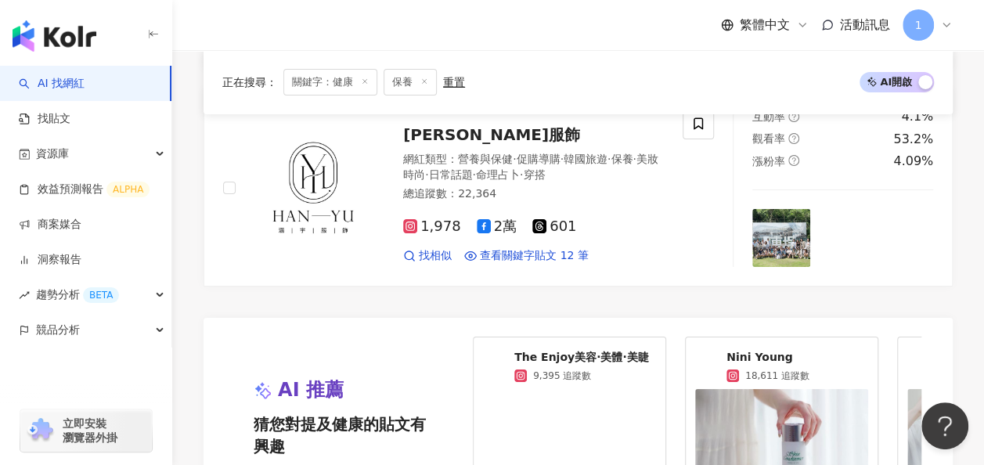
scroll to position [2897, 0]
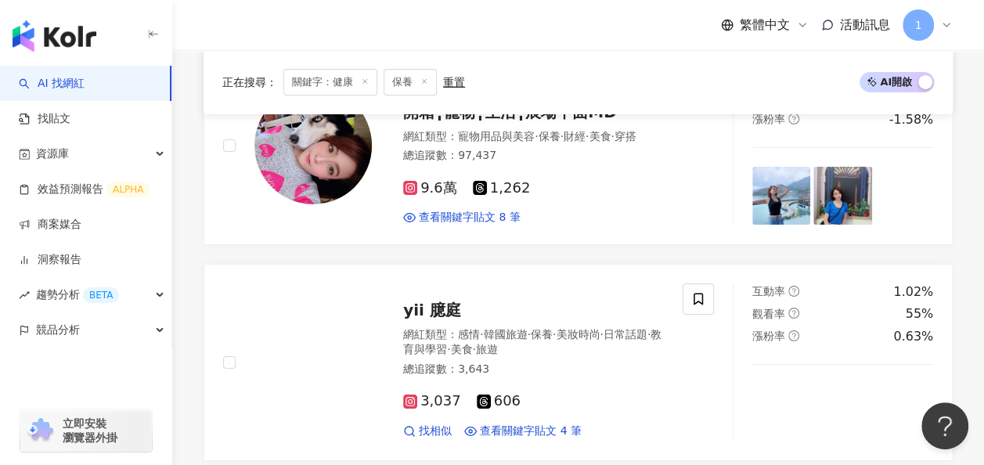
scroll to position [3021, 0]
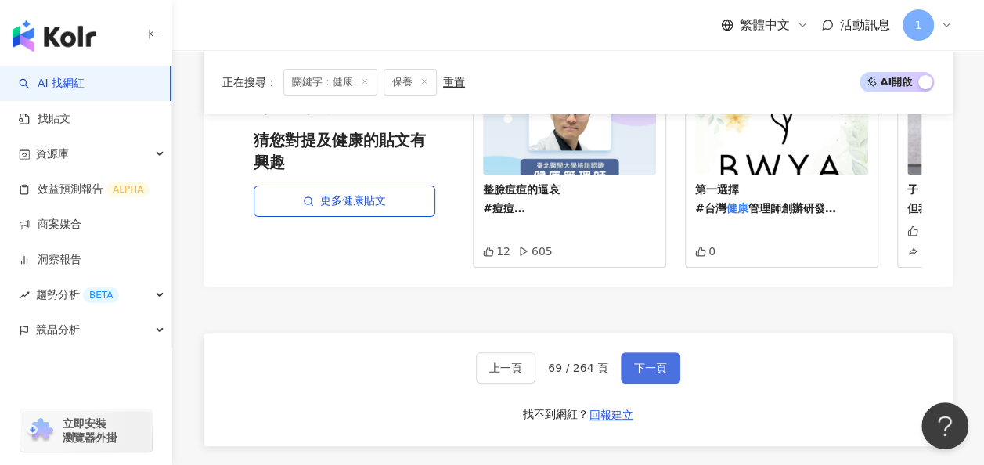
click at [656, 362] on span "下一頁" at bounding box center [650, 368] width 33 height 13
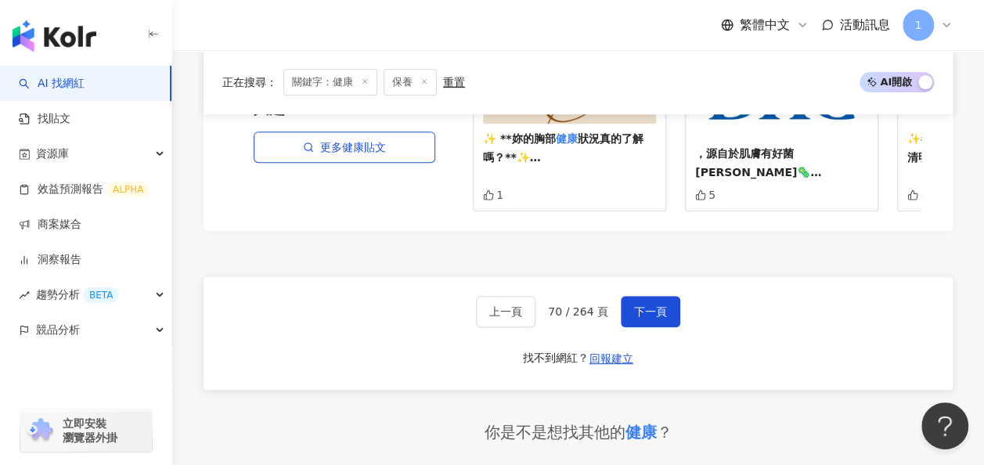
scroll to position [3306, 0]
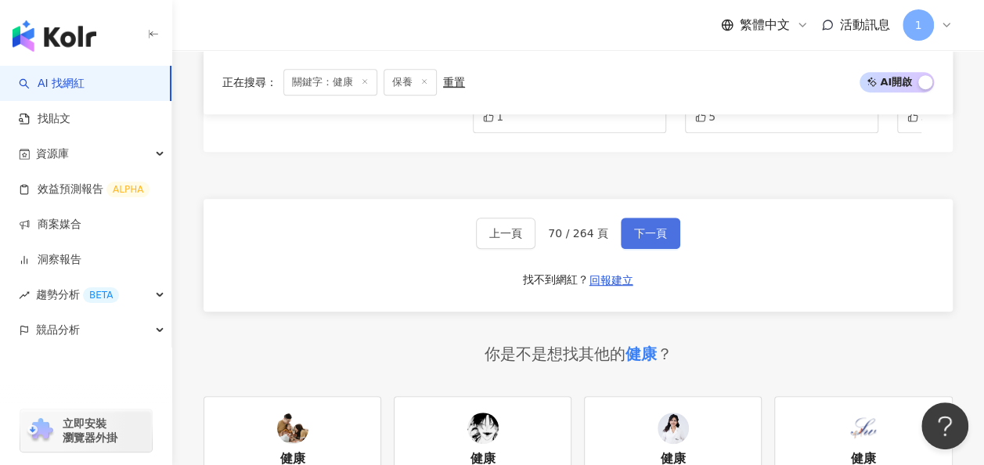
click at [661, 227] on span "下一頁" at bounding box center [650, 233] width 33 height 13
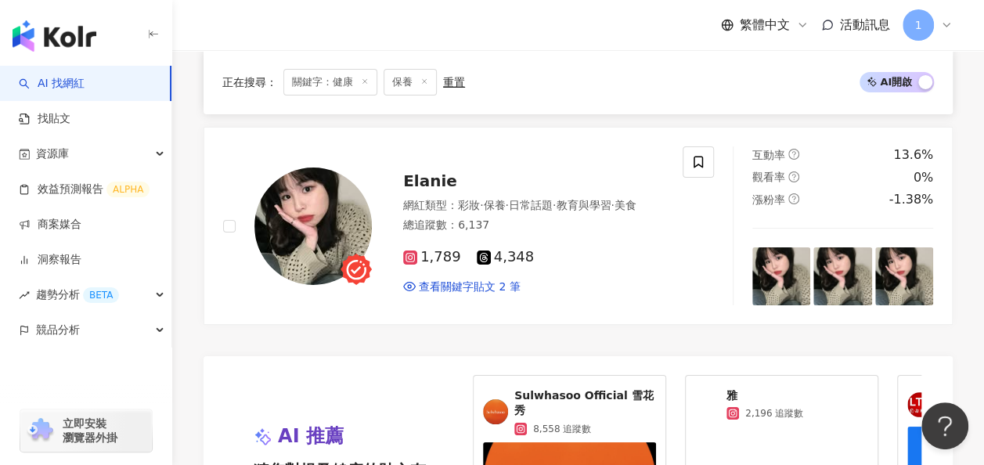
scroll to position [3132, 0]
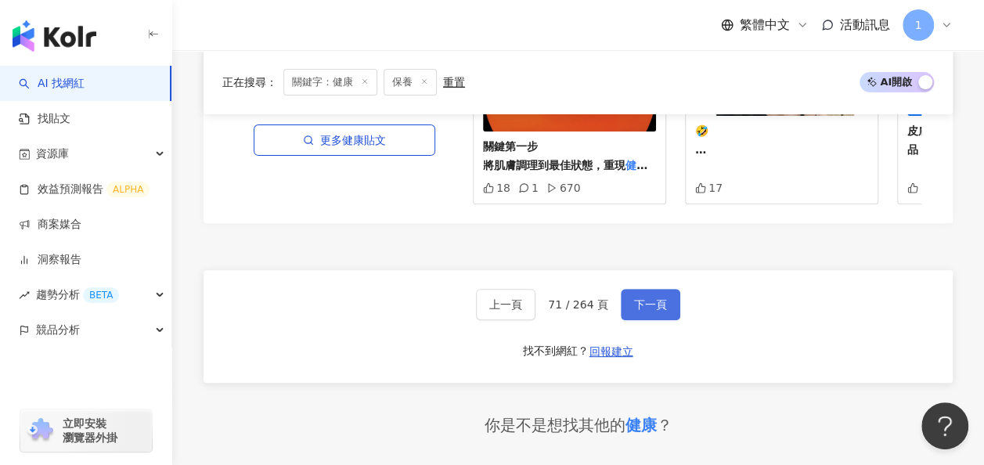
click at [640, 298] on span "下一頁" at bounding box center [650, 304] width 33 height 13
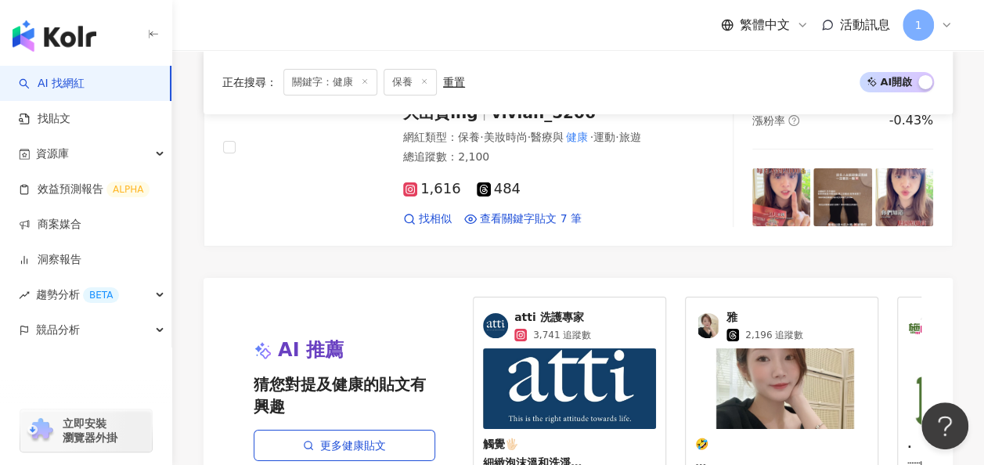
scroll to position [3134, 0]
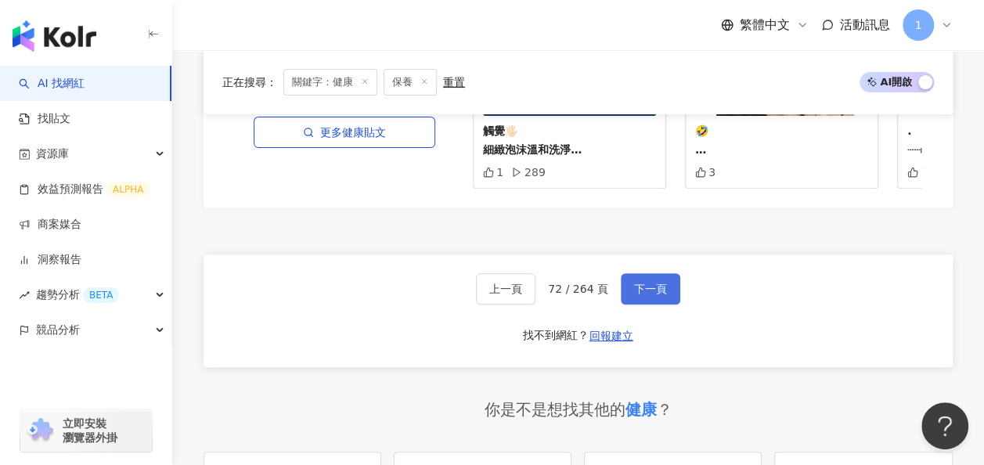
click at [647, 305] on button "下一頁" at bounding box center [651, 288] width 60 height 31
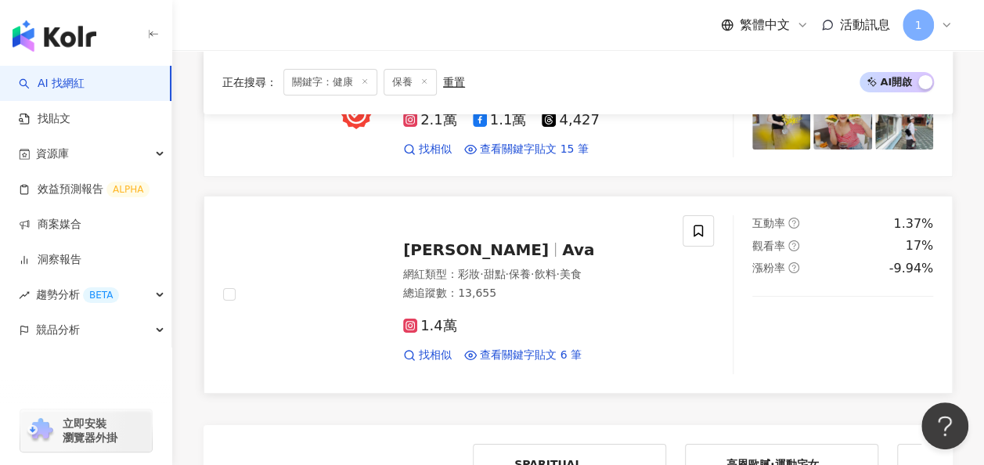
scroll to position [2984, 0]
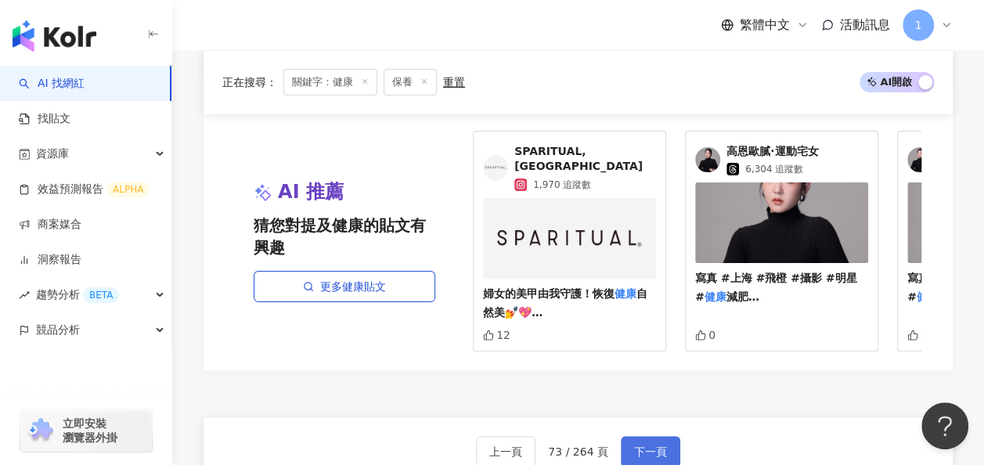
click at [656, 436] on button "下一頁" at bounding box center [651, 451] width 60 height 31
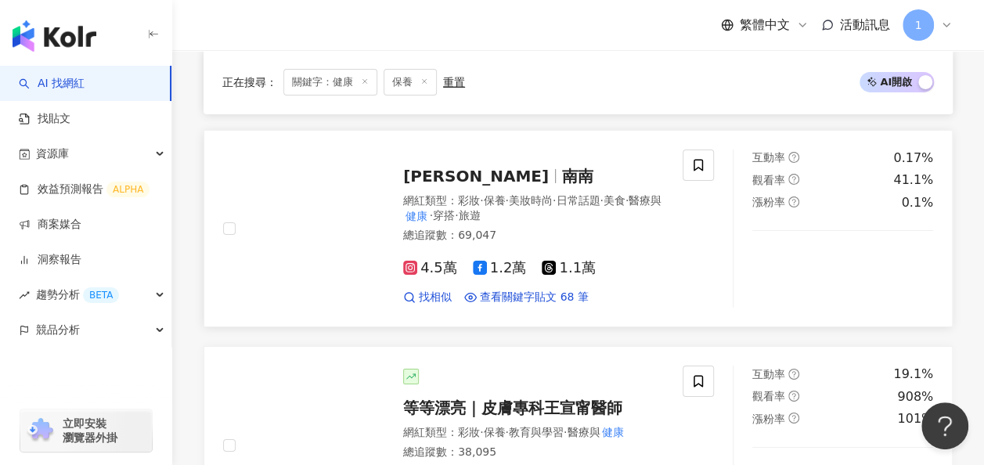
scroll to position [3011, 0]
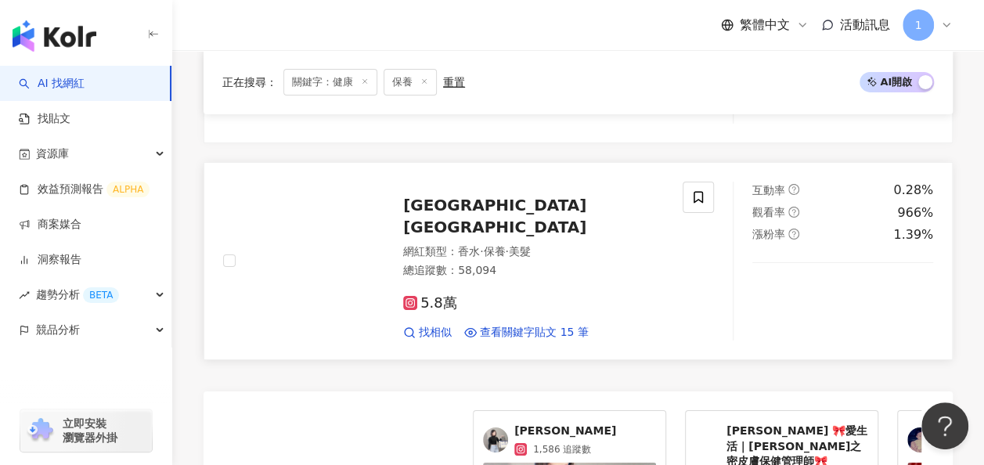
scroll to position [2844, 0]
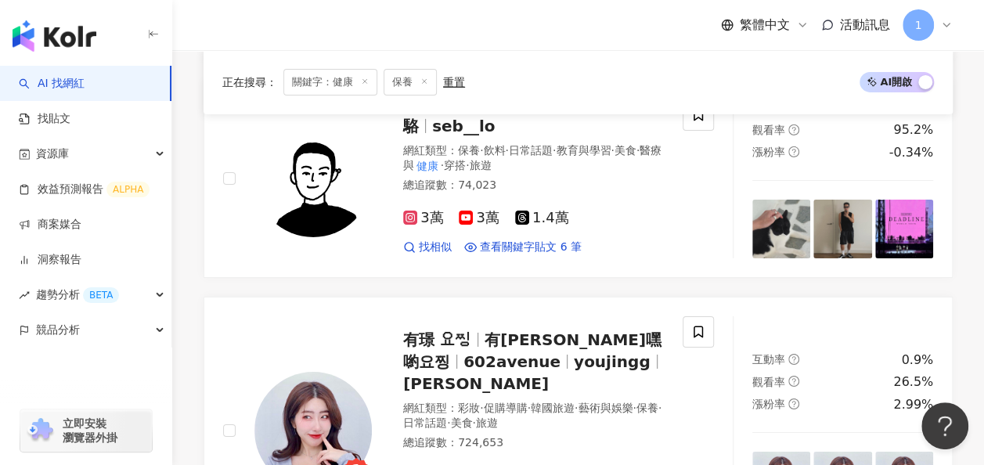
scroll to position [2938, 0]
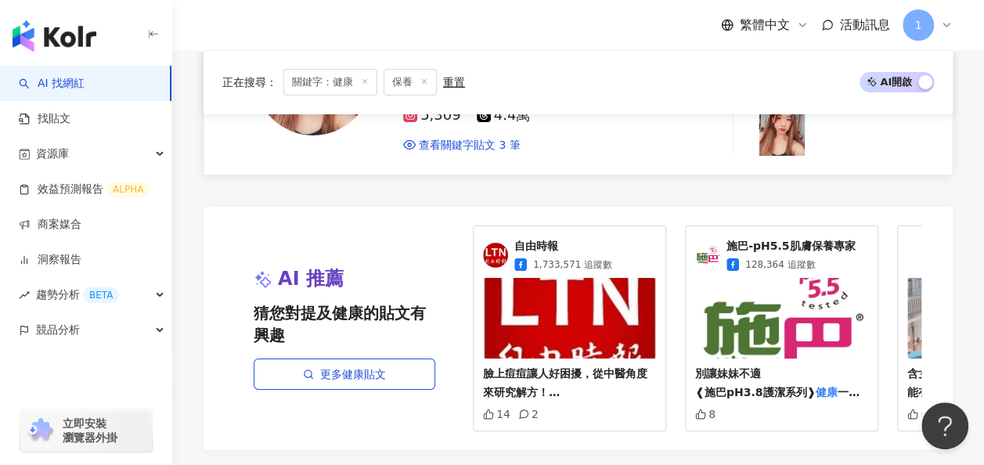
scroll to position [3022, 0]
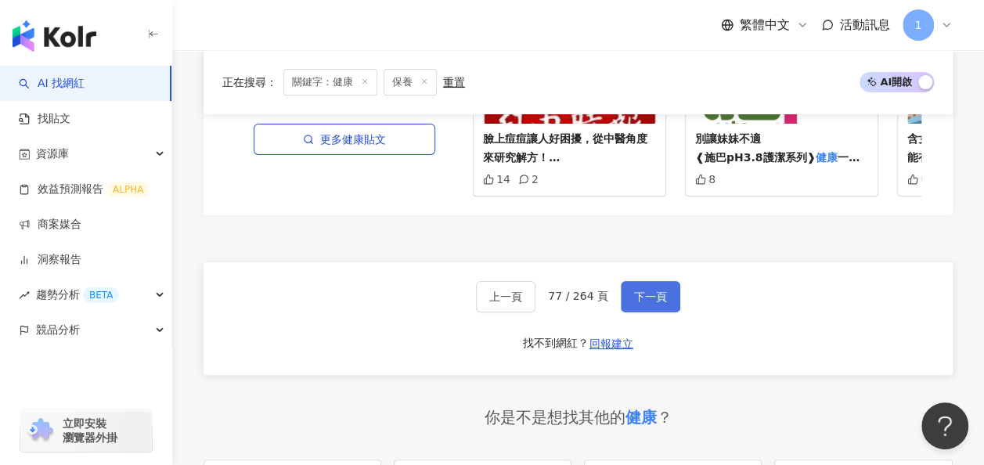
click at [639, 299] on span "下一頁" at bounding box center [650, 296] width 33 height 13
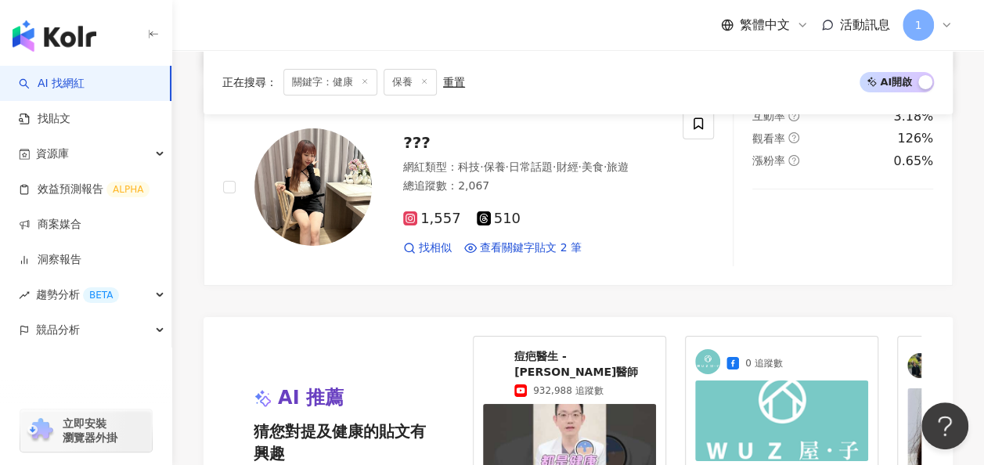
scroll to position [3049, 0]
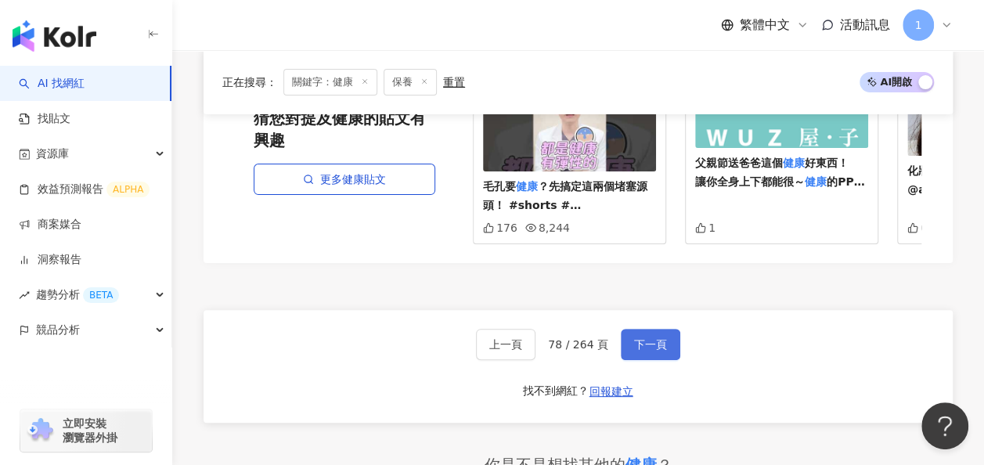
click at [628, 329] on button "下一頁" at bounding box center [651, 344] width 60 height 31
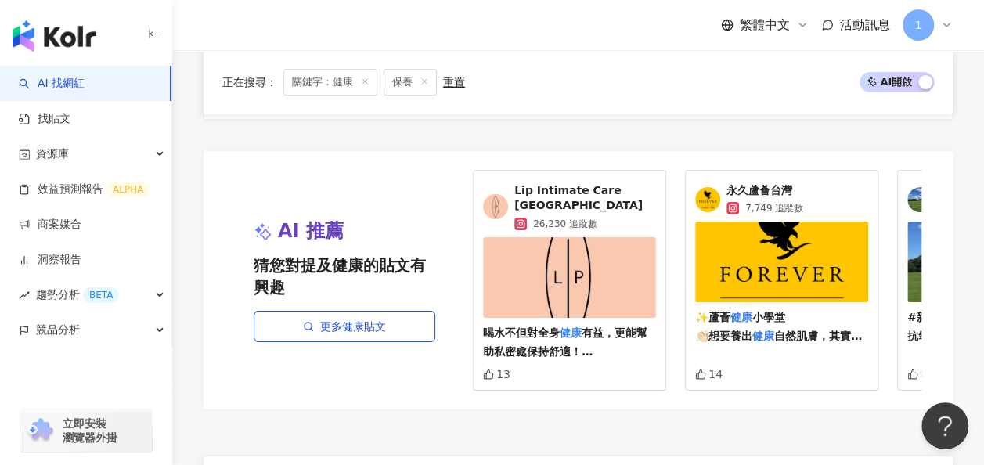
scroll to position [2975, 0]
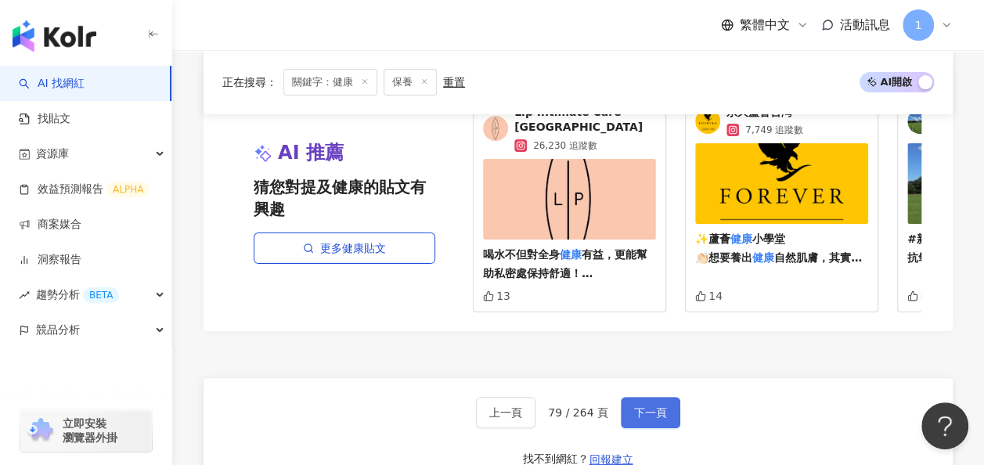
click at [622, 397] on button "下一頁" at bounding box center [651, 412] width 60 height 31
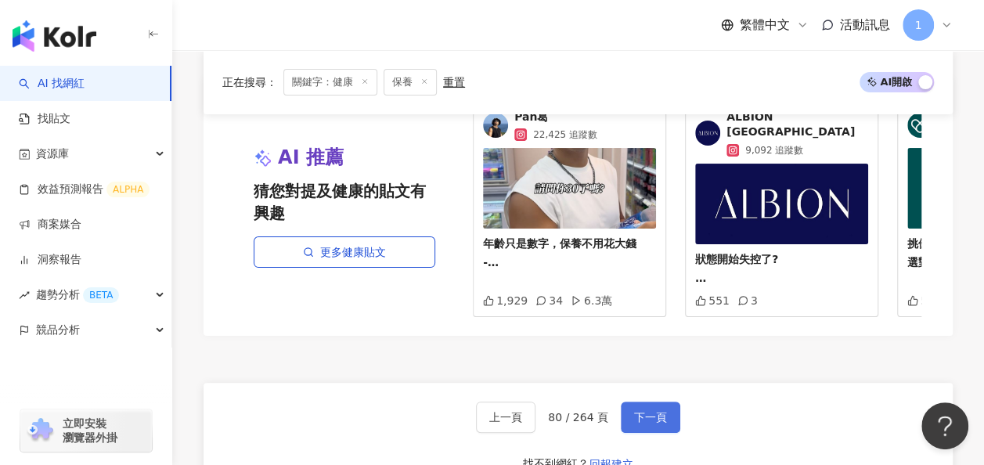
click at [634, 411] on span "下一頁" at bounding box center [650, 417] width 33 height 13
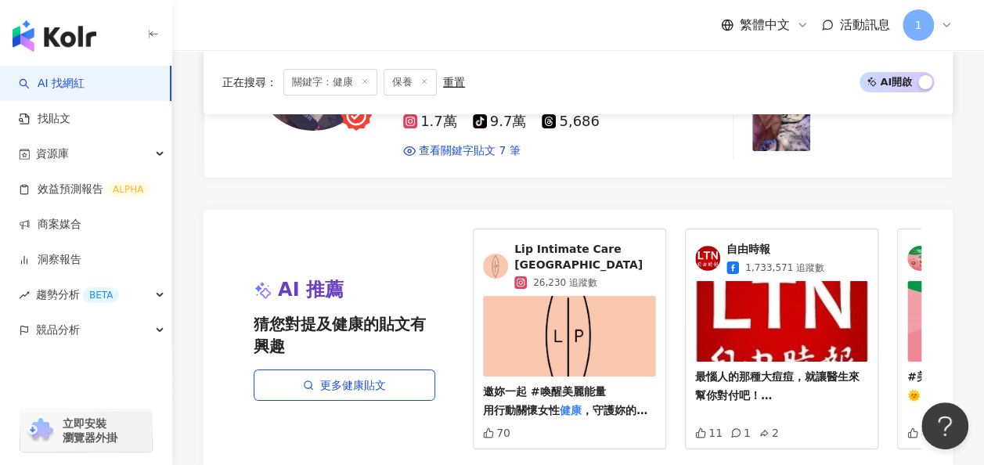
scroll to position [2934, 0]
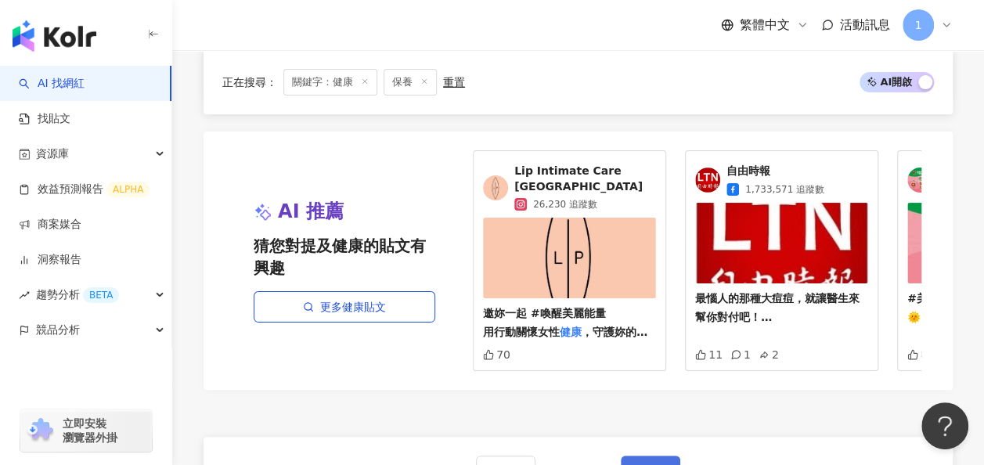
click at [638, 464] on span "下一頁" at bounding box center [650, 471] width 33 height 13
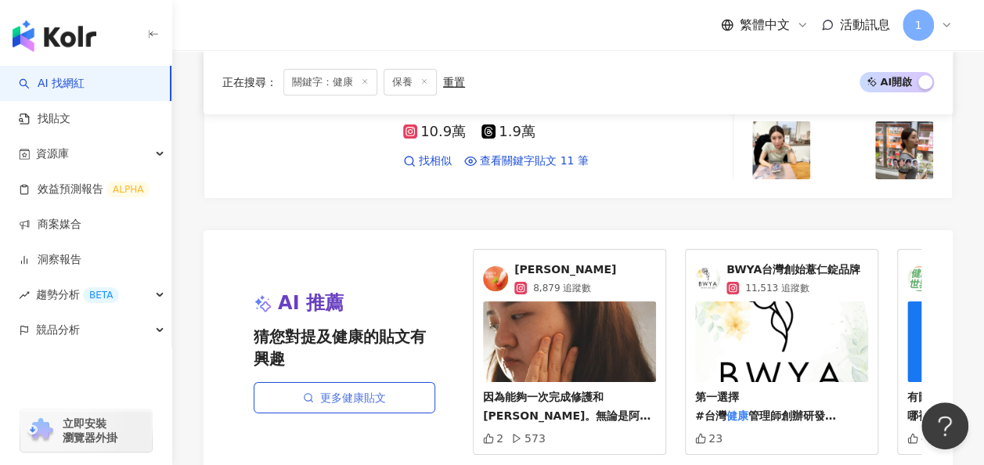
scroll to position [3012, 0]
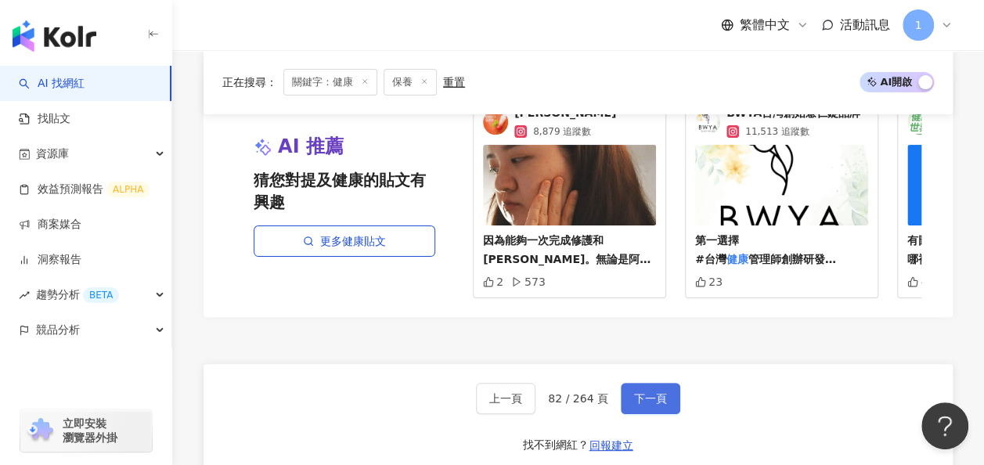
click at [643, 392] on span "下一頁" at bounding box center [650, 398] width 33 height 13
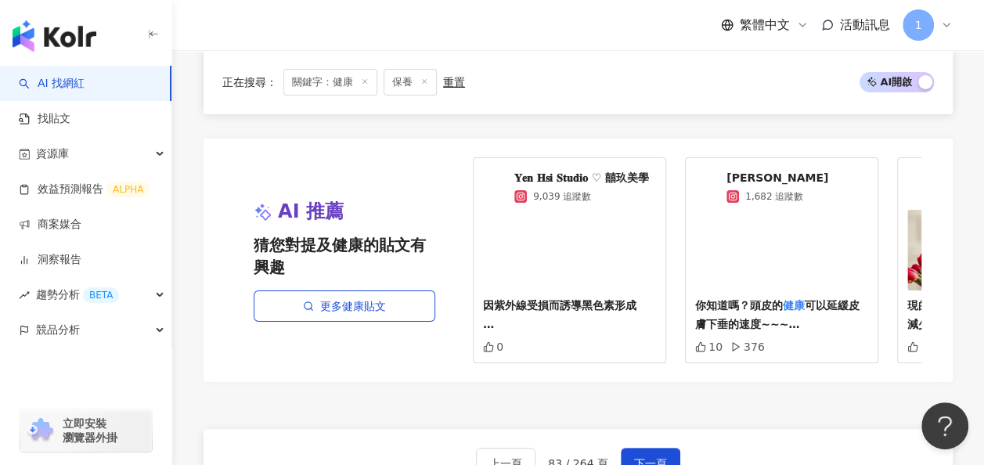
scroll to position [2971, 0]
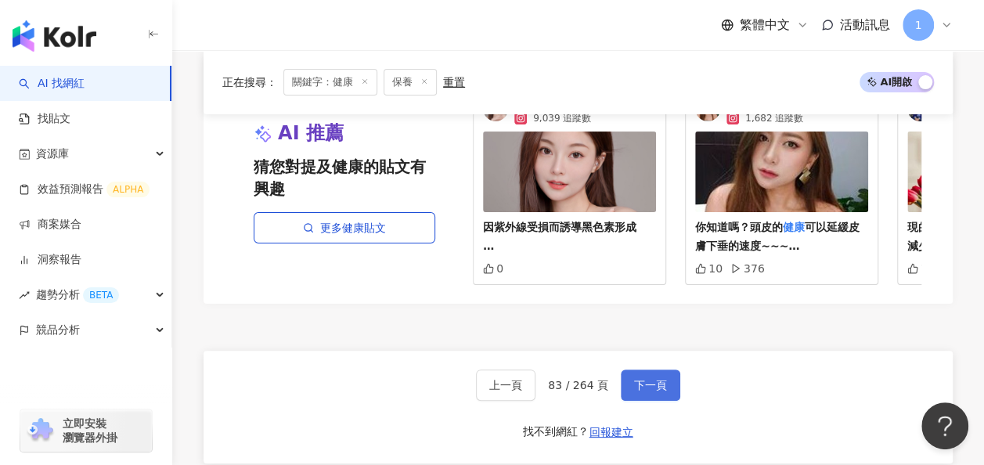
click at [664, 370] on button "下一頁" at bounding box center [651, 385] width 60 height 31
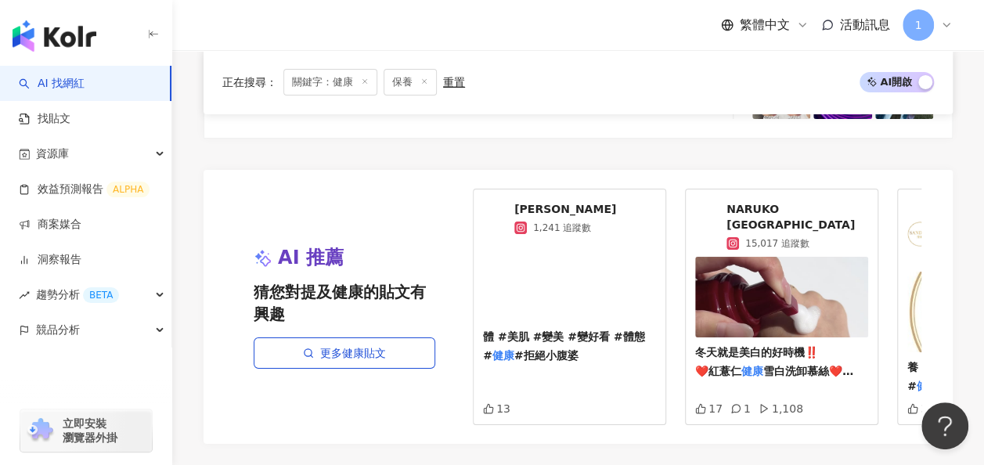
scroll to position [2986, 0]
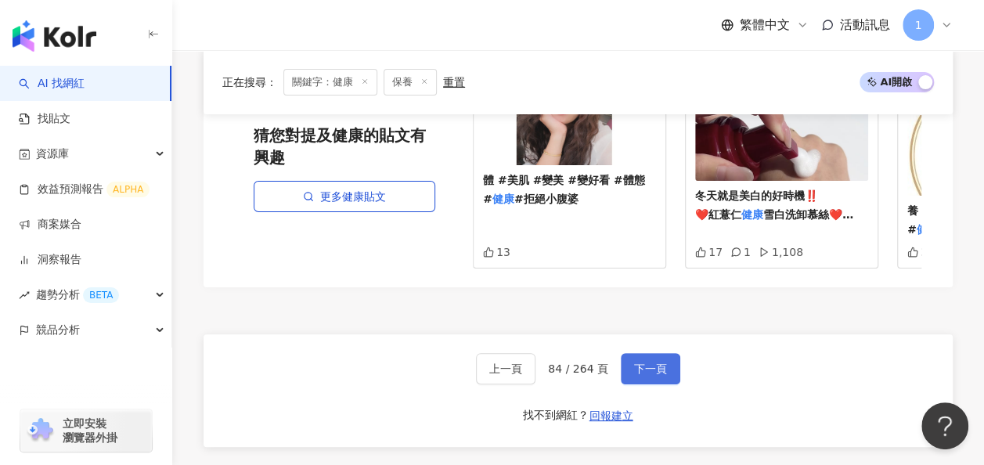
click at [658, 363] on span "下一頁" at bounding box center [650, 369] width 33 height 13
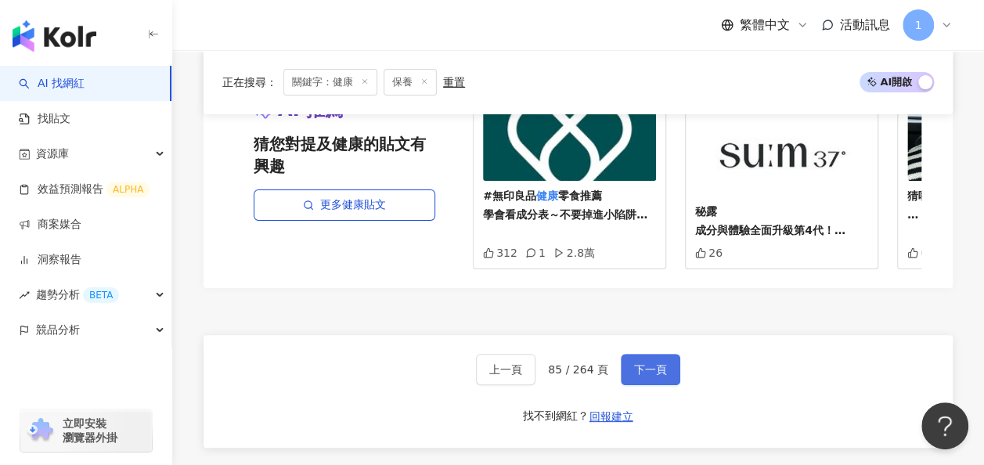
click at [637, 363] on span "下一頁" at bounding box center [650, 369] width 33 height 13
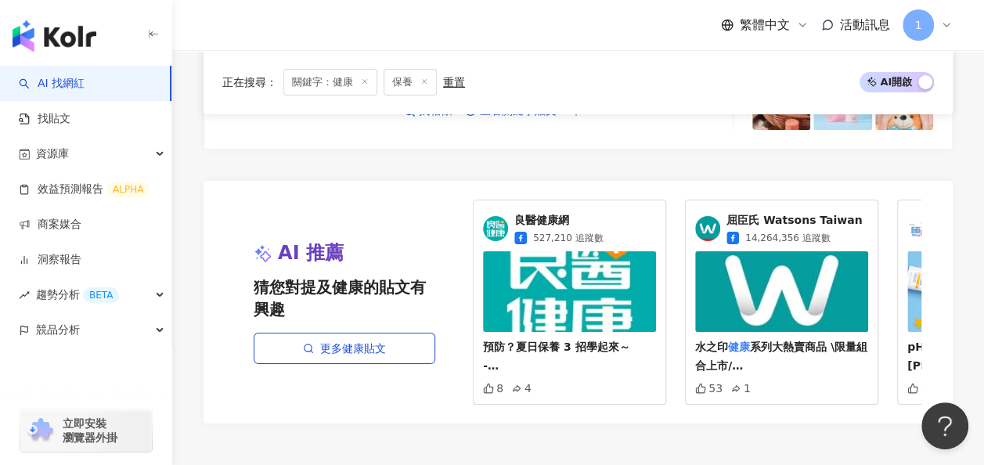
scroll to position [3028, 0]
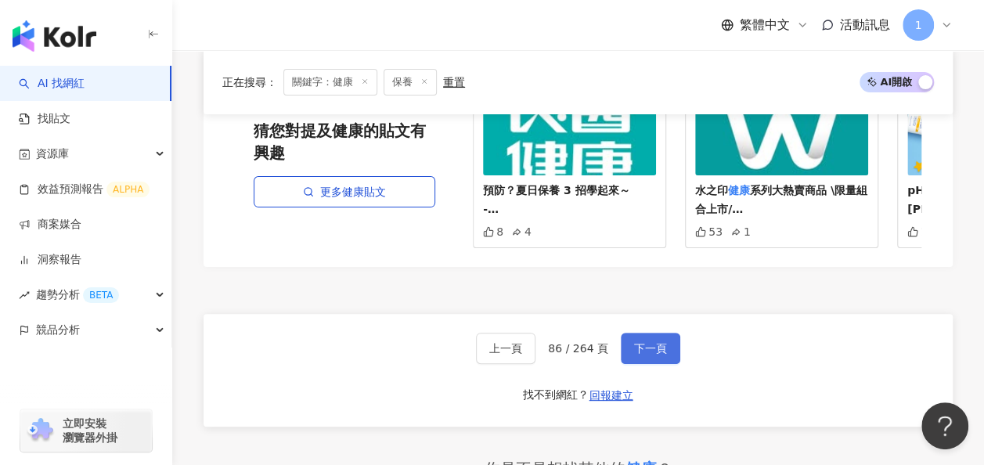
click at [653, 333] on button "下一頁" at bounding box center [651, 348] width 60 height 31
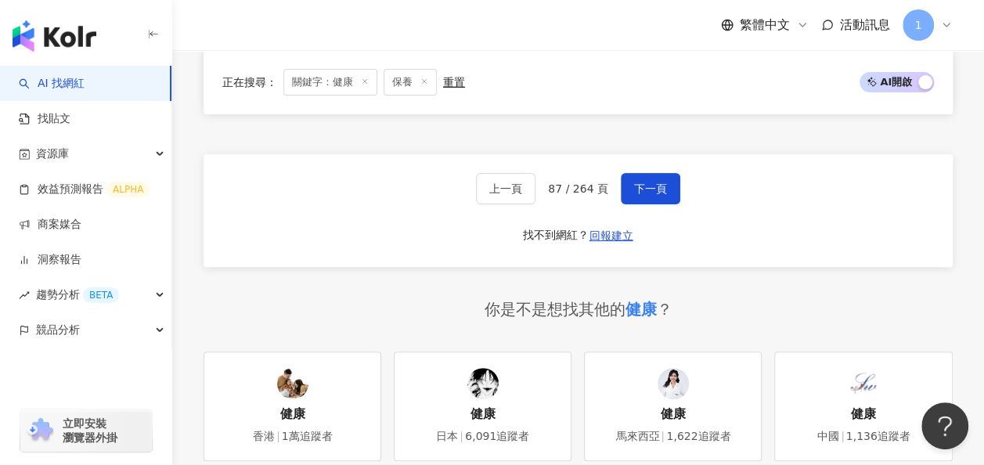
scroll to position [3034, 0]
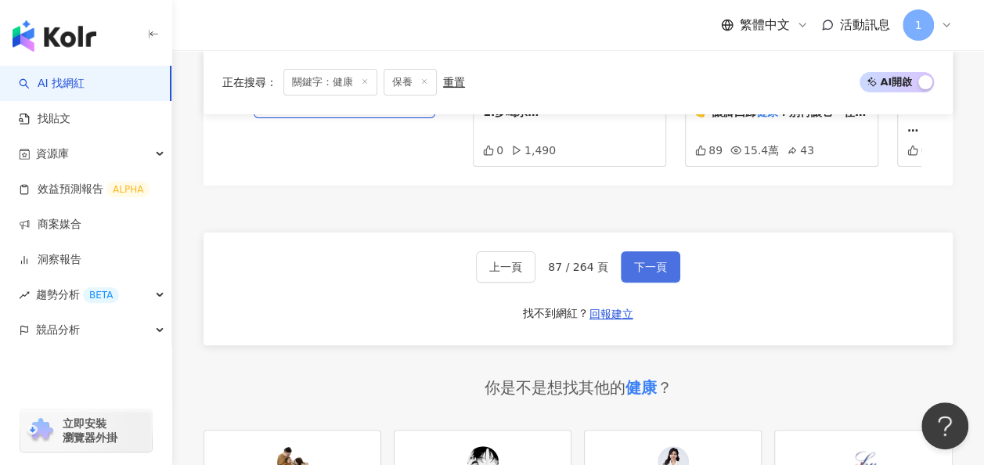
click at [628, 265] on button "下一頁" at bounding box center [651, 266] width 60 height 31
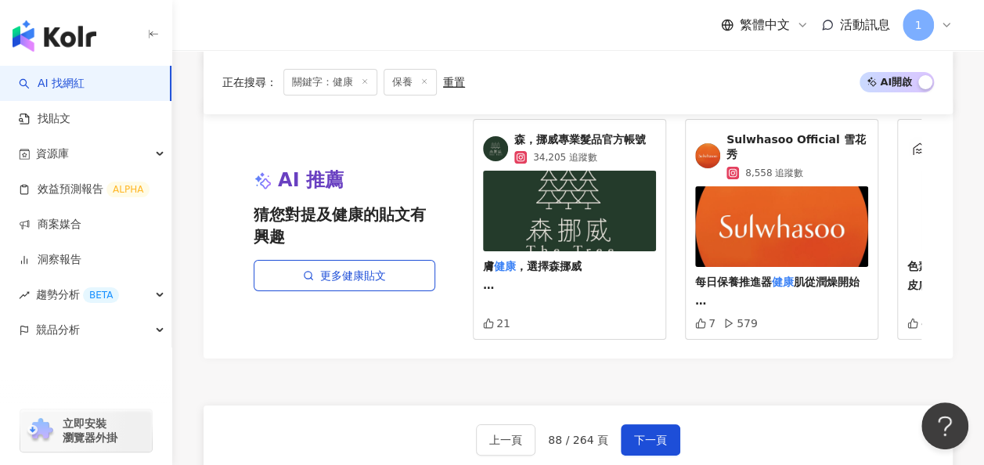
scroll to position [2956, 0]
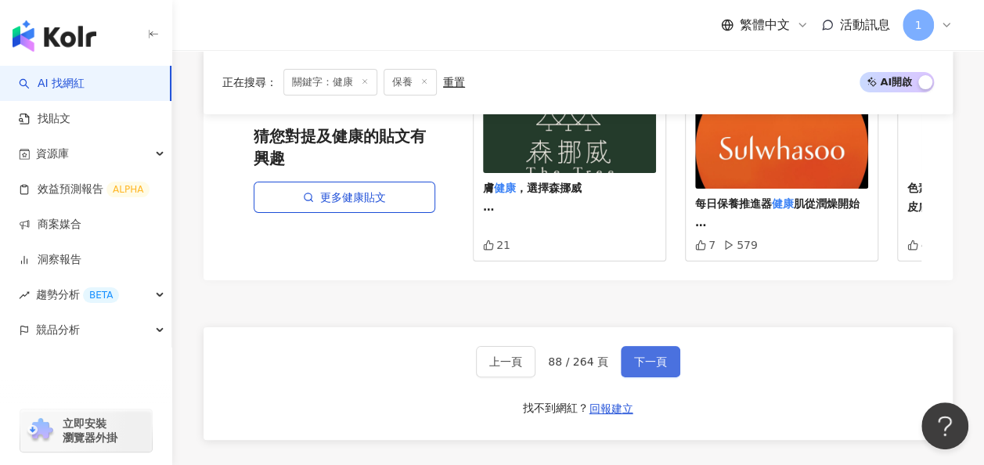
click at [662, 355] on span "下一頁" at bounding box center [650, 361] width 33 height 13
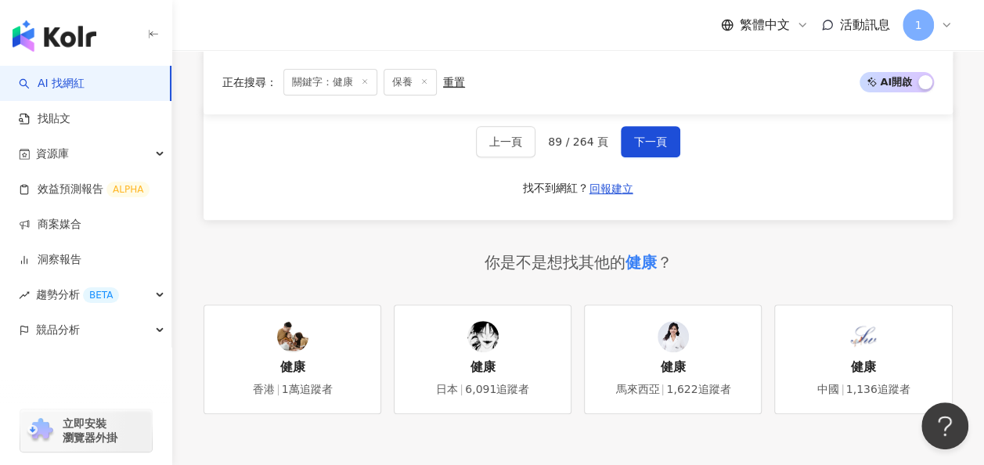
scroll to position [3145, 0]
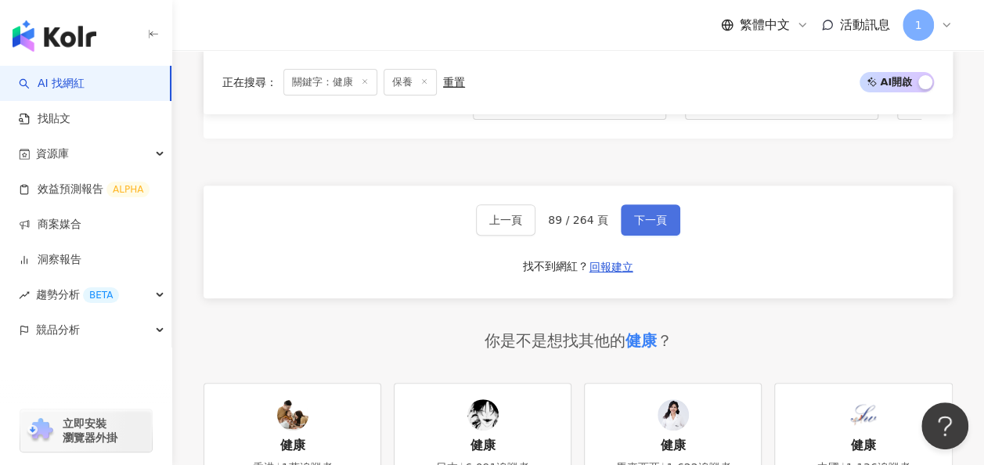
click at [659, 214] on span "下一頁" at bounding box center [650, 220] width 33 height 13
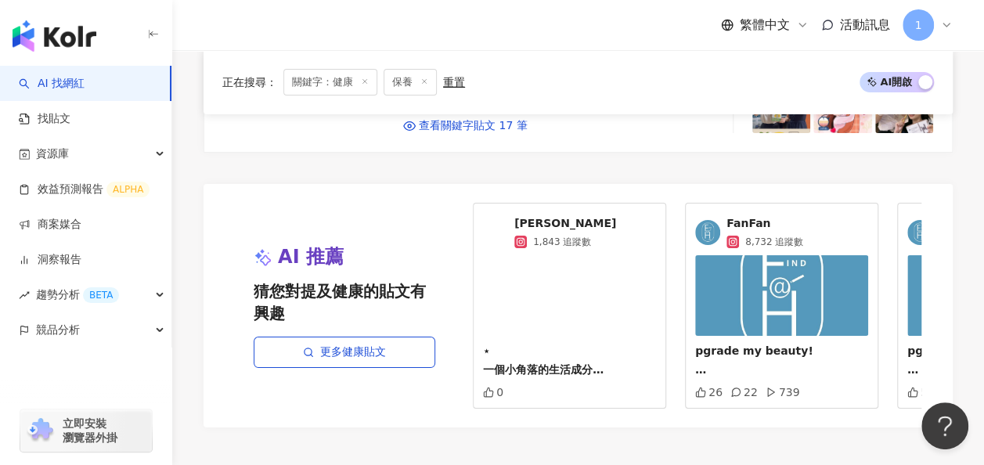
scroll to position [2966, 0]
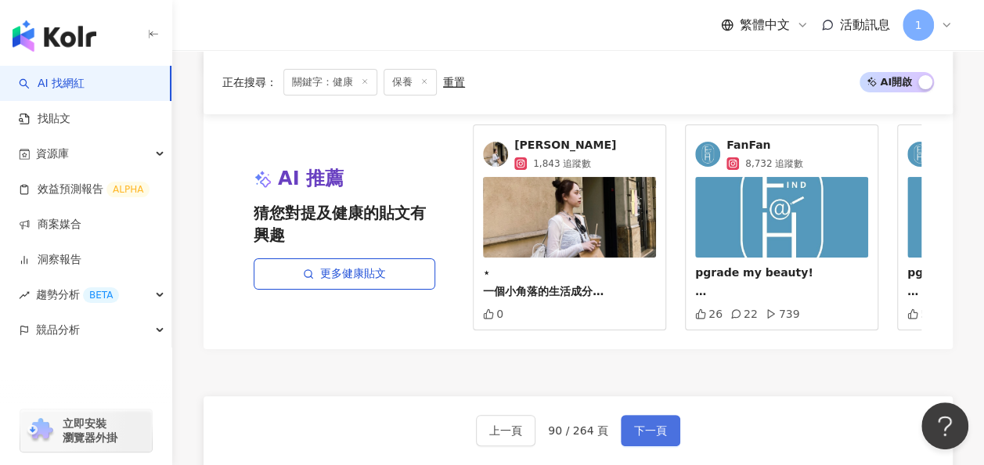
click at [637, 424] on span "下一頁" at bounding box center [650, 430] width 33 height 13
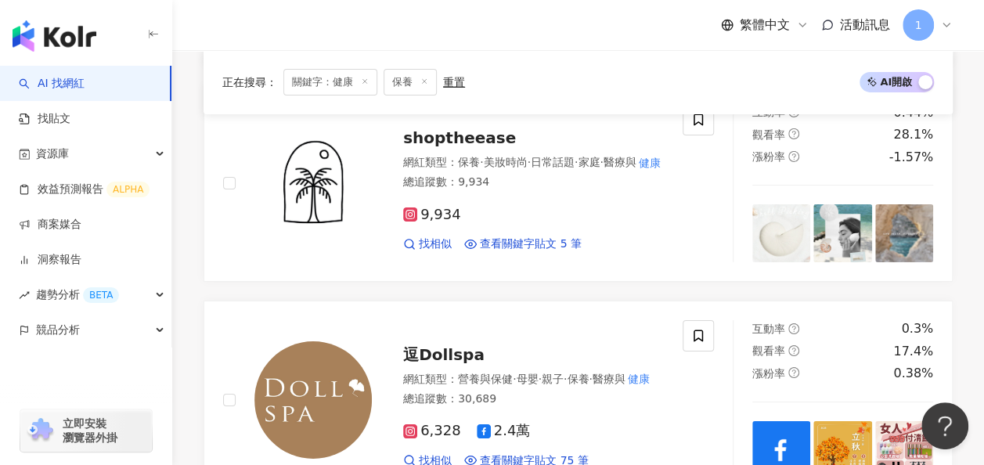
scroll to position [2474, 0]
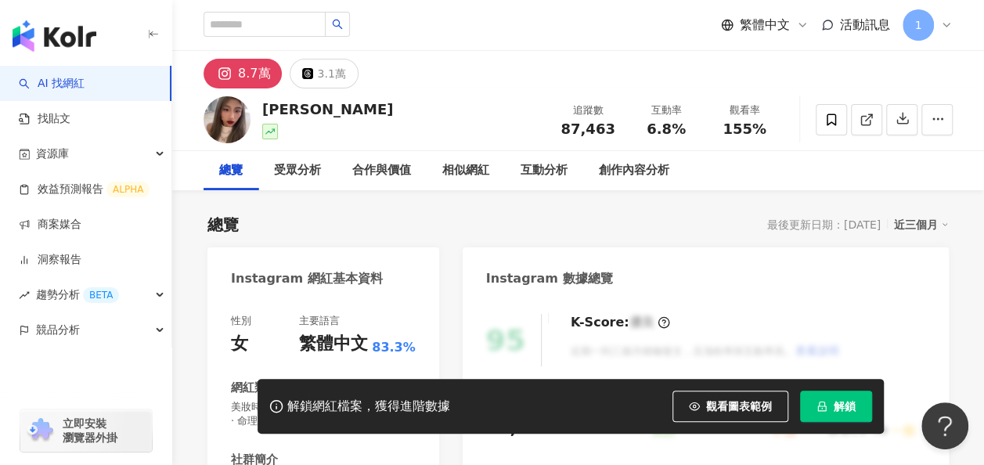
click at [256, 74] on div "8.7萬" at bounding box center [254, 74] width 32 height 22
click at [253, 70] on div "8.7萬" at bounding box center [254, 74] width 32 height 22
click at [251, 72] on div "8.7萬" at bounding box center [254, 74] width 32 height 22
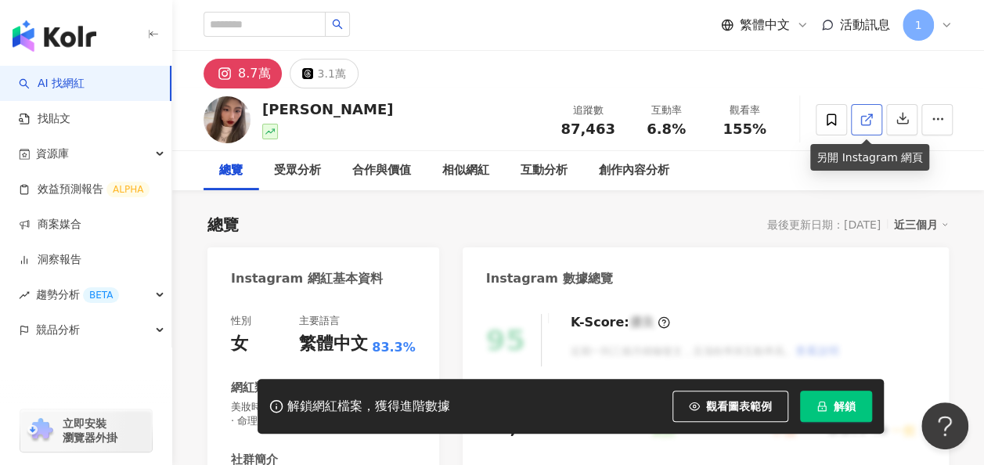
click at [866, 123] on icon at bounding box center [867, 120] width 14 height 14
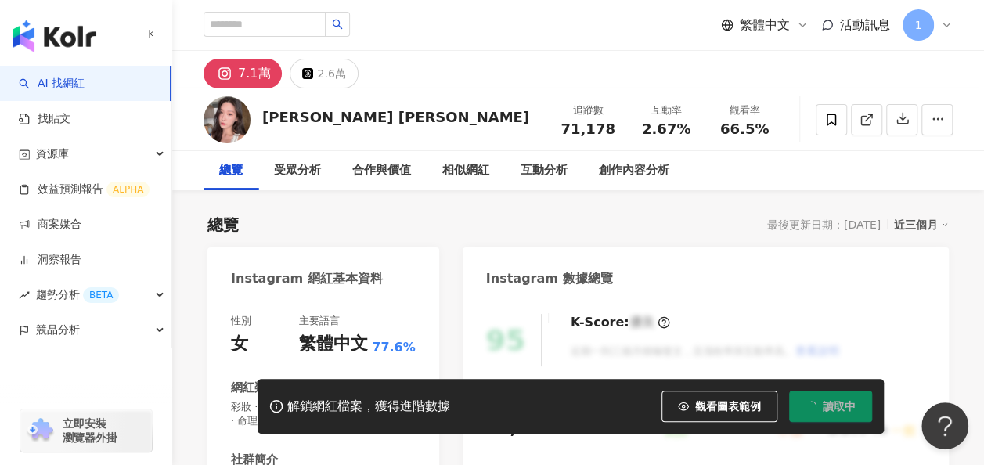
drag, startPoint x: 877, startPoint y: 126, endPoint x: 866, endPoint y: 144, distance: 21.1
click at [877, 126] on link at bounding box center [866, 119] width 31 height 31
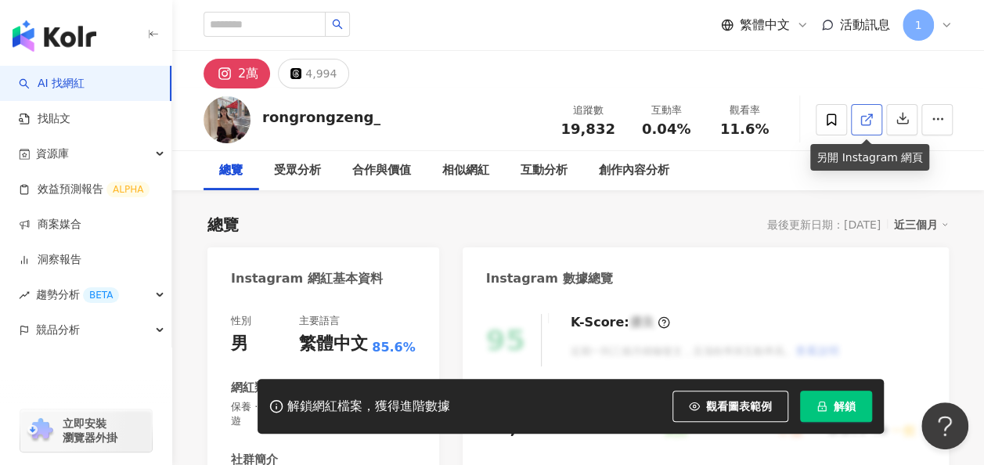
click at [880, 122] on link at bounding box center [866, 119] width 31 height 31
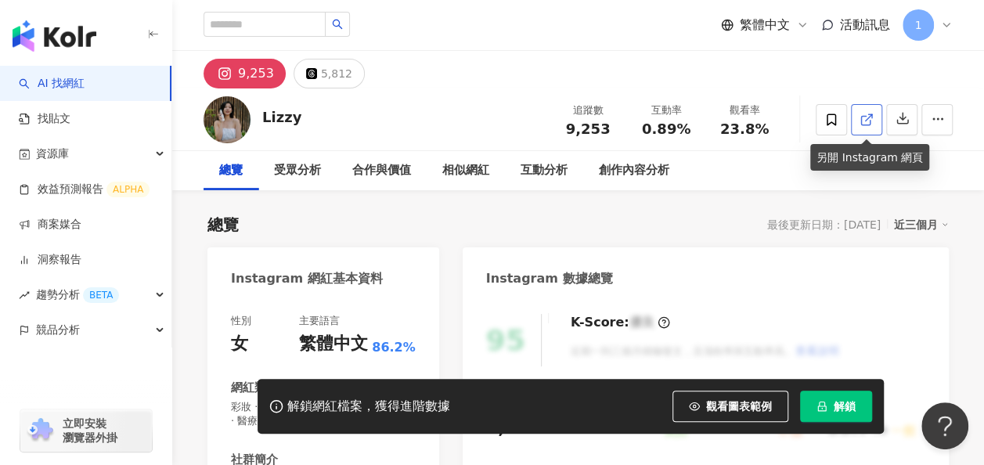
click at [864, 124] on icon at bounding box center [867, 120] width 14 height 14
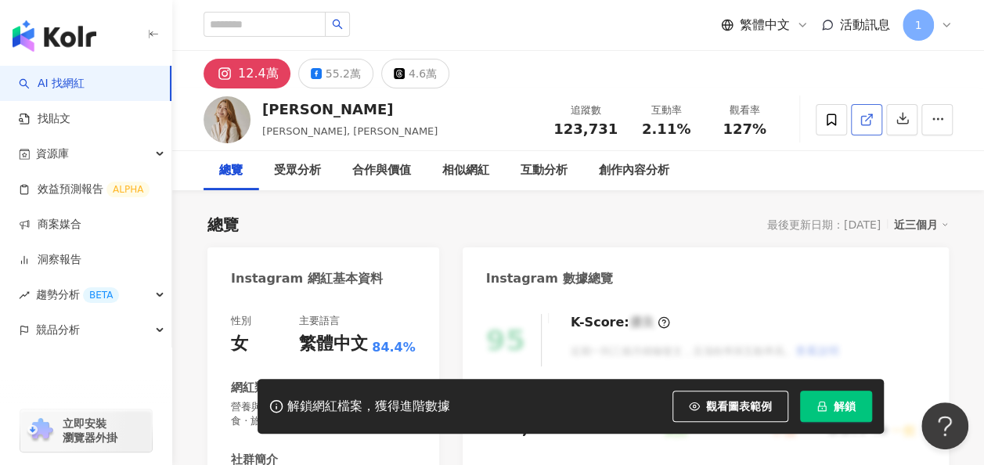
click at [872, 117] on polyline at bounding box center [870, 116] width 4 height 4
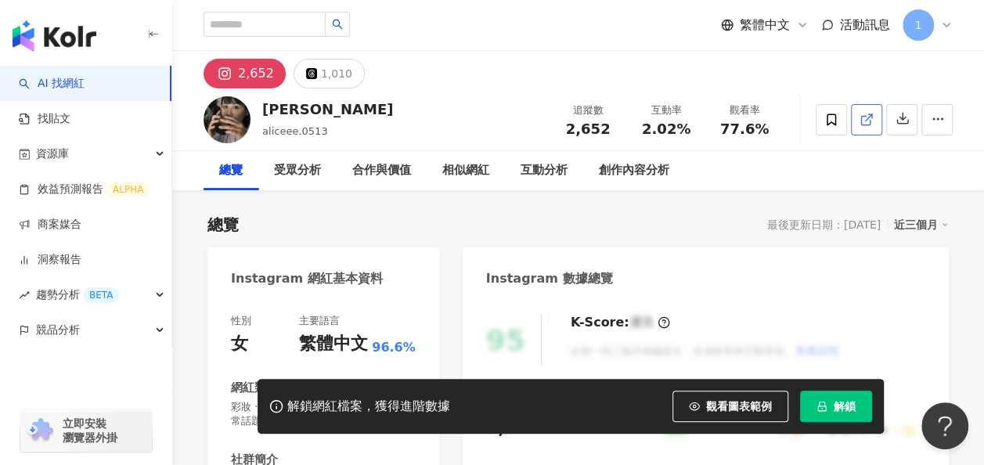
click at [868, 125] on icon at bounding box center [867, 120] width 14 height 14
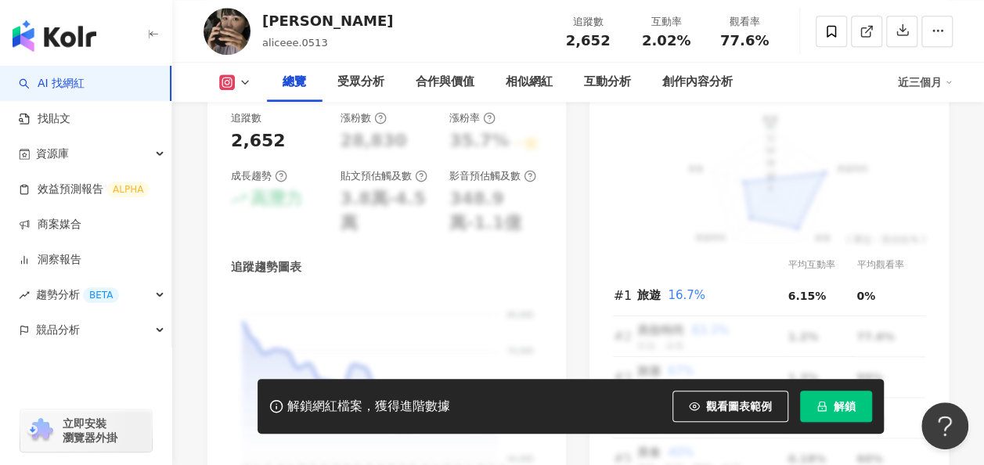
scroll to position [1253, 0]
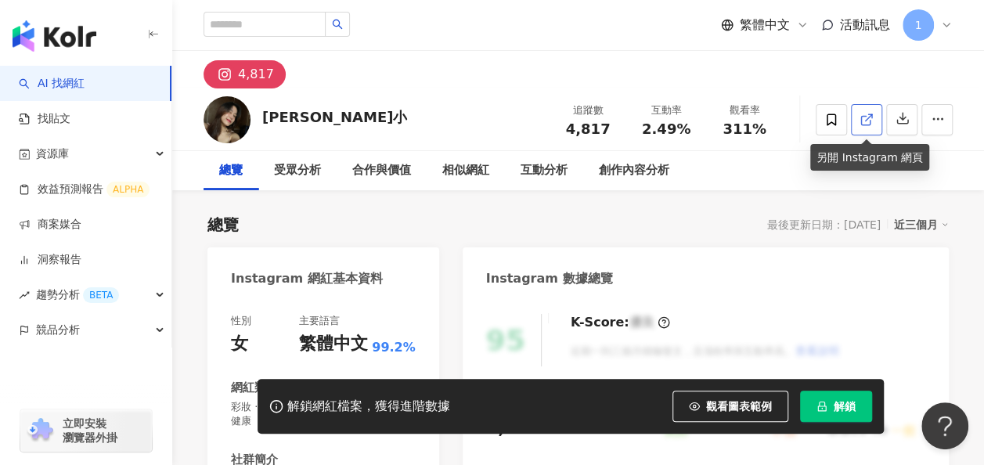
click at [878, 125] on link at bounding box center [866, 119] width 31 height 31
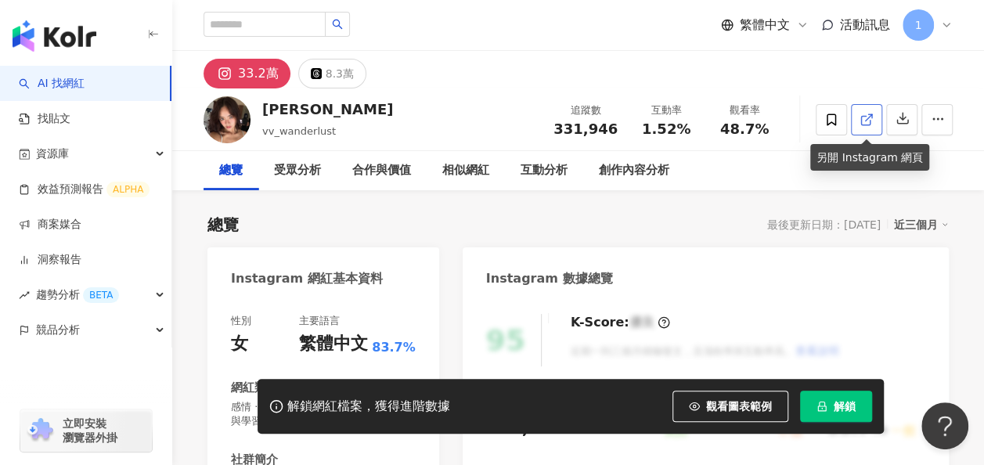
click at [864, 128] on span at bounding box center [867, 119] width 14 height 16
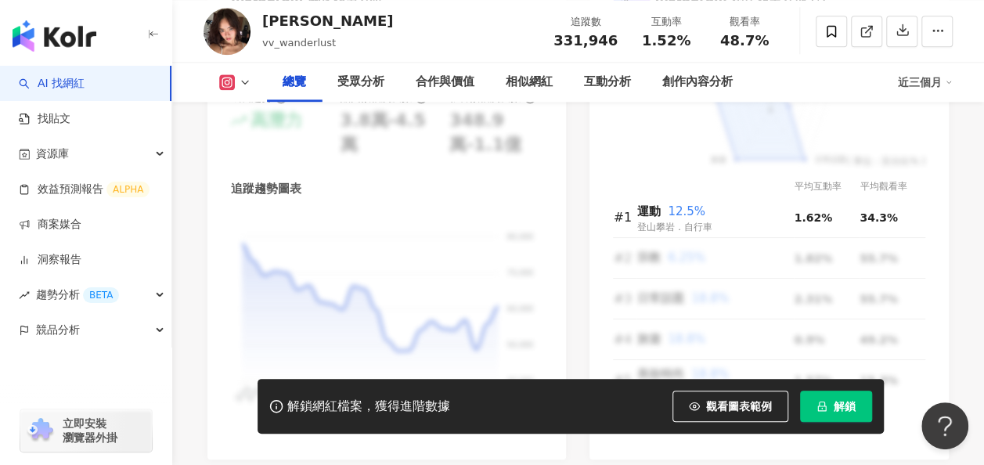
scroll to position [626, 0]
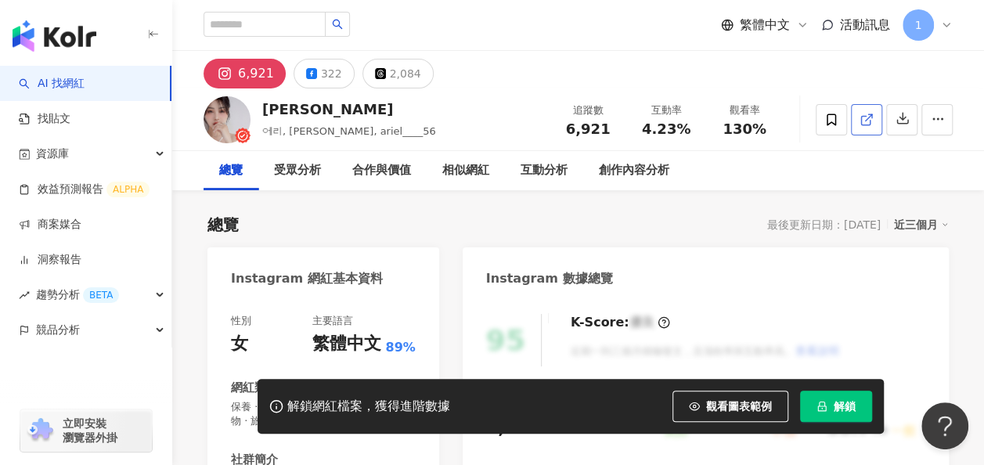
click at [879, 116] on link at bounding box center [866, 119] width 31 height 31
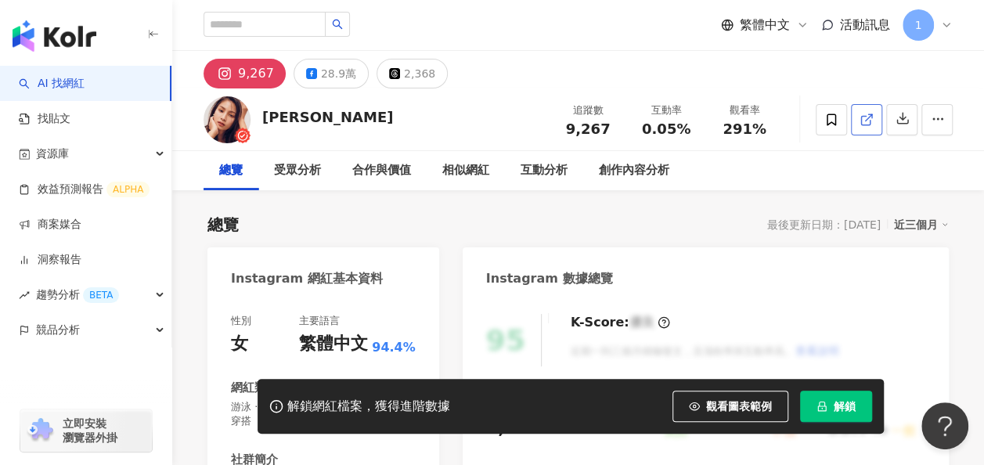
click at [877, 119] on link at bounding box center [866, 119] width 31 height 31
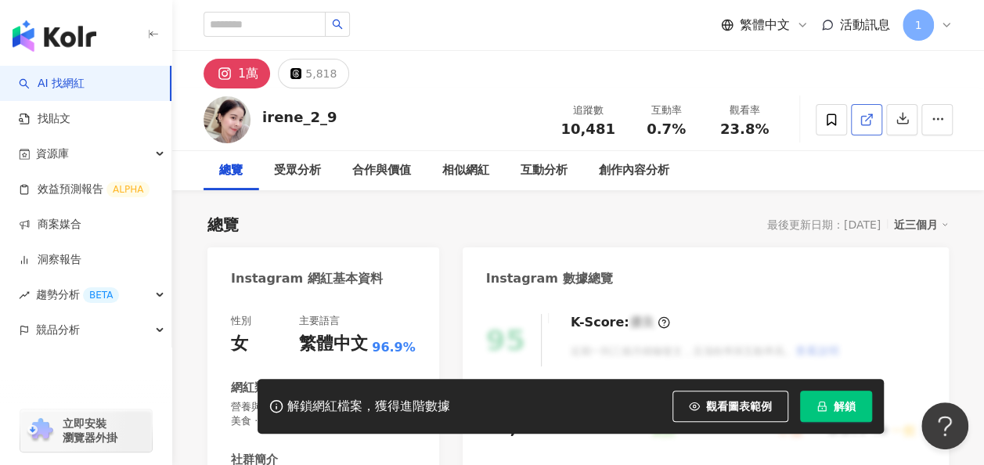
click at [874, 113] on link at bounding box center [866, 119] width 31 height 31
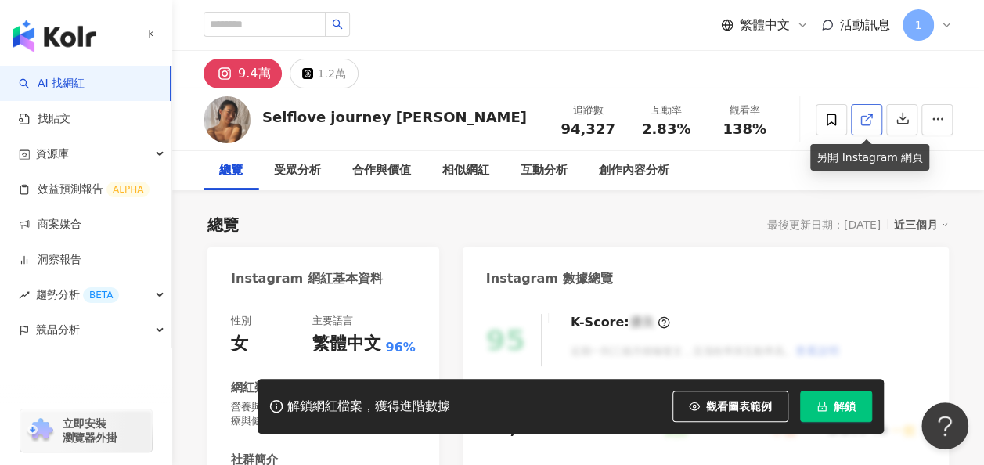
click at [864, 121] on icon at bounding box center [867, 120] width 14 height 14
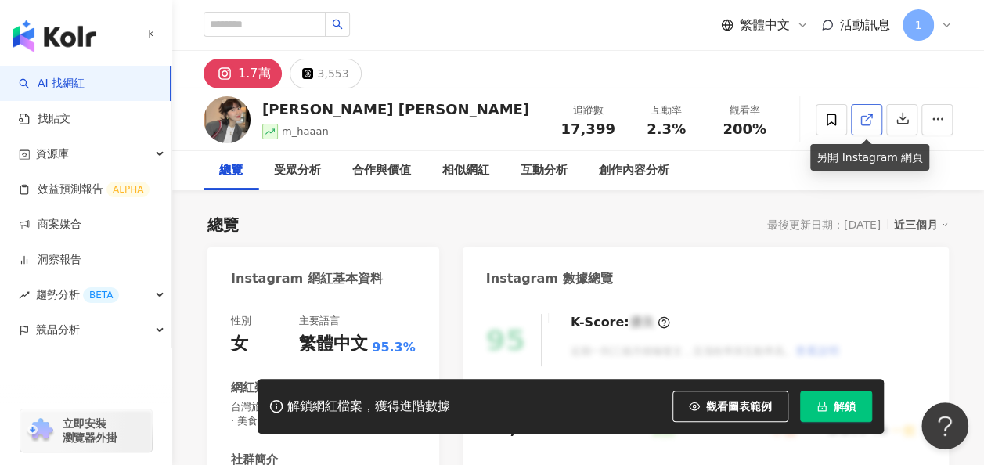
click at [870, 121] on icon at bounding box center [865, 120] width 9 height 9
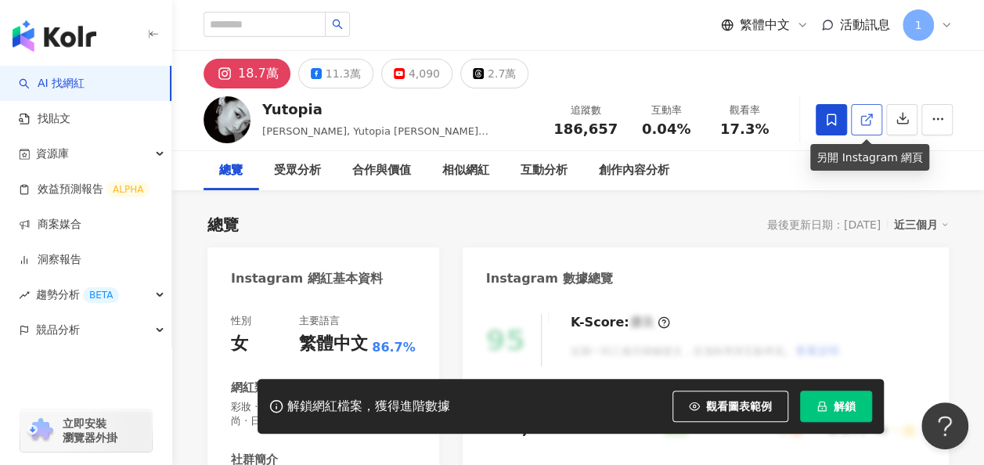
click at [877, 119] on link at bounding box center [866, 119] width 31 height 31
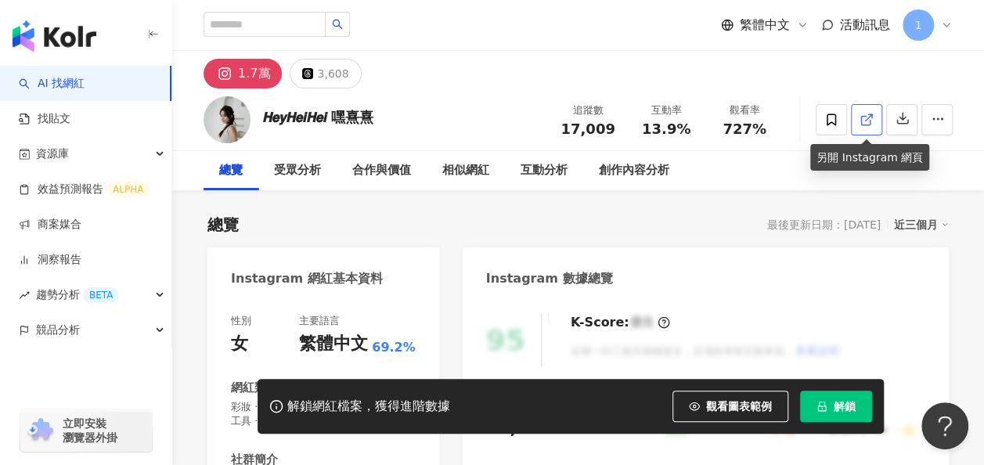
click at [867, 114] on icon at bounding box center [867, 120] width 14 height 14
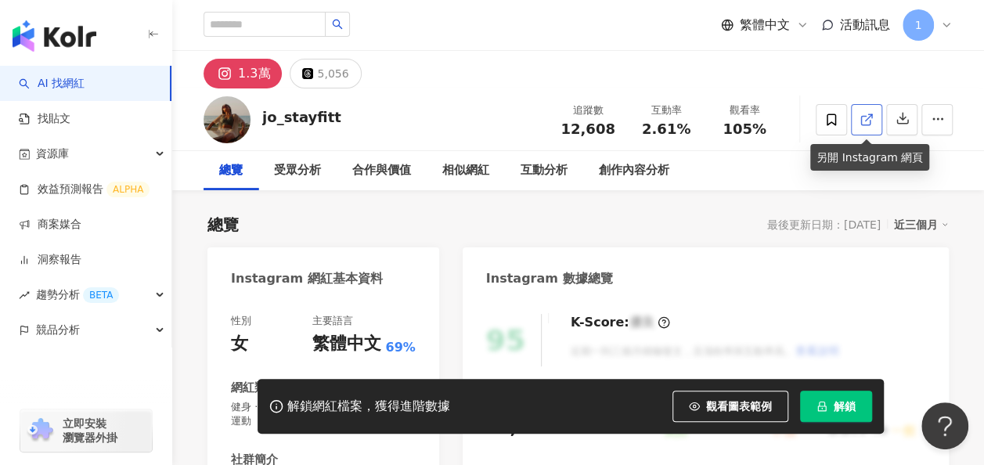
click at [871, 116] on polyline at bounding box center [870, 116] width 4 height 4
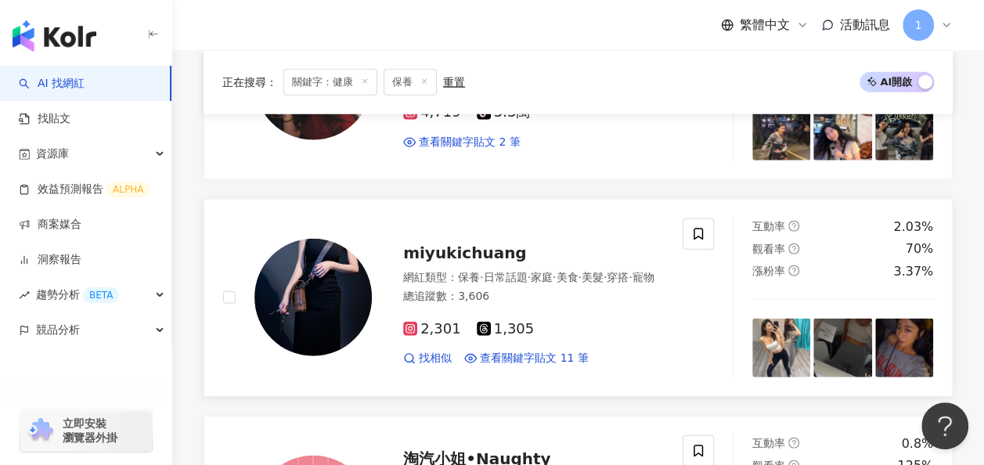
scroll to position [1613, 0]
